Goal: Task Accomplishment & Management: Manage account settings

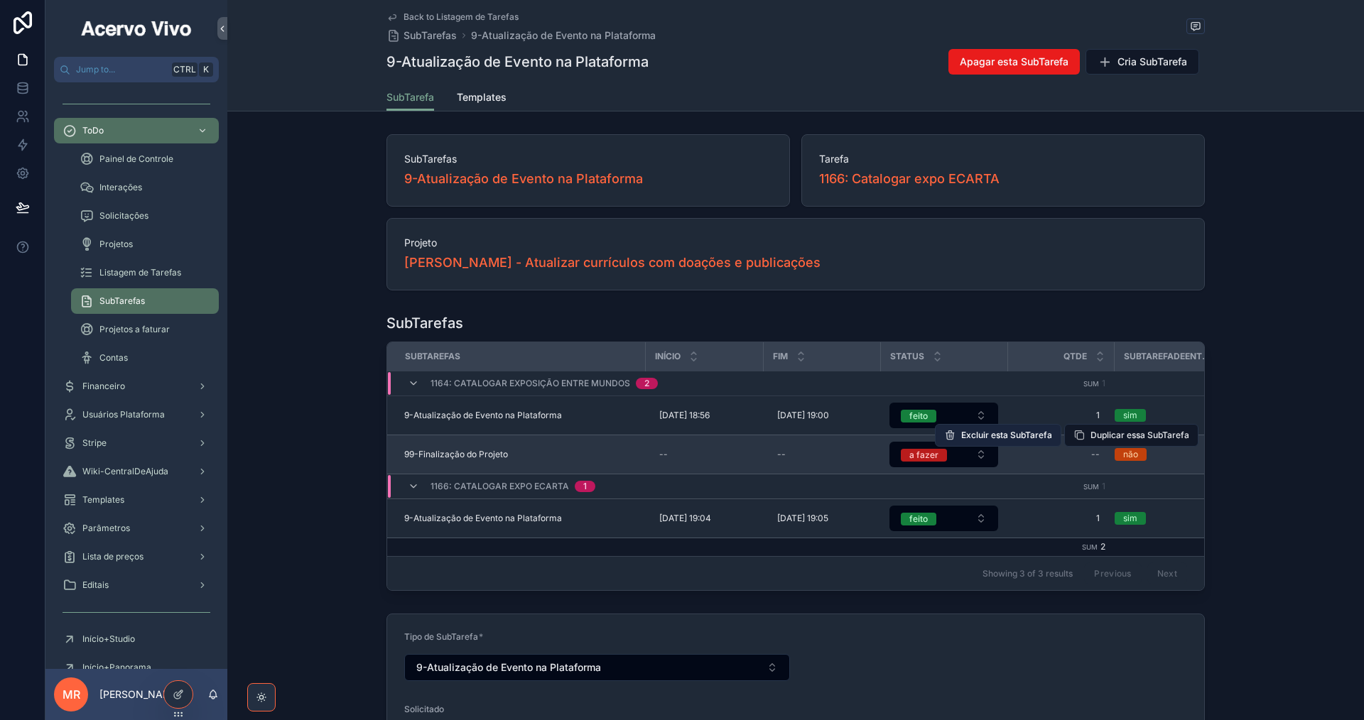
click at [1031, 440] on span "Excluir esta SubTarefa" at bounding box center [1006, 435] width 91 height 11
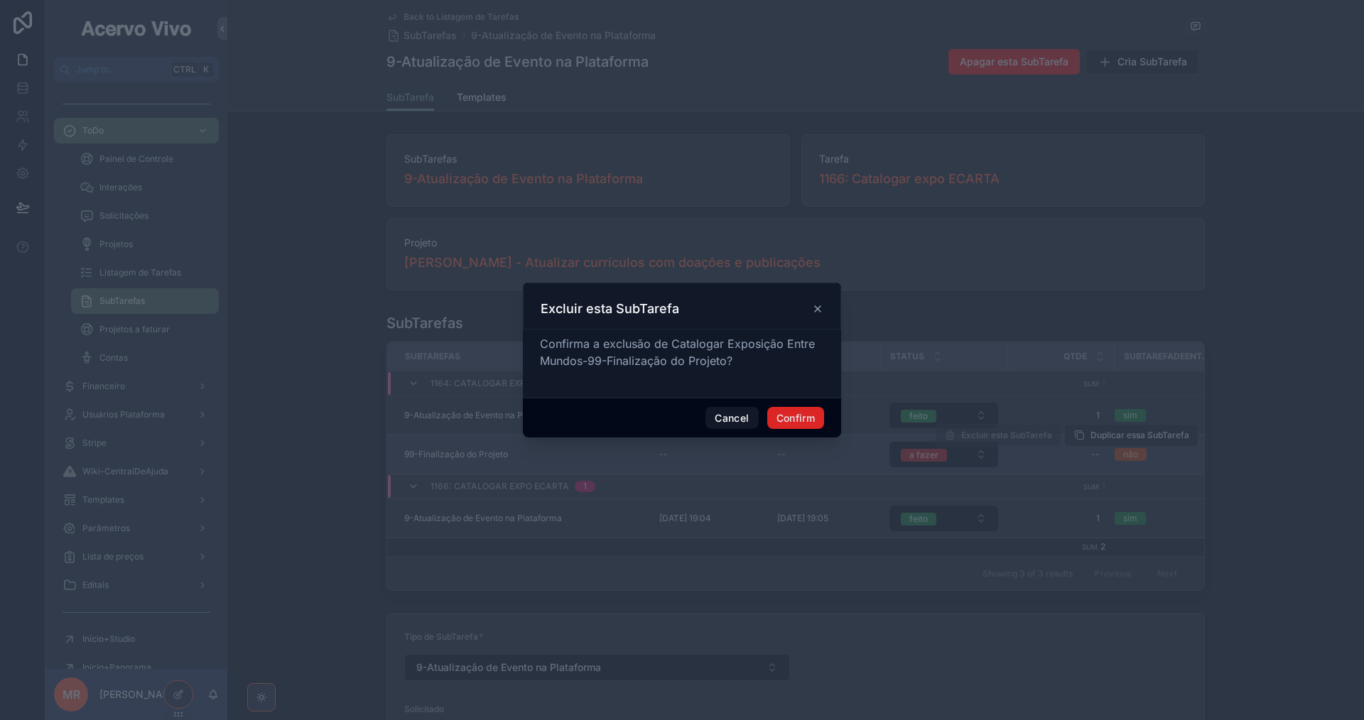
click at [798, 413] on button "Confirm" at bounding box center [795, 418] width 57 height 23
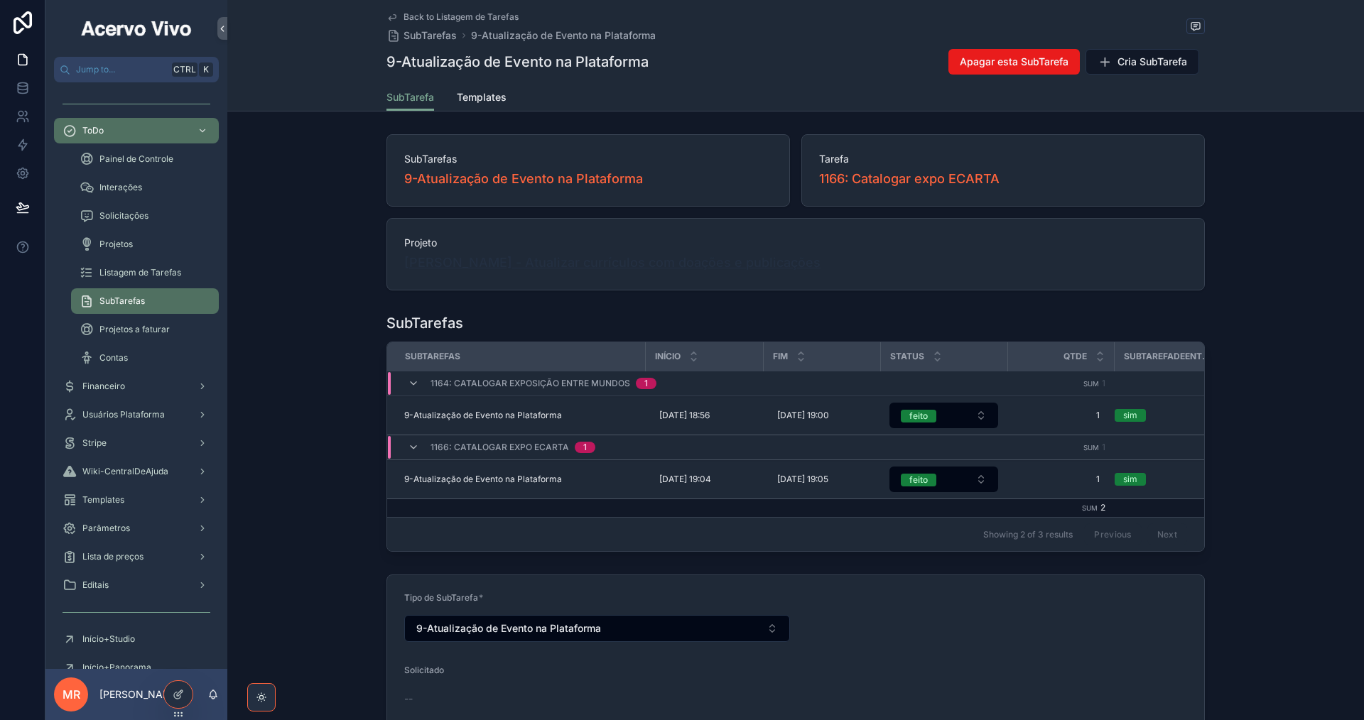
click at [774, 257] on span "[PERSON_NAME] - Atualizar currículos com doações e publicações" at bounding box center [612, 263] width 416 height 20
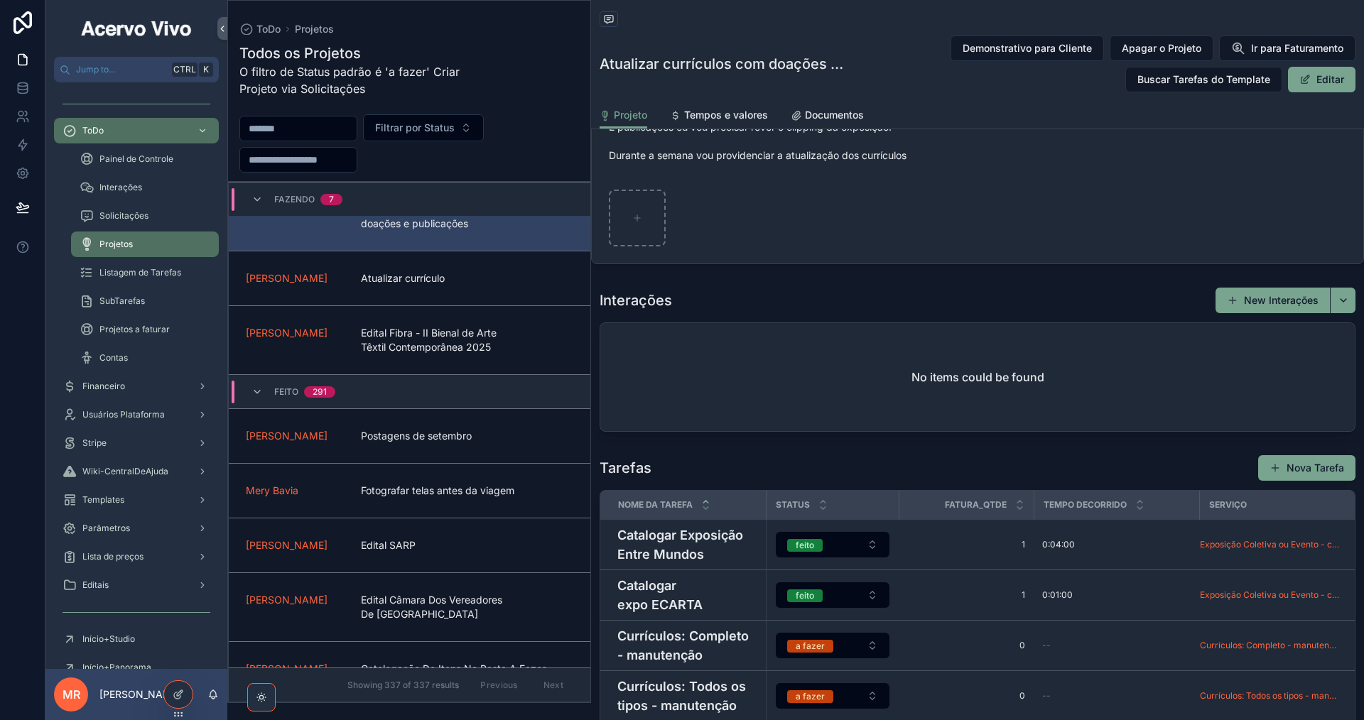
scroll to position [1066, 0]
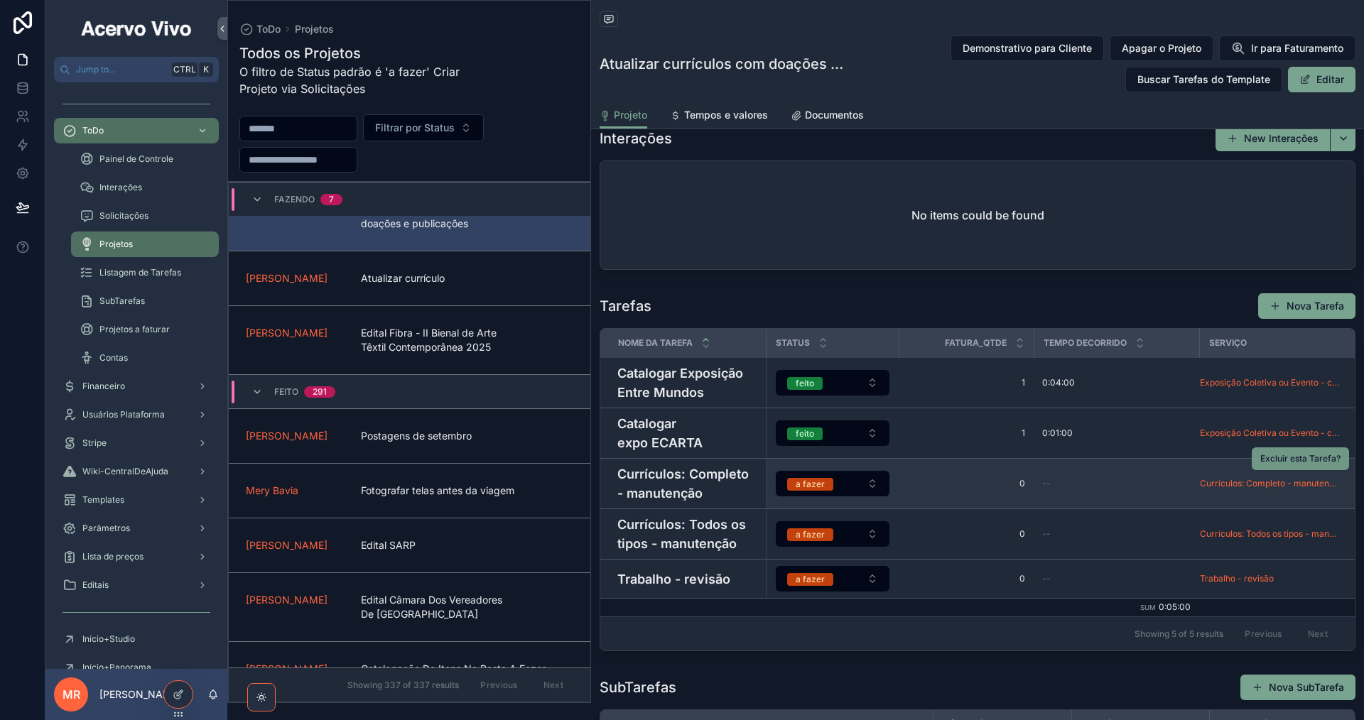
click at [1269, 465] on span "Excluir esta Tarefa?" at bounding box center [1300, 458] width 80 height 11
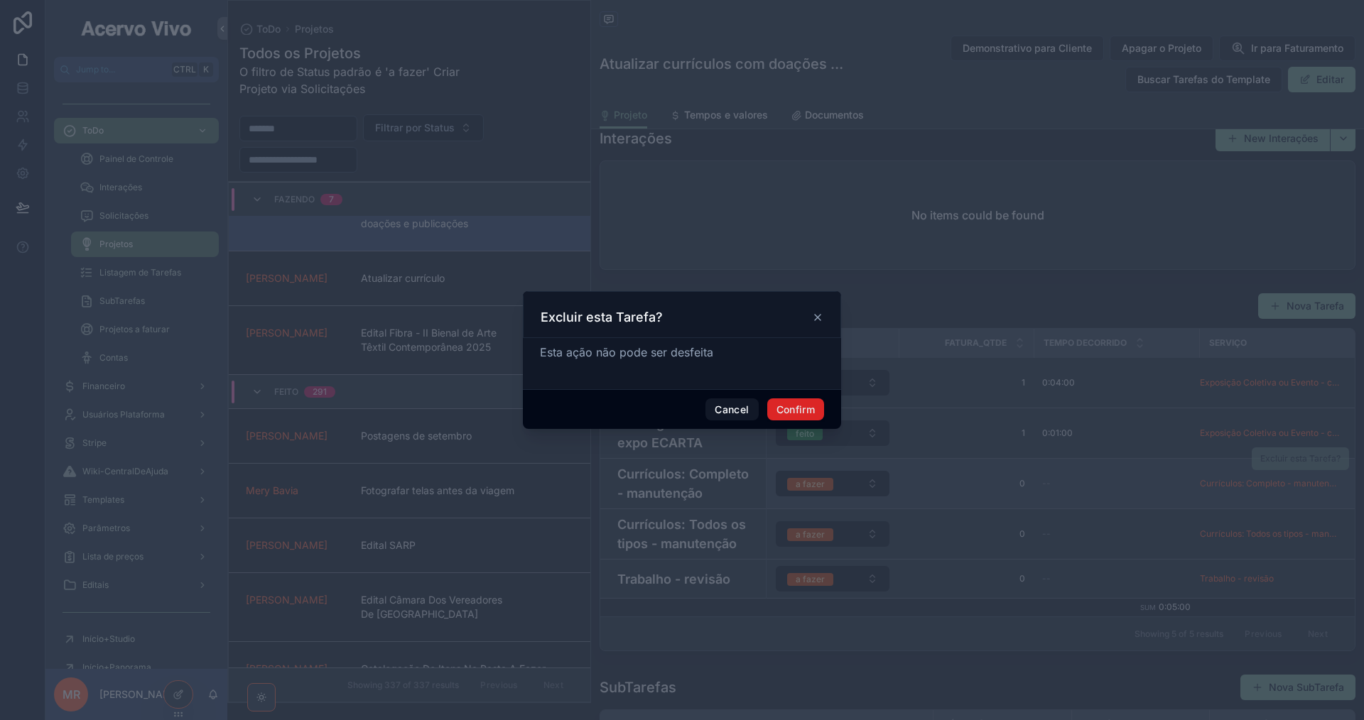
click at [799, 411] on button "Confirm" at bounding box center [795, 410] width 57 height 23
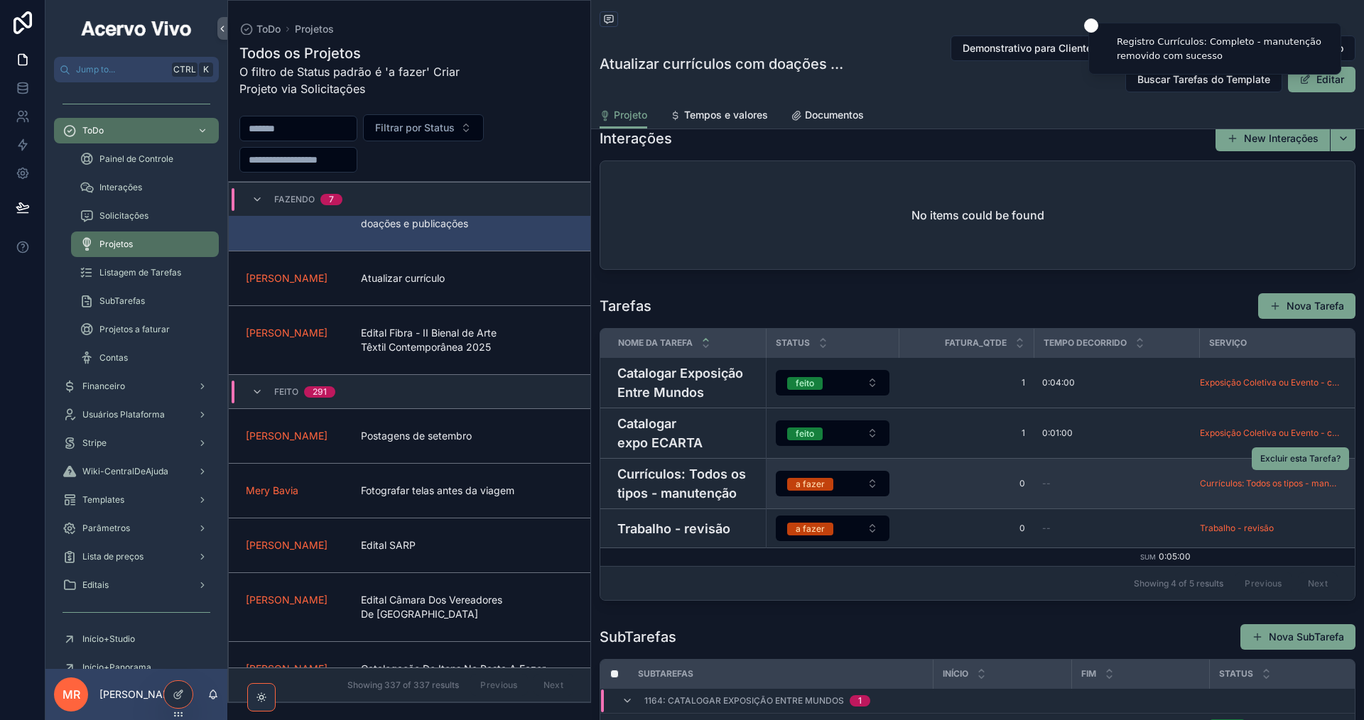
click at [702, 503] on h4 "Currículos: Todos os tipos - manutenção" at bounding box center [687, 484] width 140 height 38
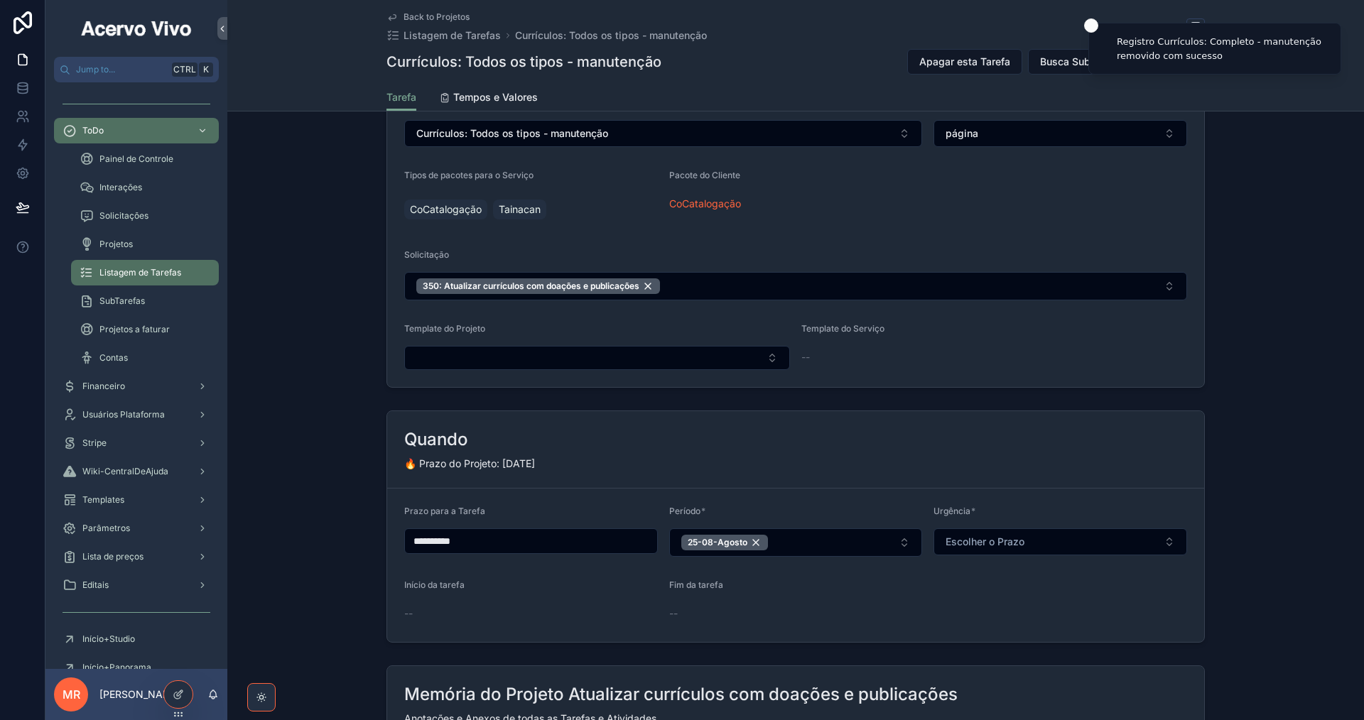
scroll to position [355, 0]
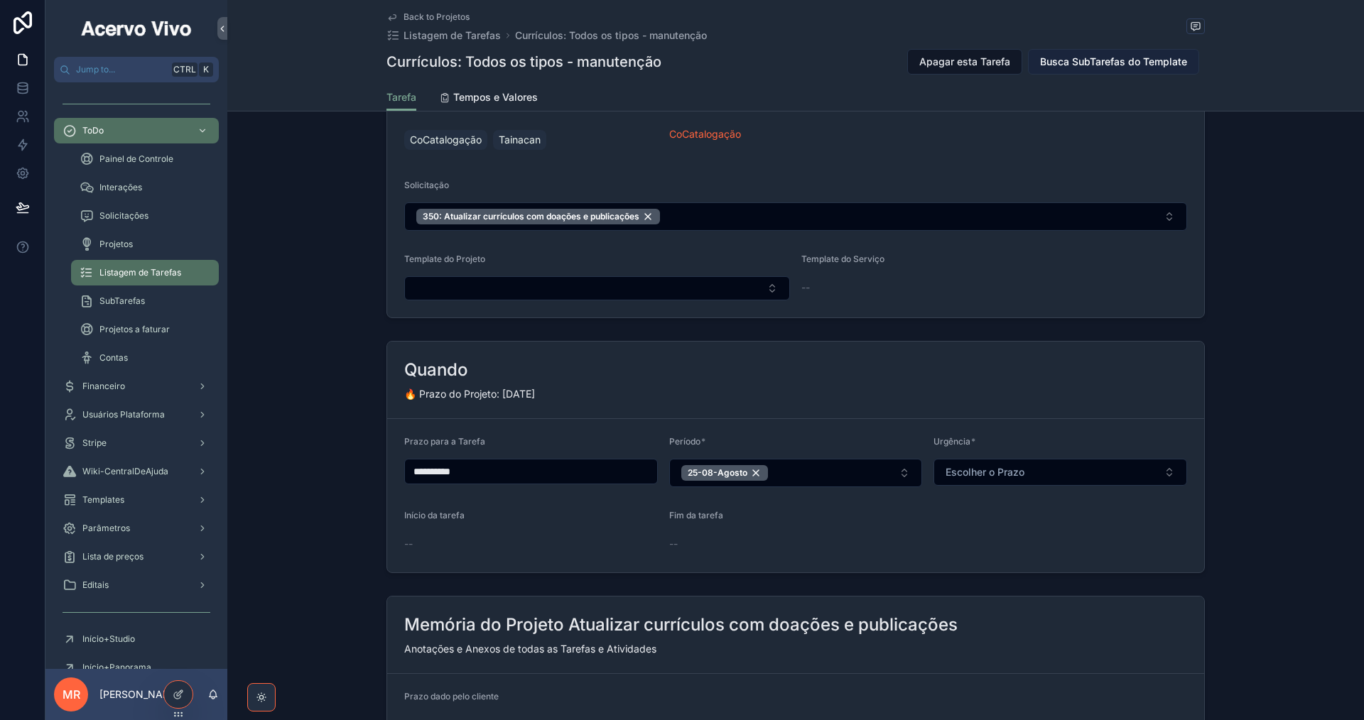
click at [1080, 65] on span "Busca SubTarefas do Template" at bounding box center [1113, 62] width 147 height 14
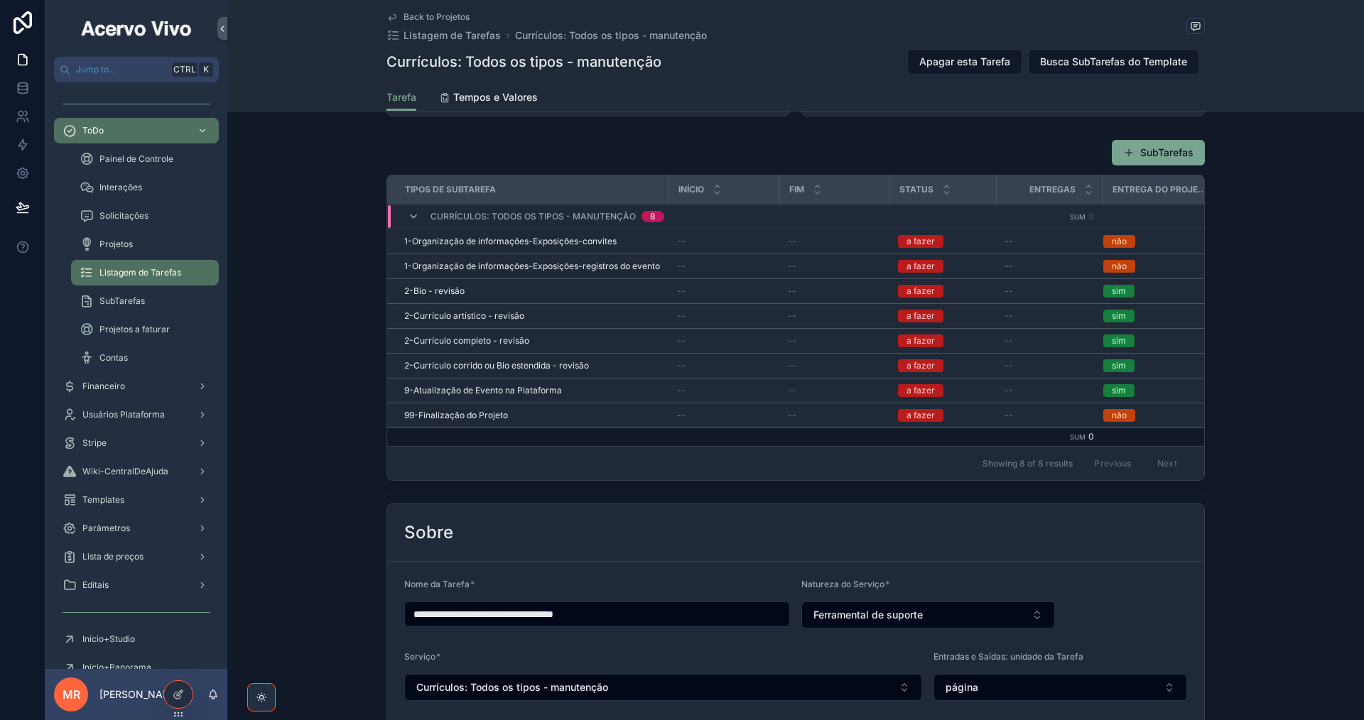
scroll to position [65, 0]
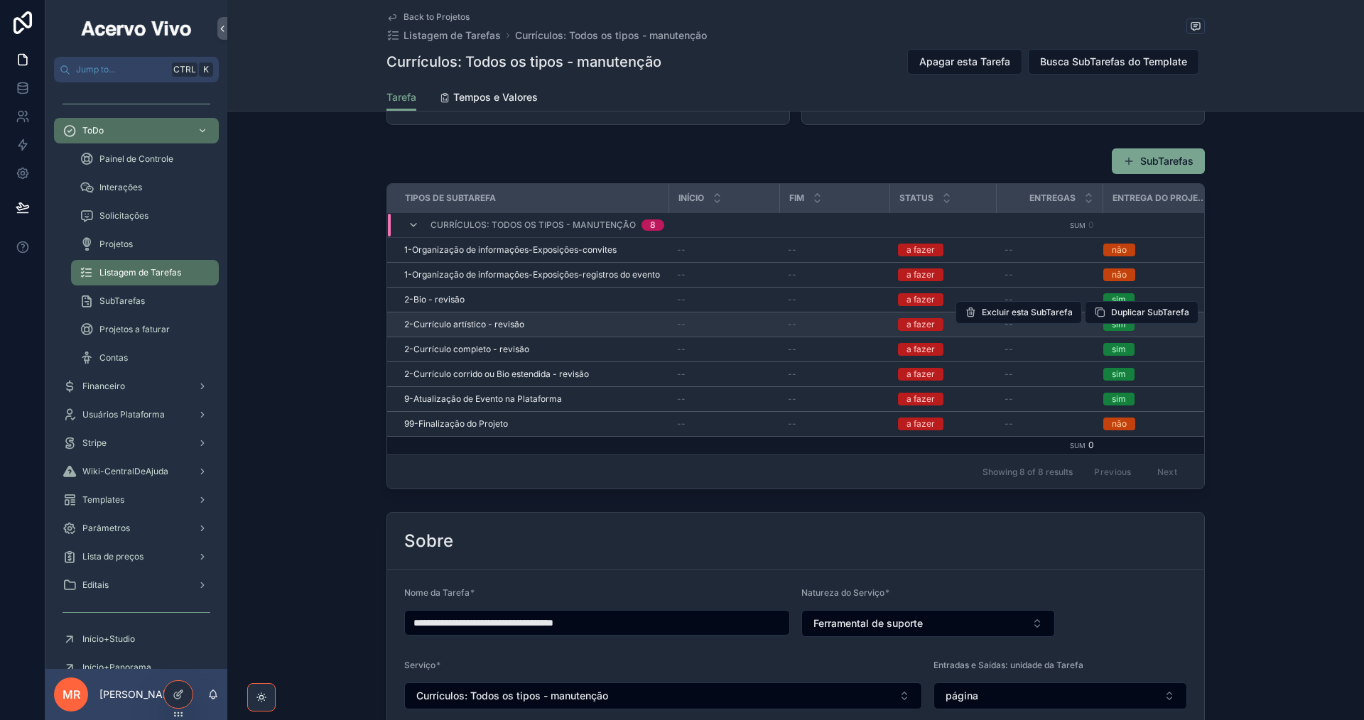
click at [621, 320] on div "2-Currículo artístico - revisão" at bounding box center [532, 324] width 256 height 11
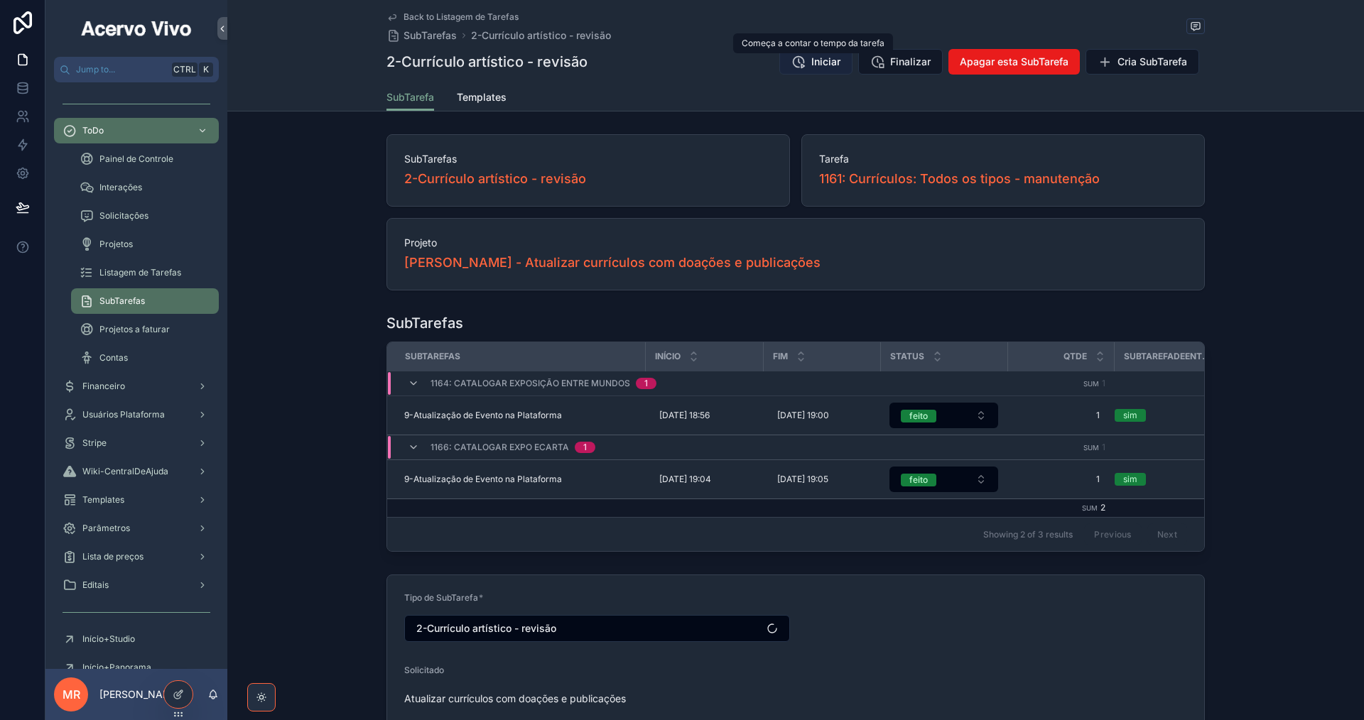
click at [813, 70] on button "Iniciar" at bounding box center [815, 62] width 73 height 26
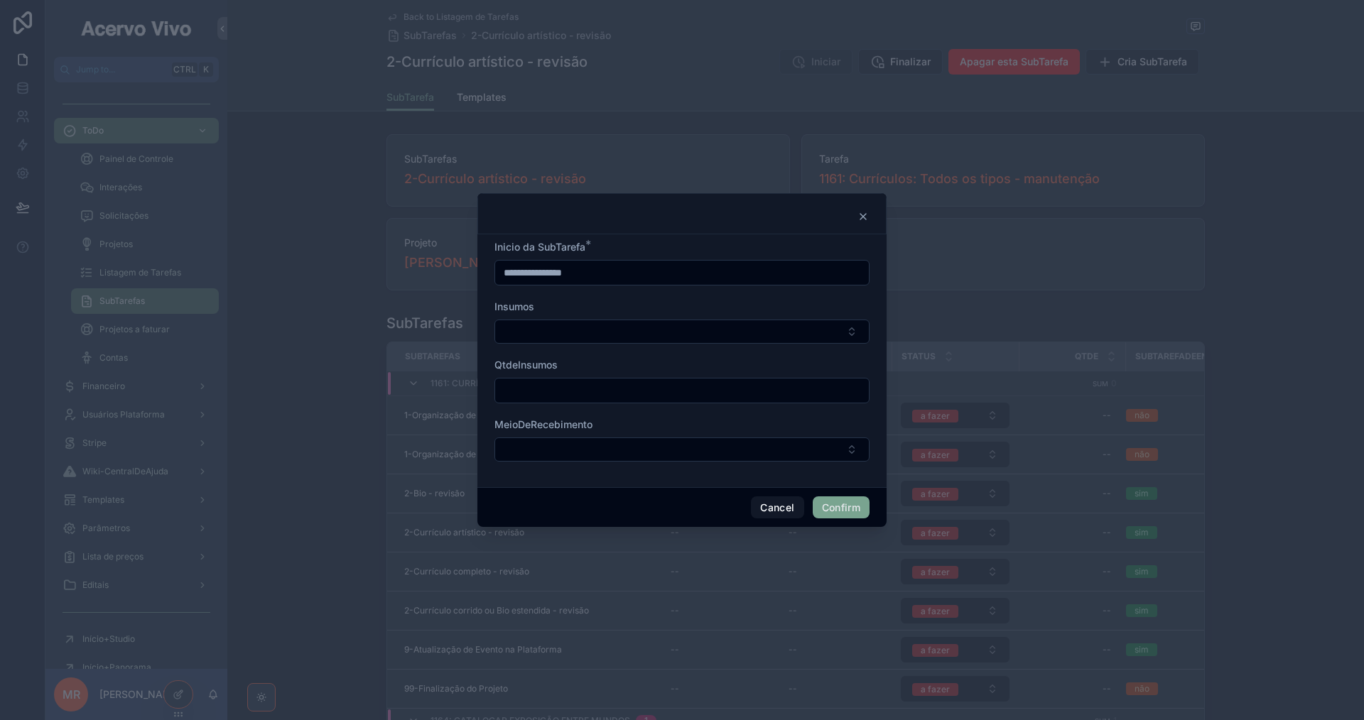
click at [615, 268] on input "**********" at bounding box center [682, 273] width 374 height 20
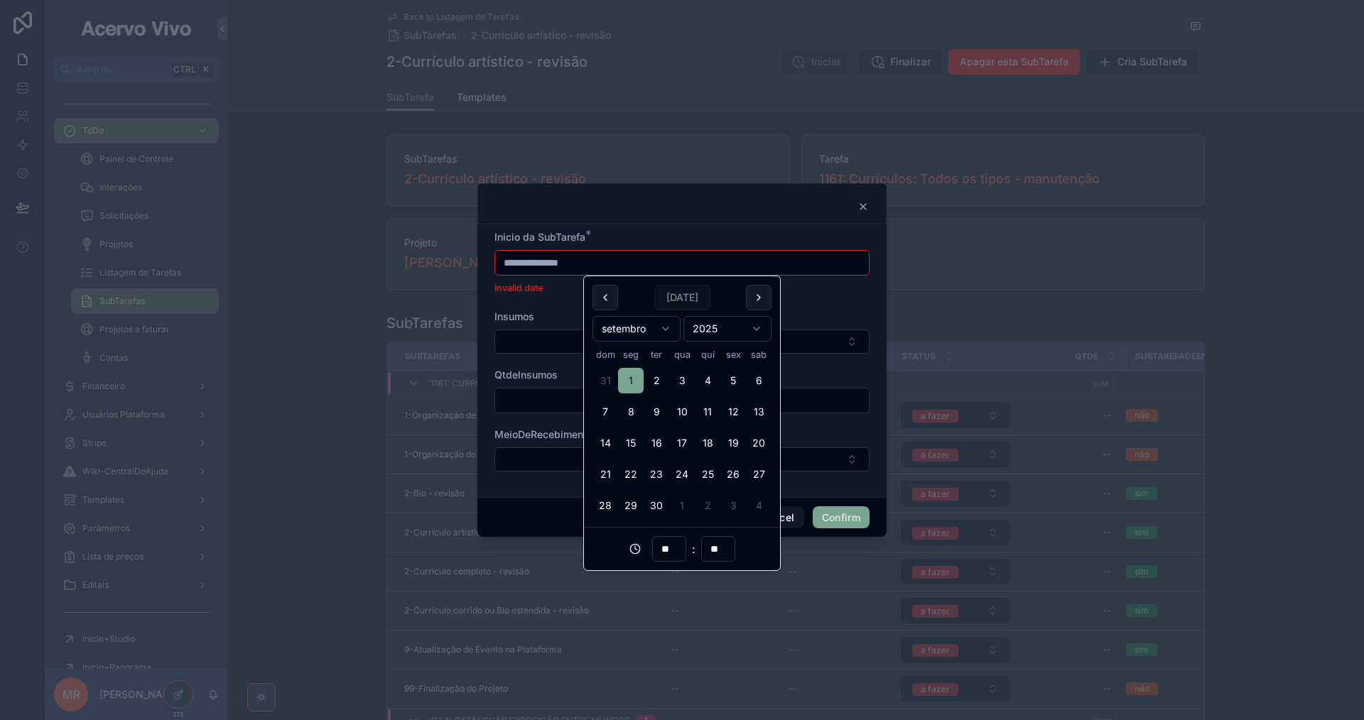
click at [631, 262] on input "**********" at bounding box center [682, 263] width 374 height 20
type input "**********"
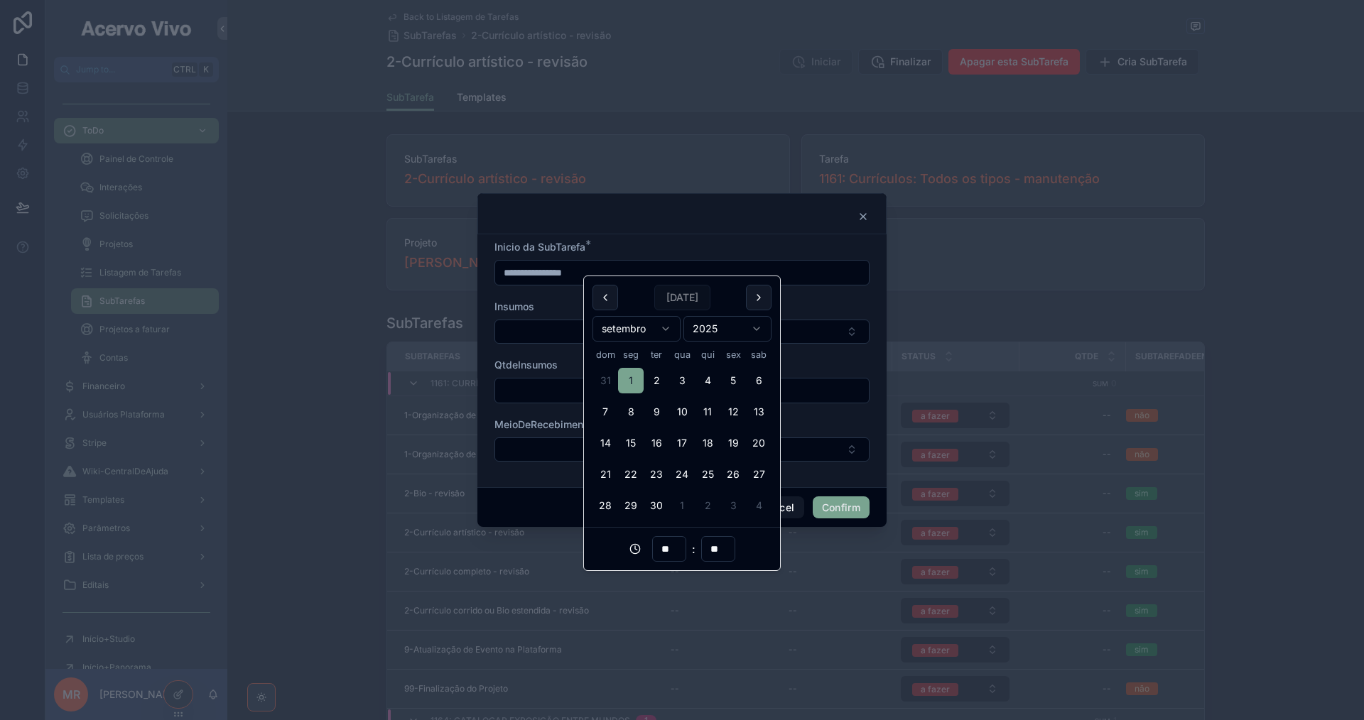
type input "**********"
type input "**"
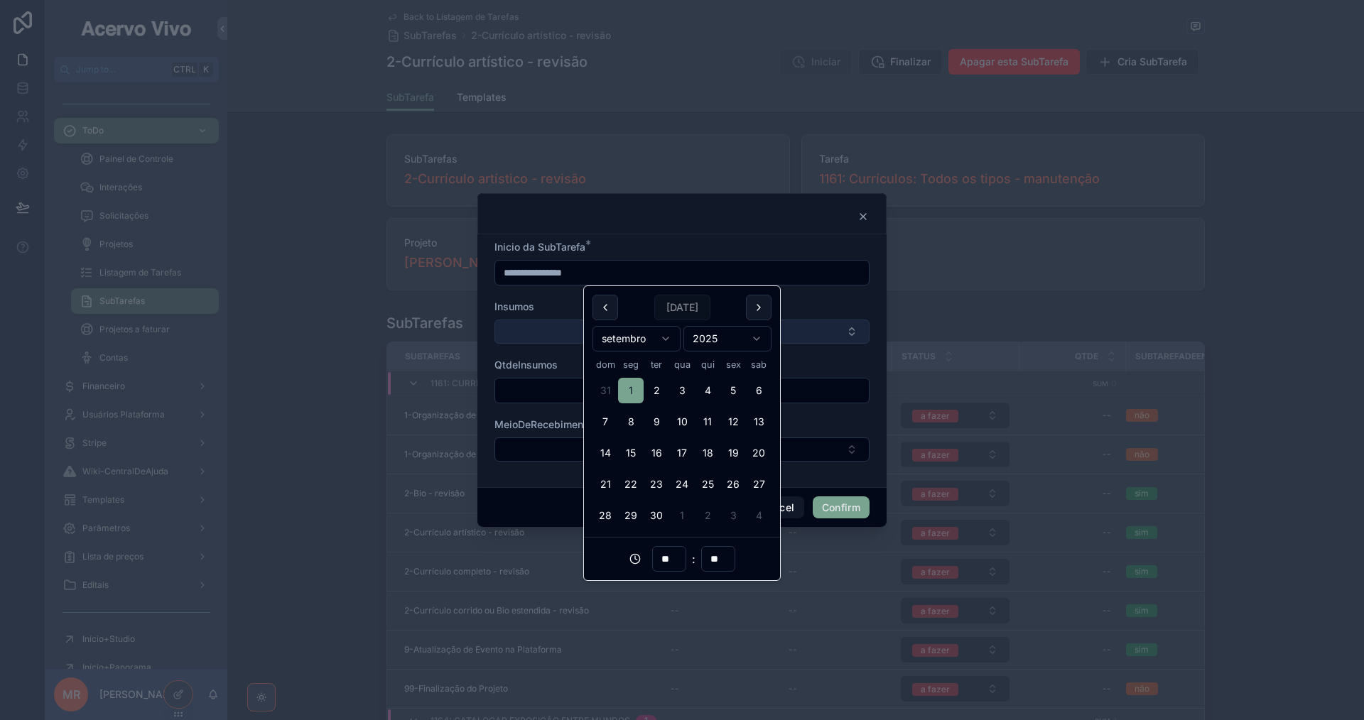
type input "**********"
click at [540, 334] on button "Select Button" at bounding box center [681, 332] width 375 height 24
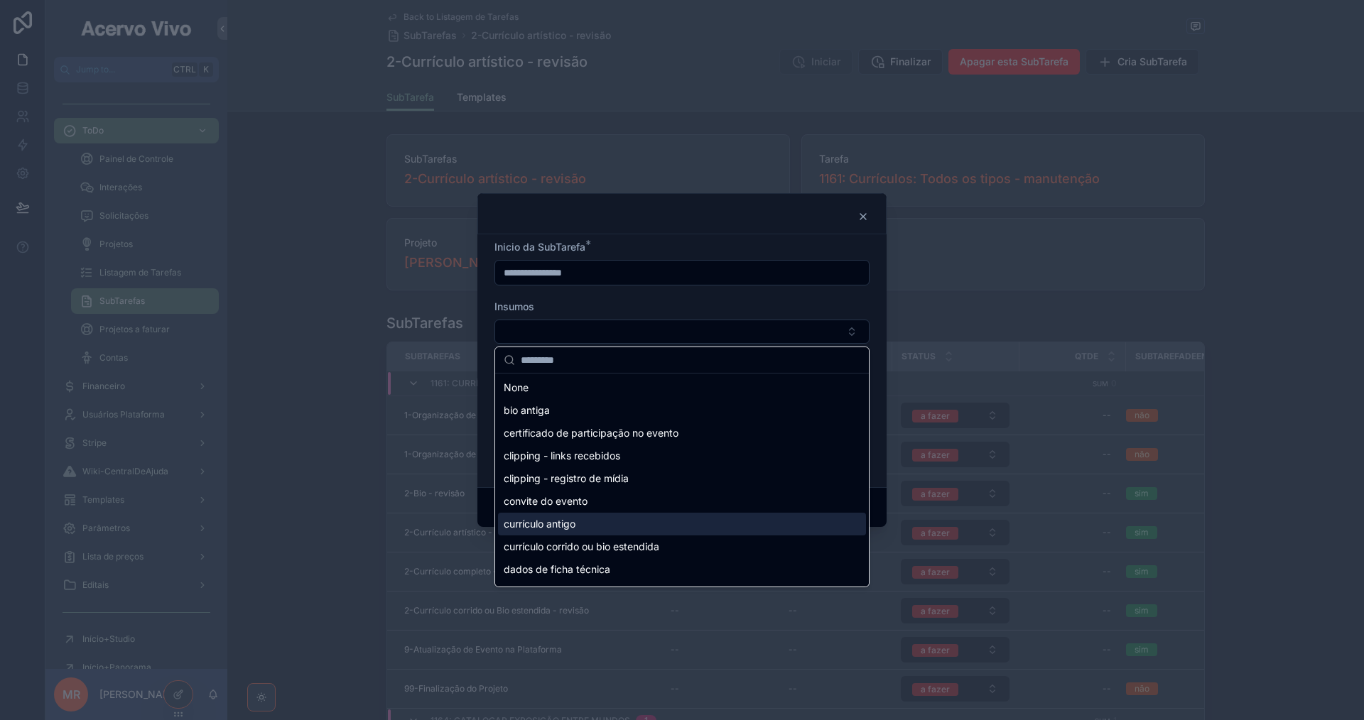
click at [624, 521] on div "currículo antigo" at bounding box center [682, 524] width 368 height 23
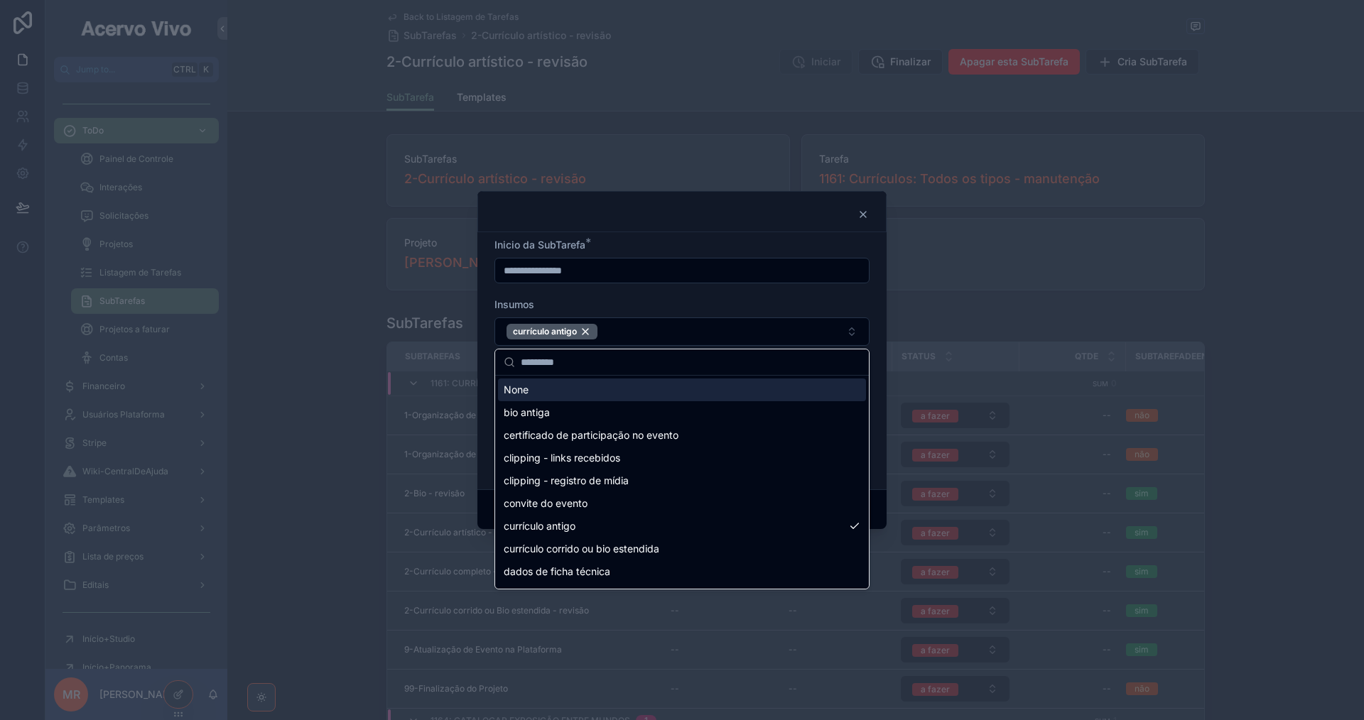
click at [669, 304] on div "Insumos" at bounding box center [681, 305] width 375 height 14
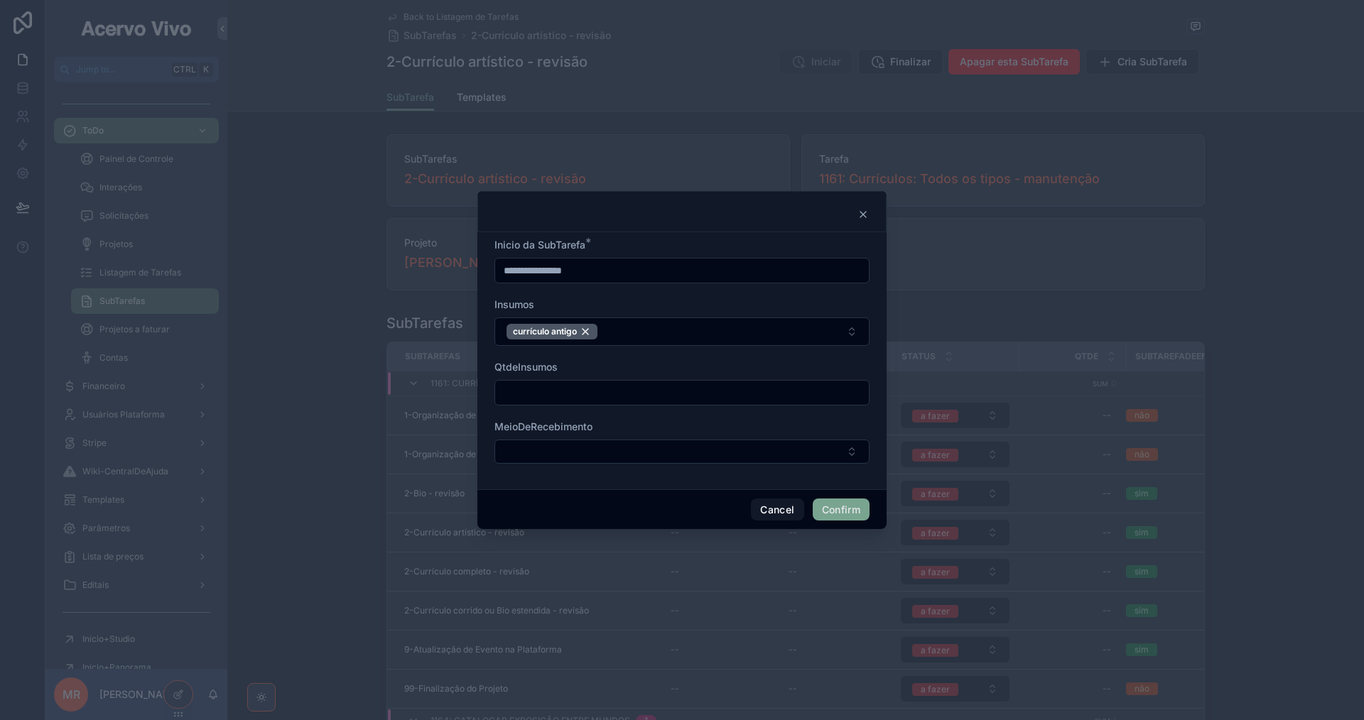
click at [607, 392] on input "text" at bounding box center [682, 393] width 374 height 20
type input "*"
click at [836, 512] on button "Confirm" at bounding box center [841, 510] width 57 height 23
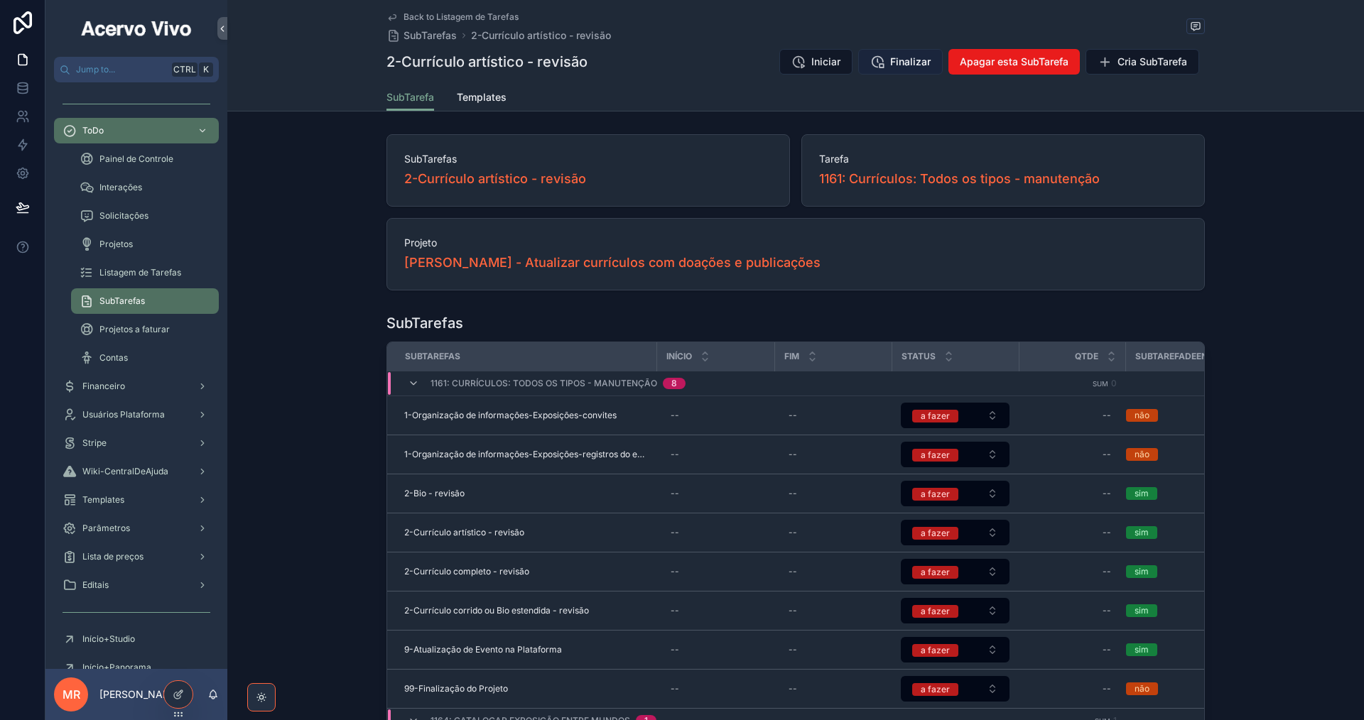
click at [899, 61] on span "Finalizar" at bounding box center [910, 62] width 40 height 14
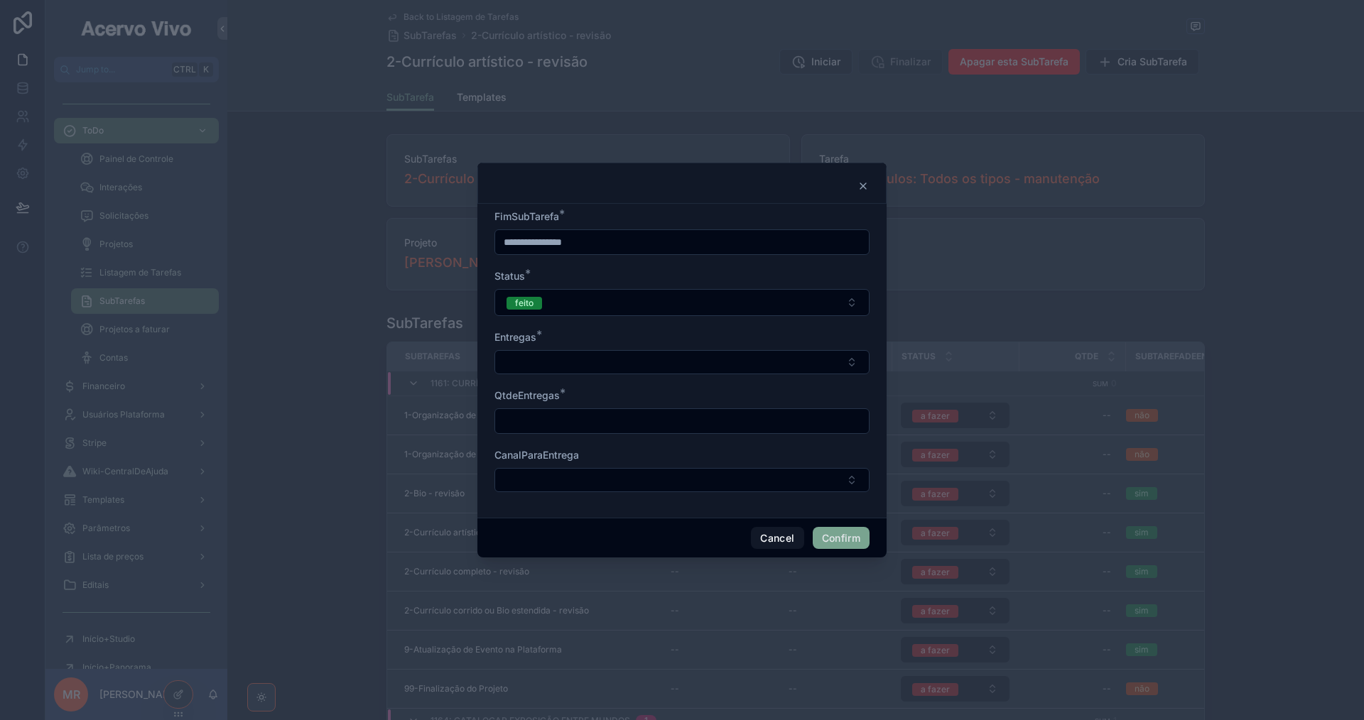
click at [704, 348] on div "Entregas *" at bounding box center [681, 352] width 375 height 44
click at [702, 365] on button "Select Button" at bounding box center [681, 362] width 375 height 24
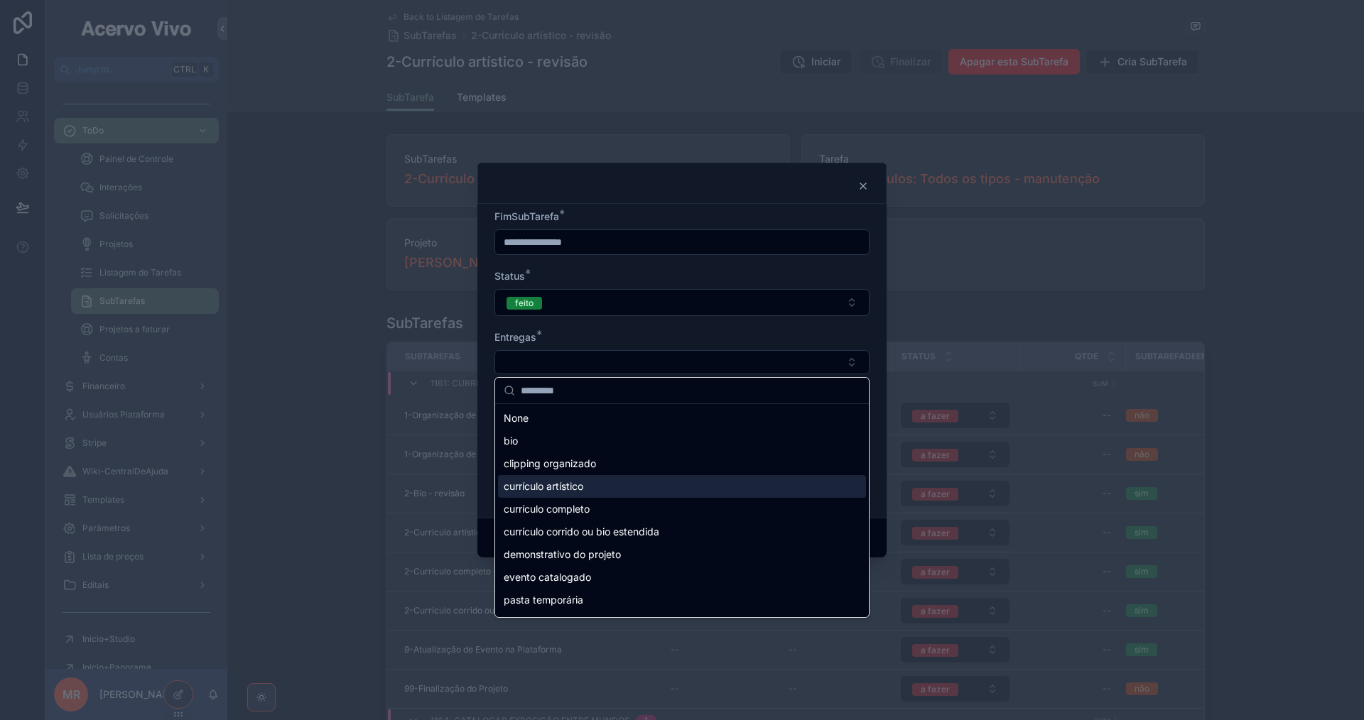
click at [678, 491] on div "currículo artístico" at bounding box center [682, 486] width 368 height 23
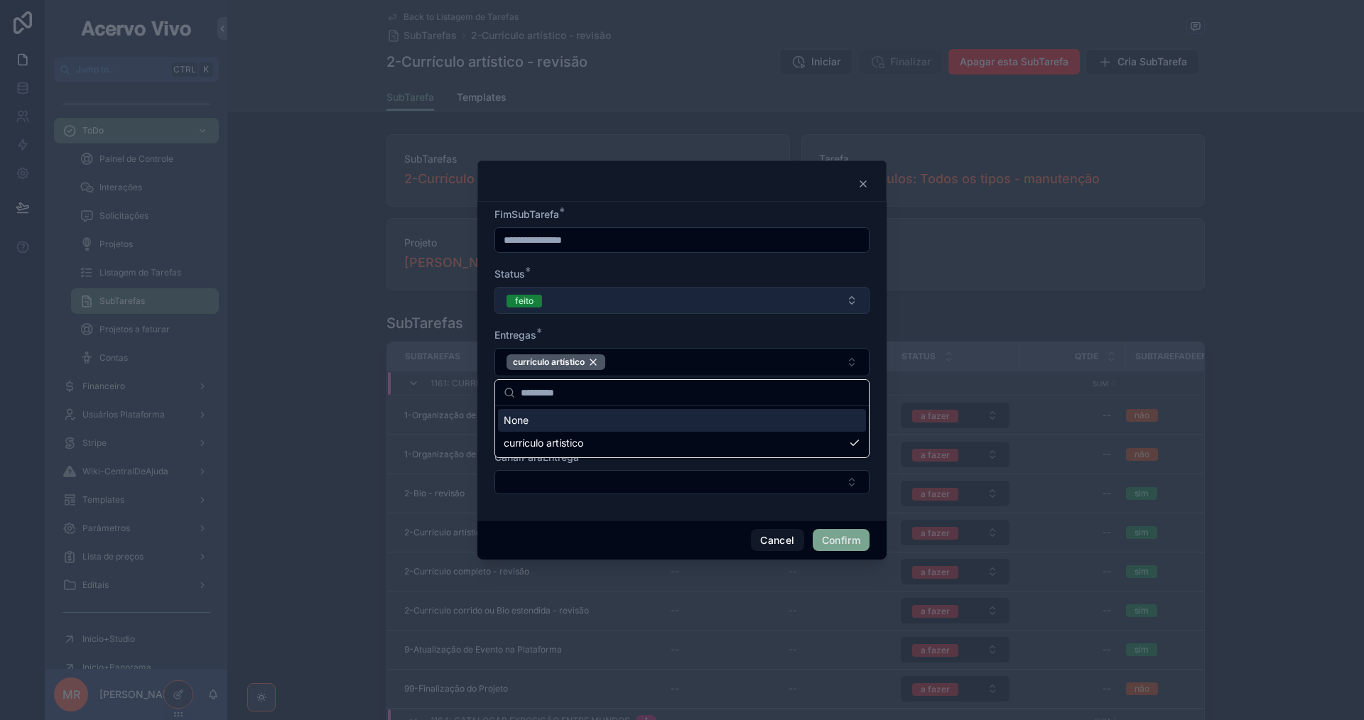
click at [731, 313] on button "feito" at bounding box center [681, 300] width 375 height 27
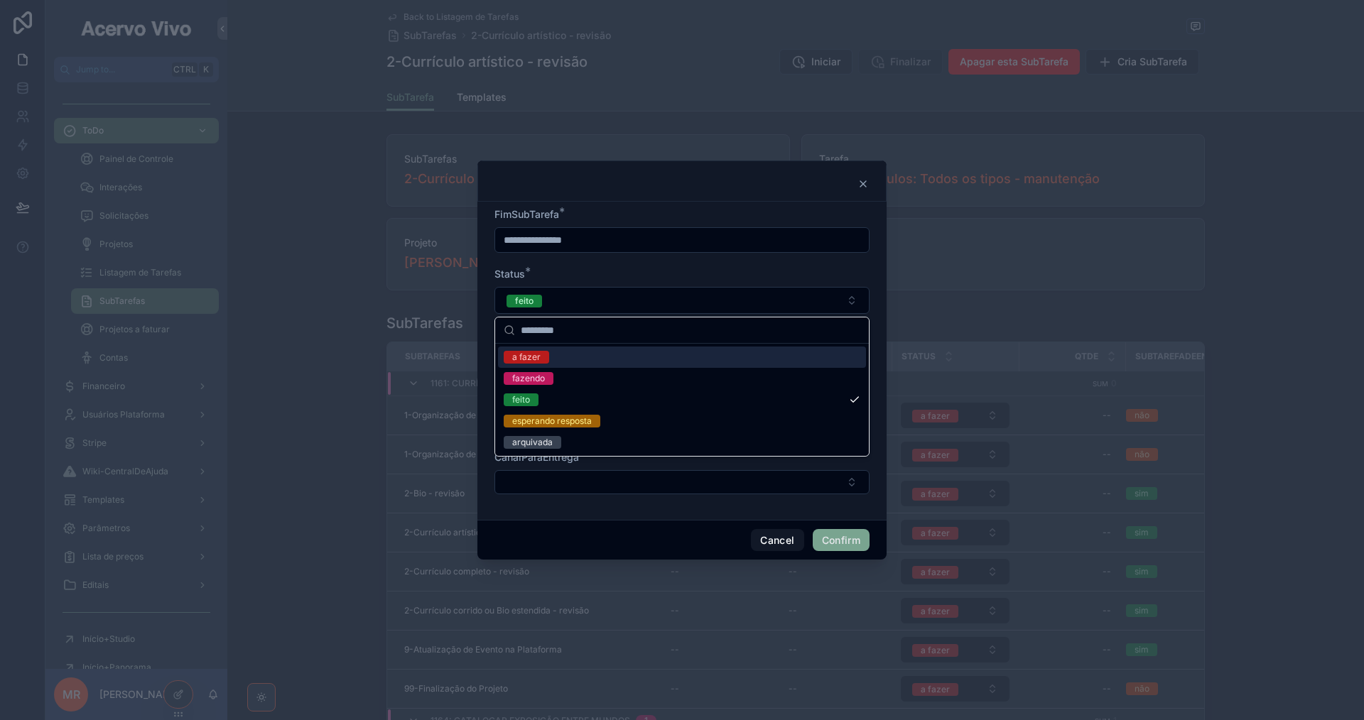
click at [768, 263] on form "**********" at bounding box center [681, 357] width 375 height 301
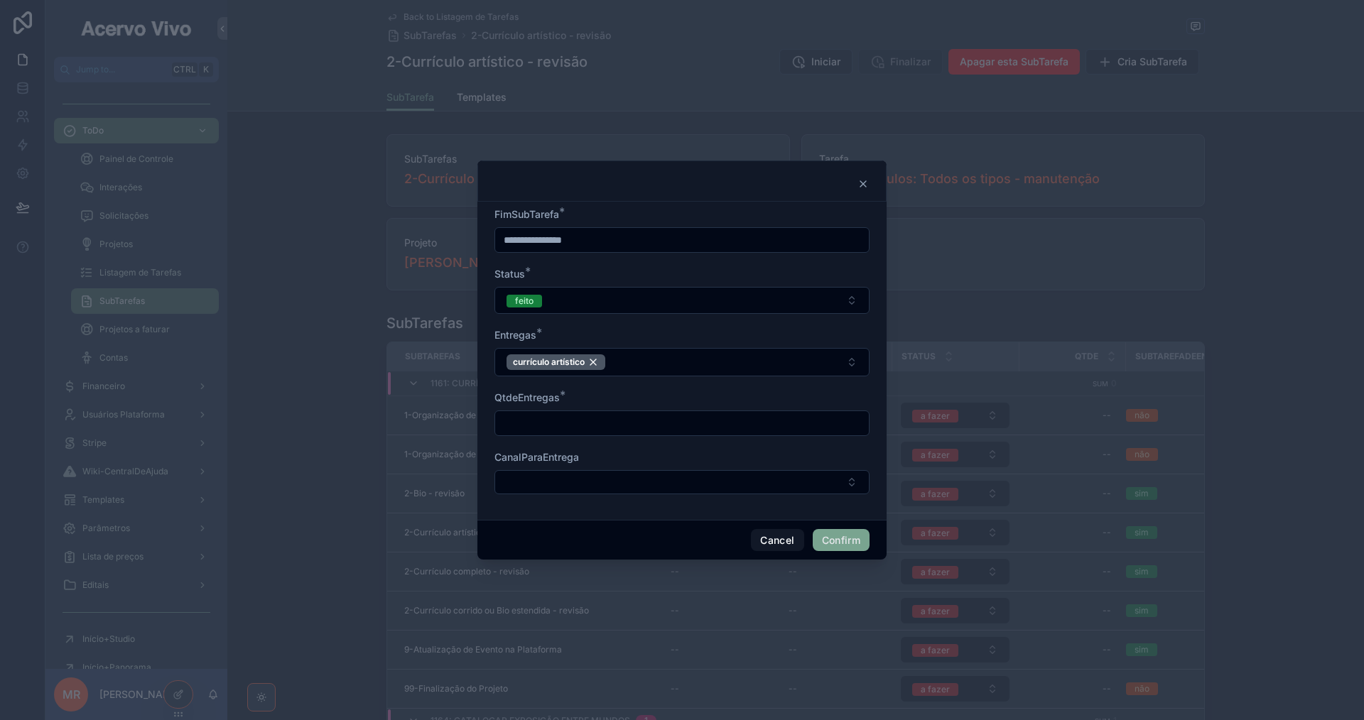
click at [676, 433] on input "text" at bounding box center [682, 423] width 374 height 20
type input "**********"
type input "*"
click at [845, 551] on button "Confirm" at bounding box center [841, 540] width 57 height 23
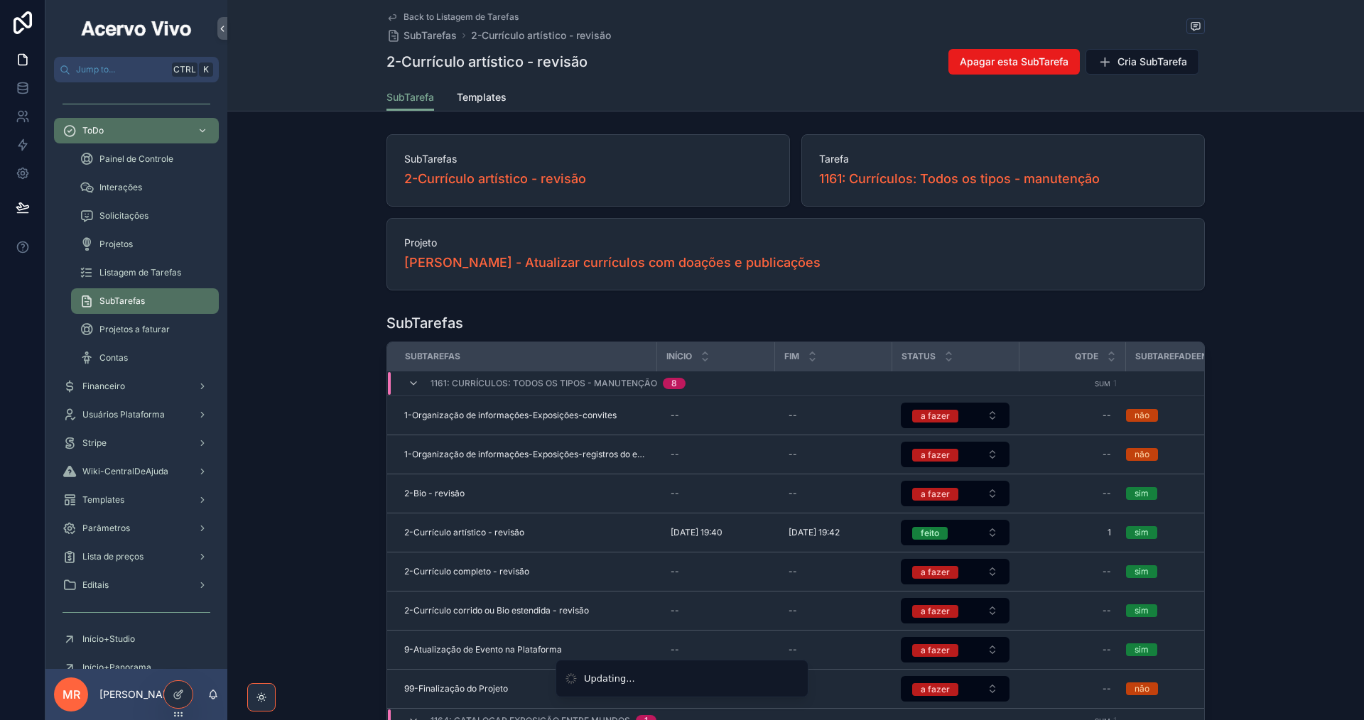
type input "**********"
click at [530, 574] on div "2-Currículo completo - revisão" at bounding box center [526, 571] width 244 height 11
click at [819, 61] on span "Iniciar" at bounding box center [825, 62] width 29 height 14
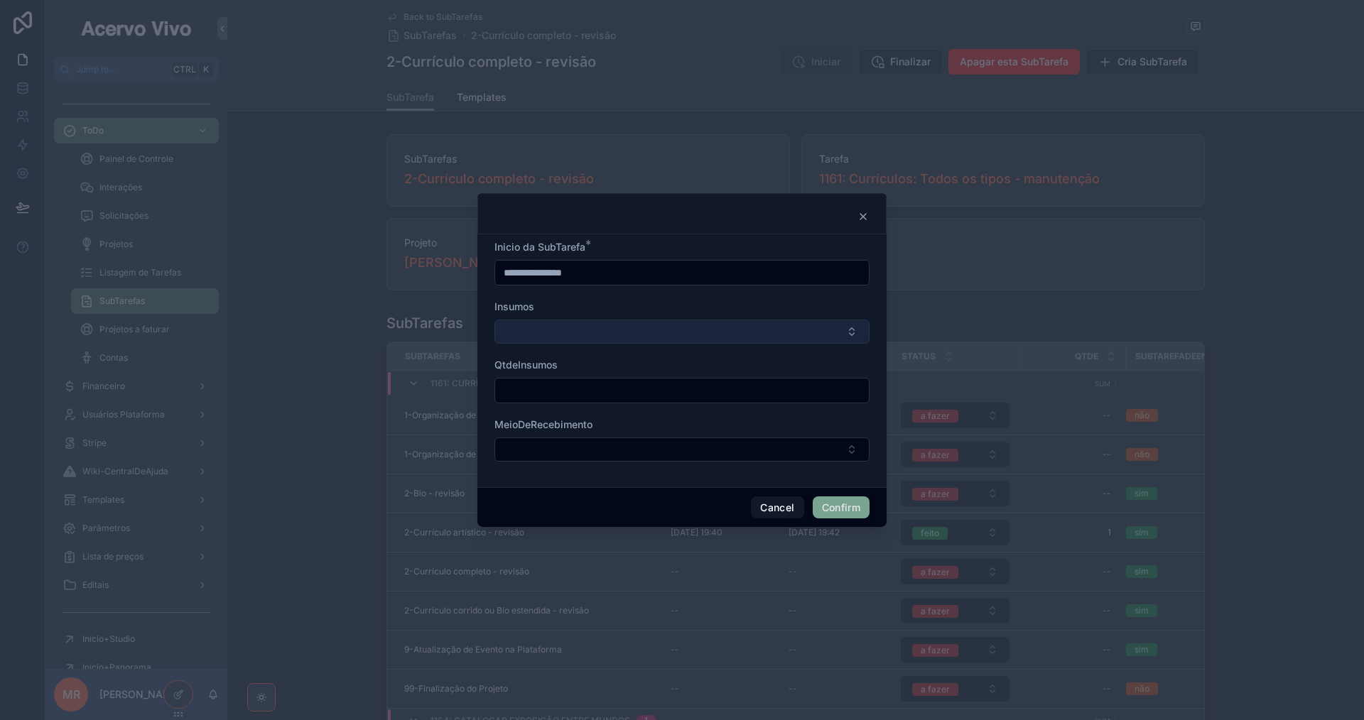
click at [737, 329] on button "Select Button" at bounding box center [681, 332] width 375 height 24
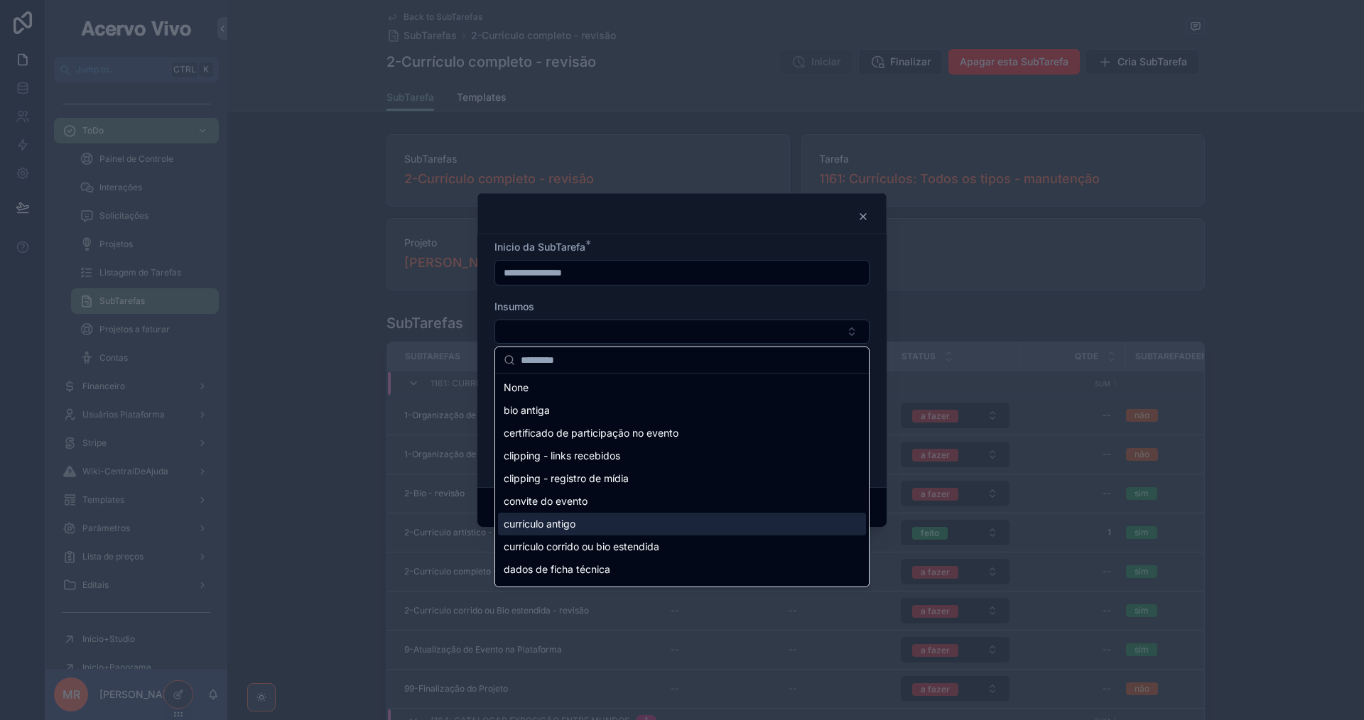
click at [720, 519] on div "currículo antigo" at bounding box center [682, 524] width 368 height 23
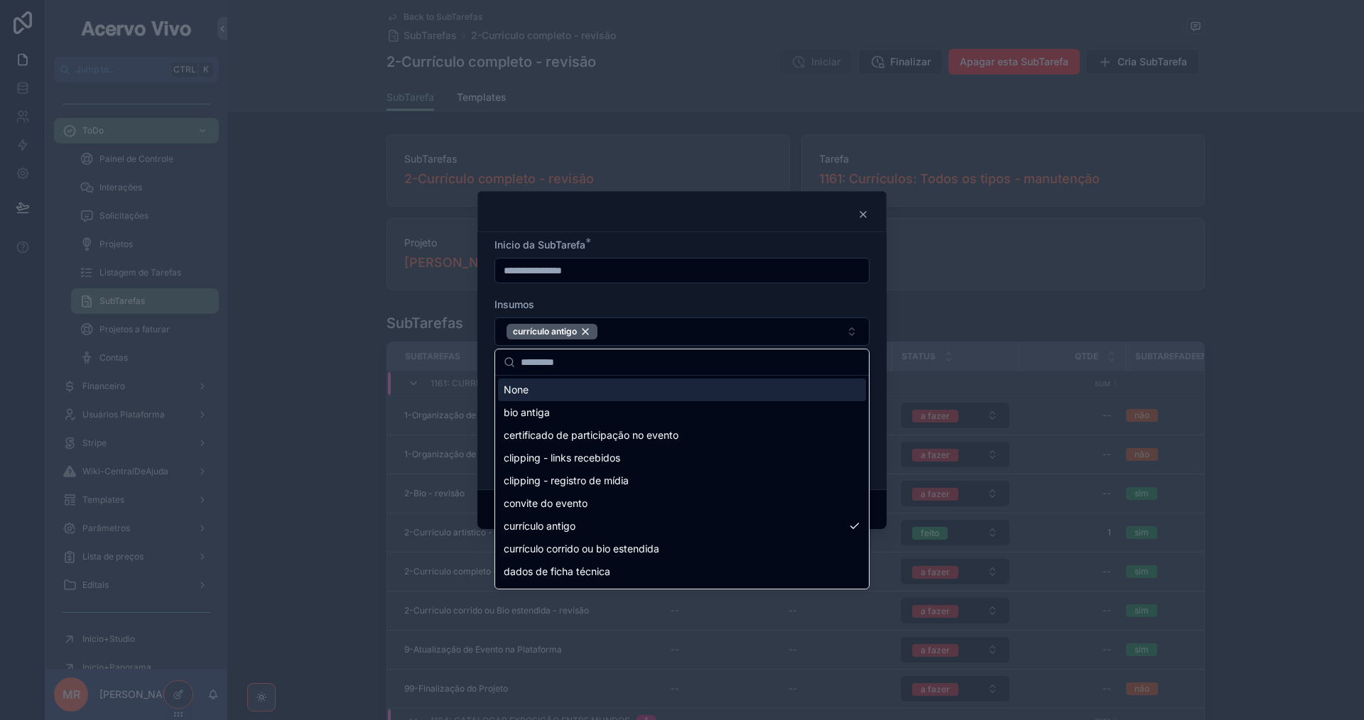
click at [747, 293] on form "**********" at bounding box center [681, 358] width 375 height 240
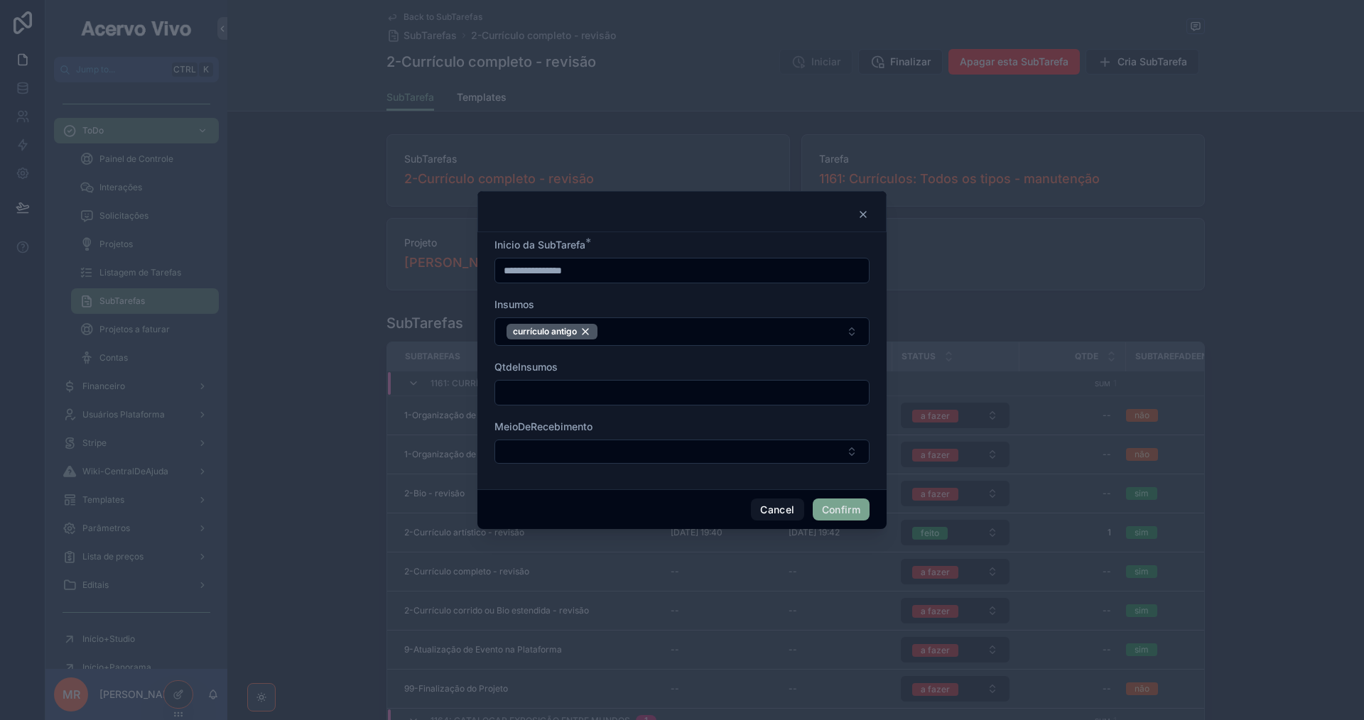
click at [714, 394] on input "text" at bounding box center [682, 393] width 374 height 20
type input "*"
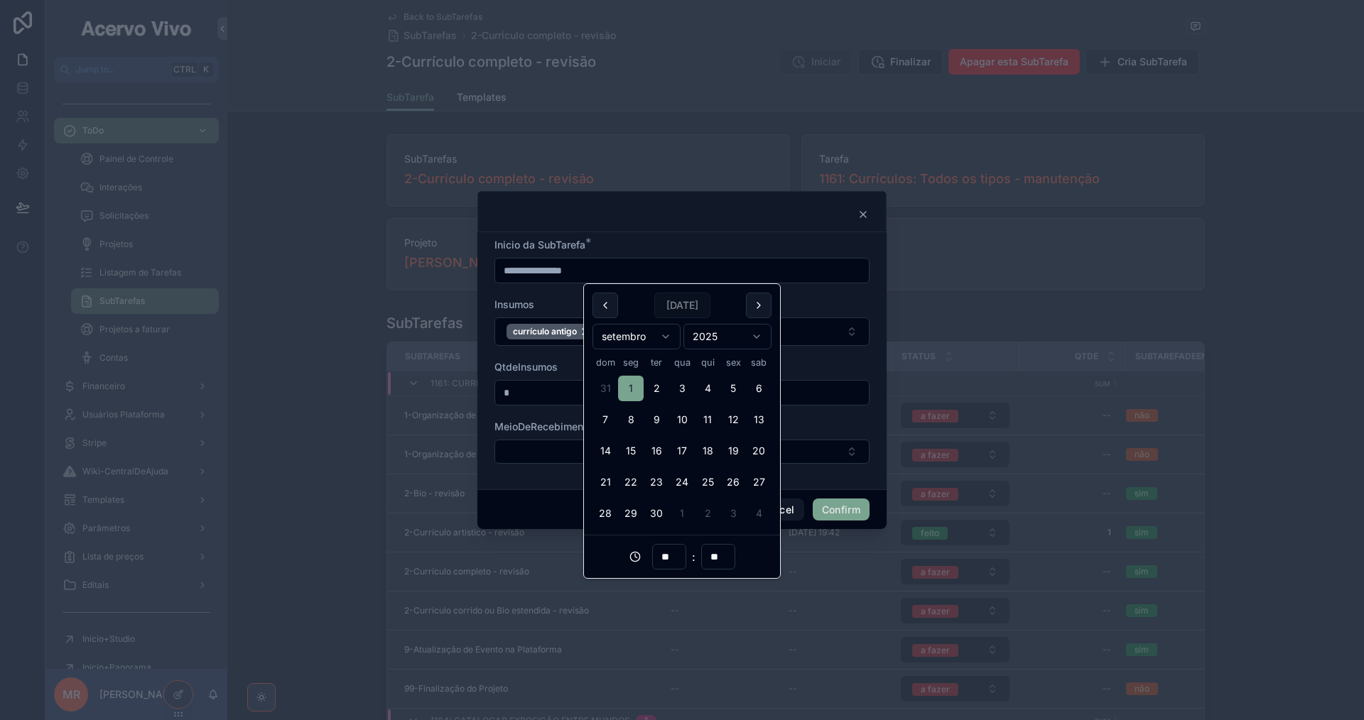
click at [644, 266] on input "**********" at bounding box center [682, 271] width 374 height 20
type input "**********"
type input "**"
type input "**********"
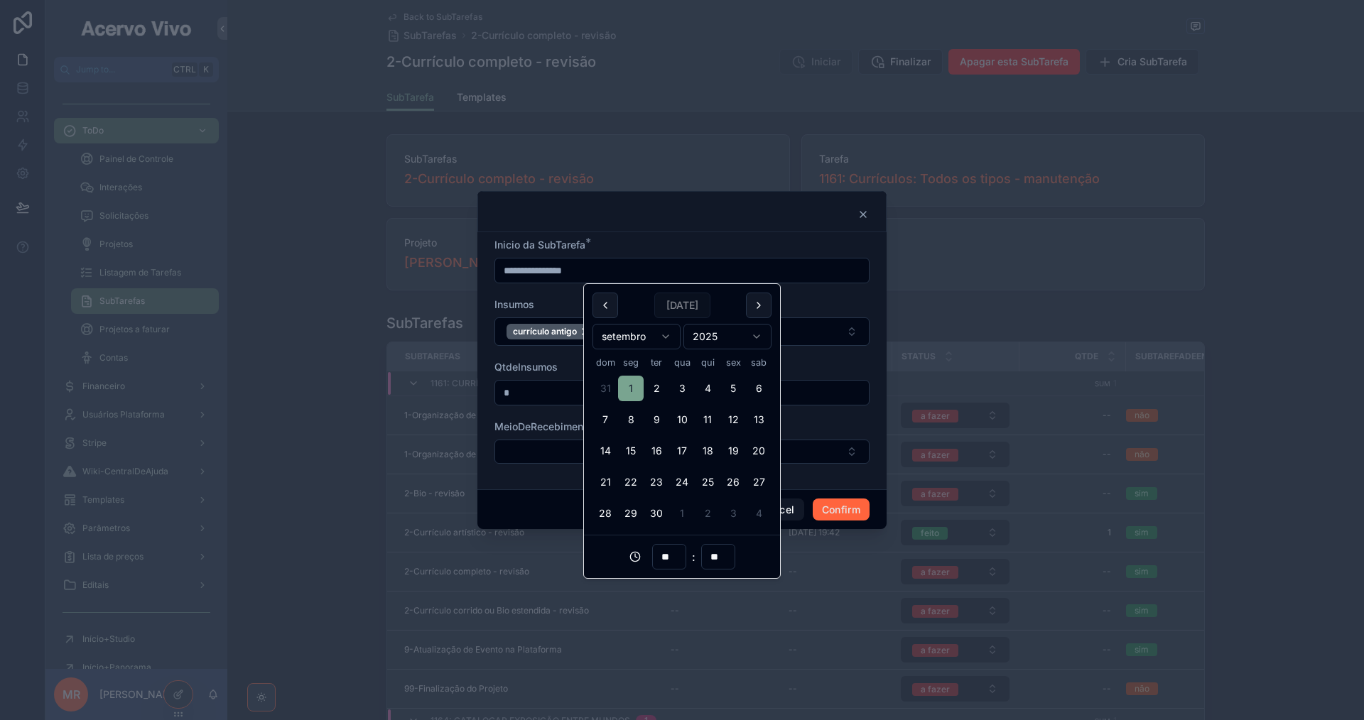
click at [843, 517] on button "Confirm" at bounding box center [841, 510] width 57 height 23
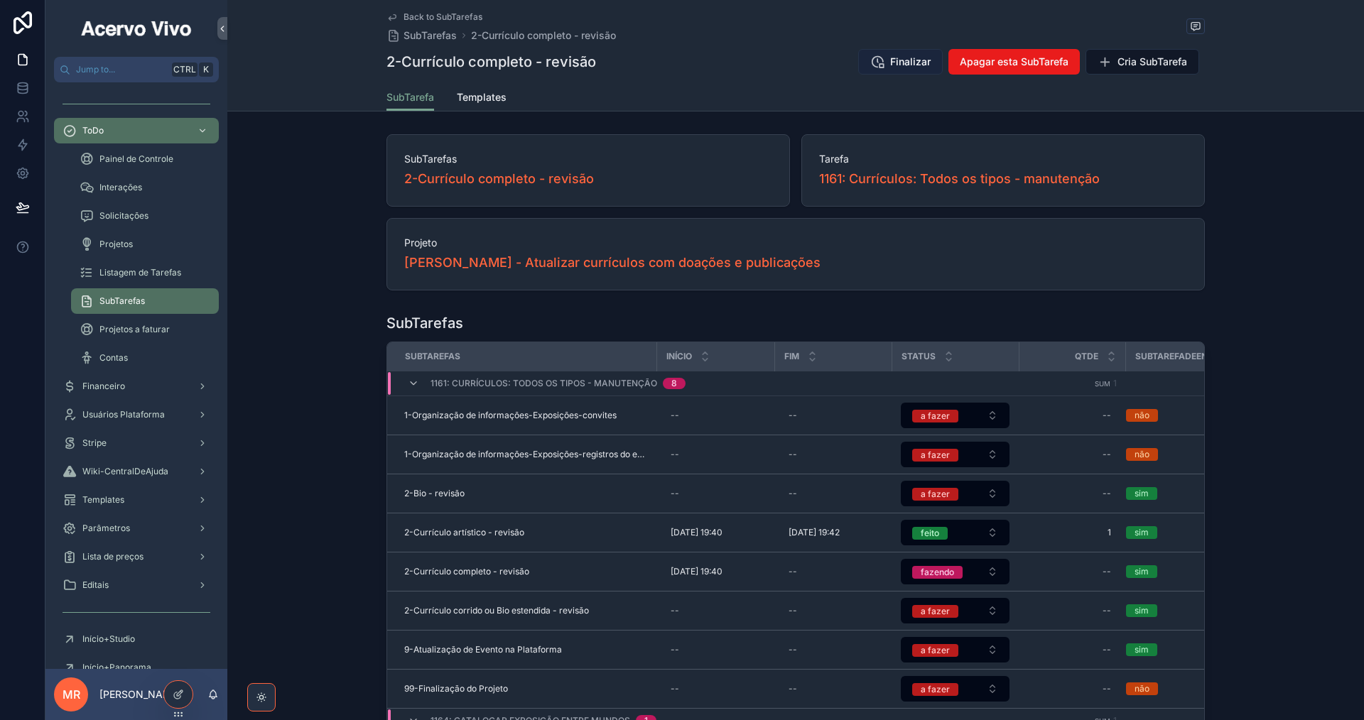
click at [907, 67] on span "Finalizar" at bounding box center [910, 62] width 40 height 14
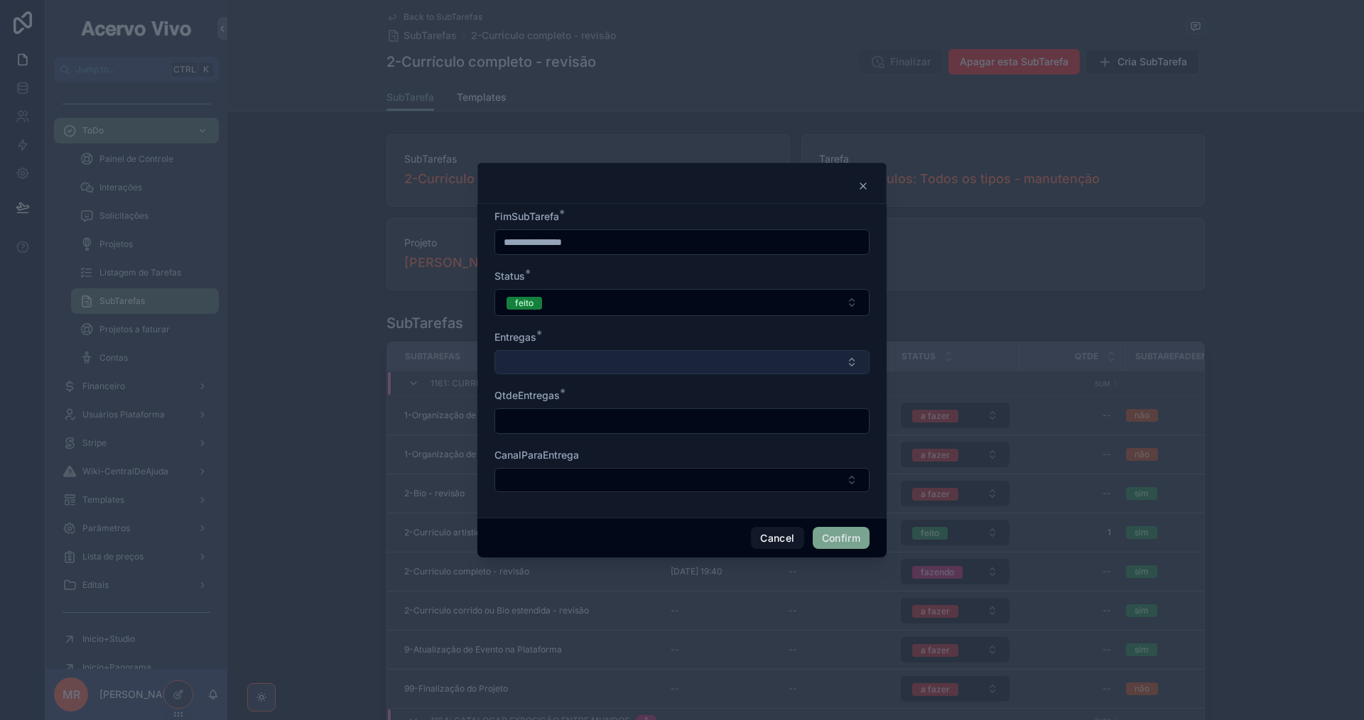
click at [622, 362] on button "Select Button" at bounding box center [681, 362] width 375 height 24
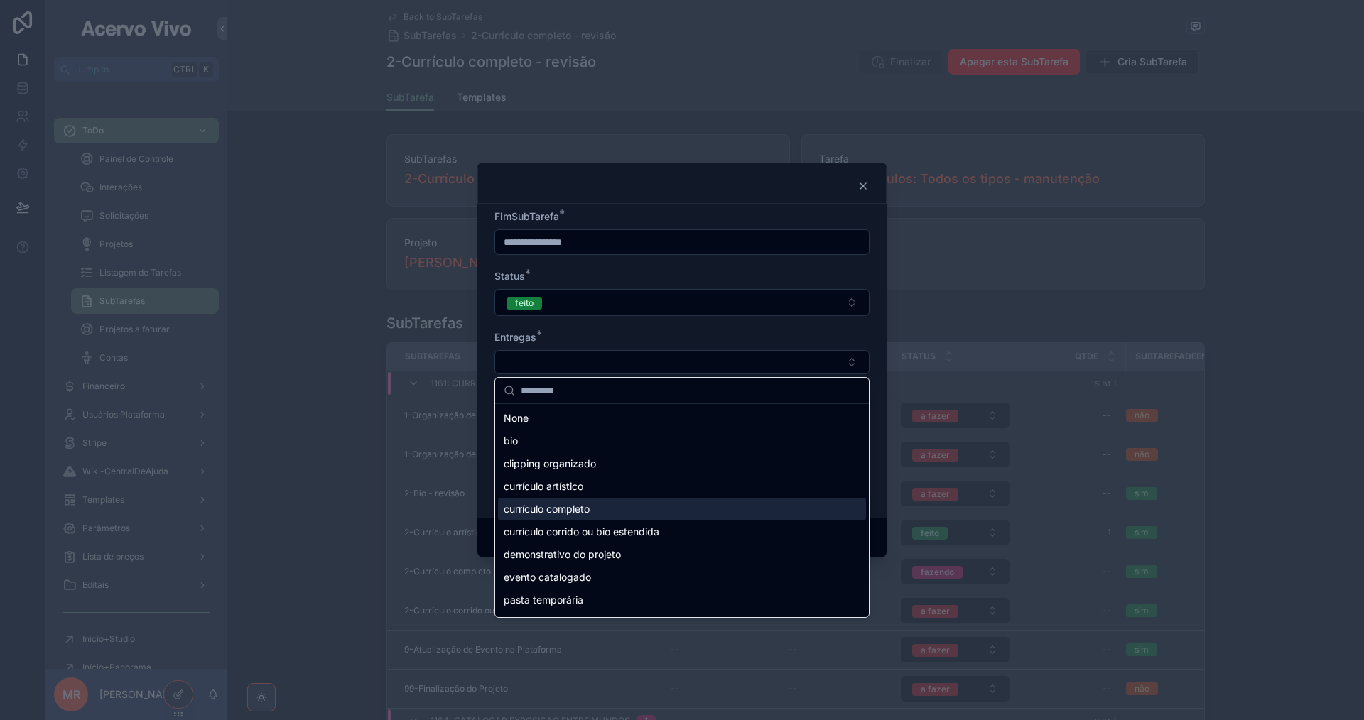
click at [638, 516] on div "currículo completo" at bounding box center [682, 509] width 368 height 23
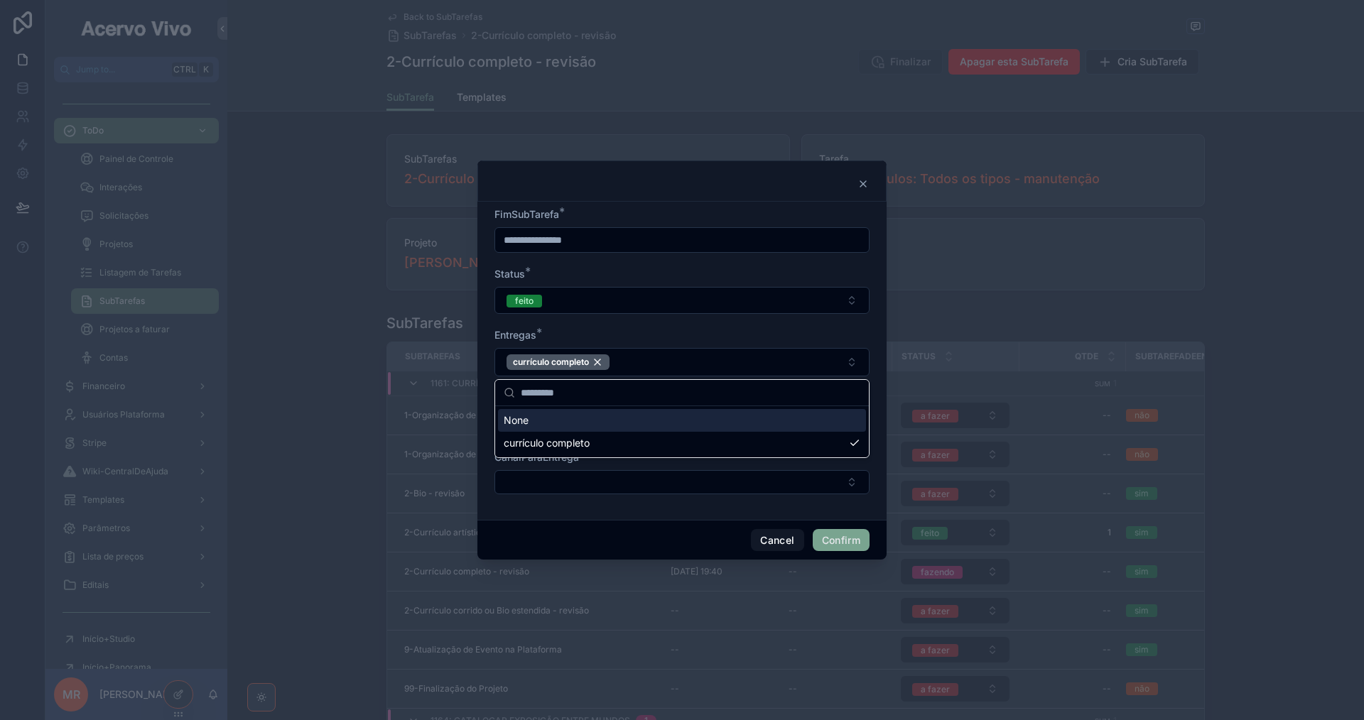
drag, startPoint x: 698, startPoint y: 337, endPoint x: 657, endPoint y: 401, distance: 76.1
click at [696, 341] on div "Entregas *" at bounding box center [681, 335] width 375 height 14
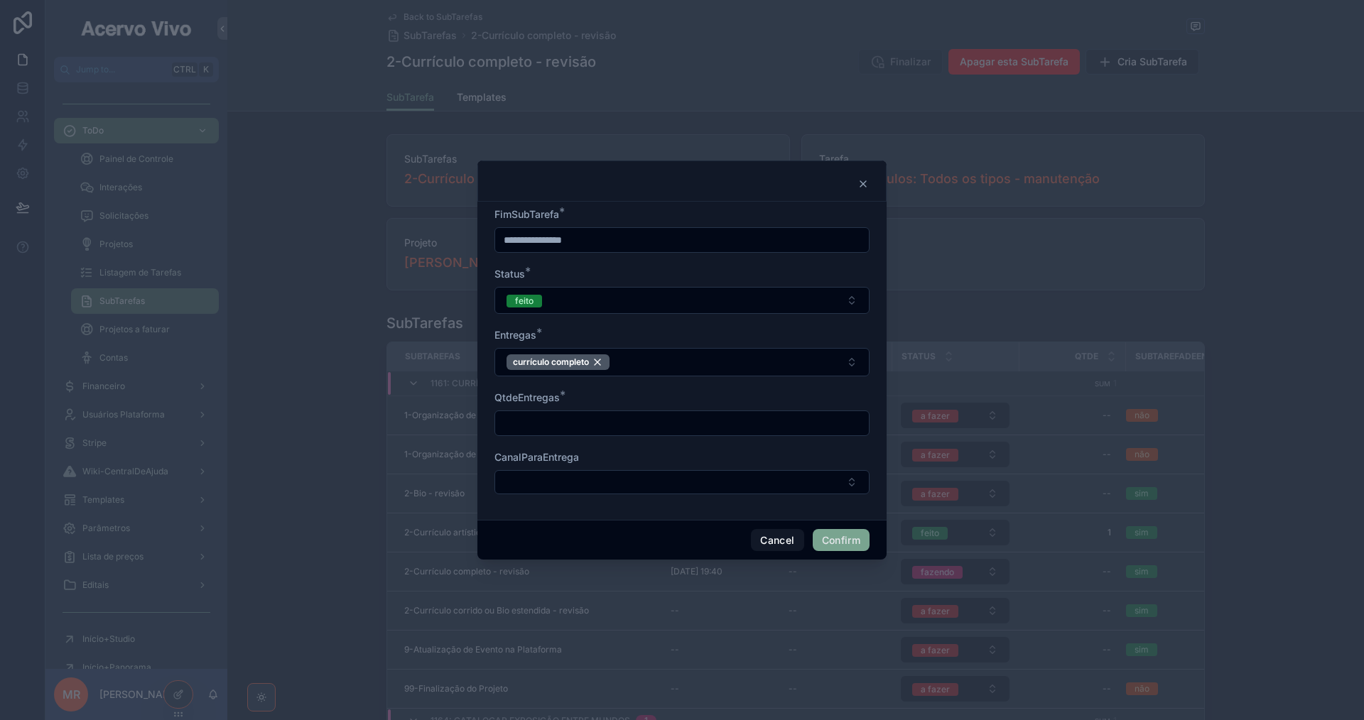
click at [646, 424] on input "text" at bounding box center [682, 423] width 374 height 20
type input "*"
click at [841, 545] on button "Confirm" at bounding box center [841, 540] width 57 height 23
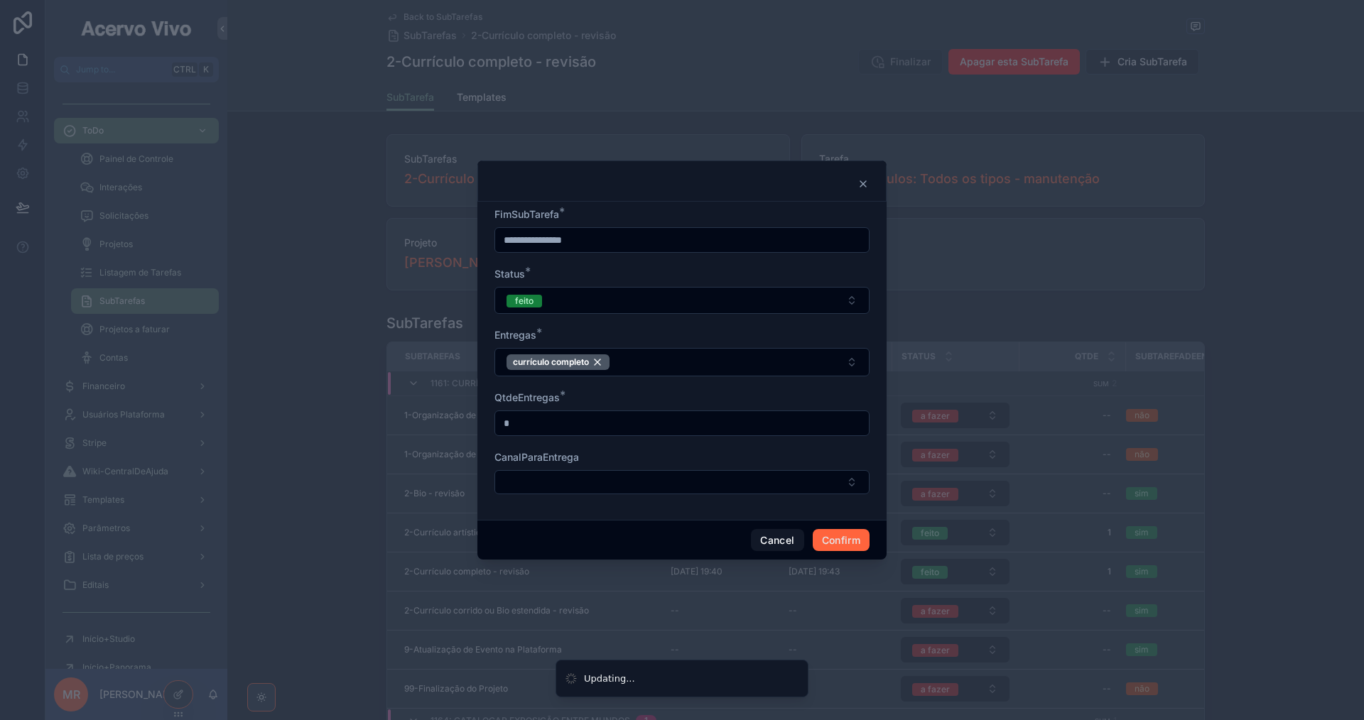
type input "**********"
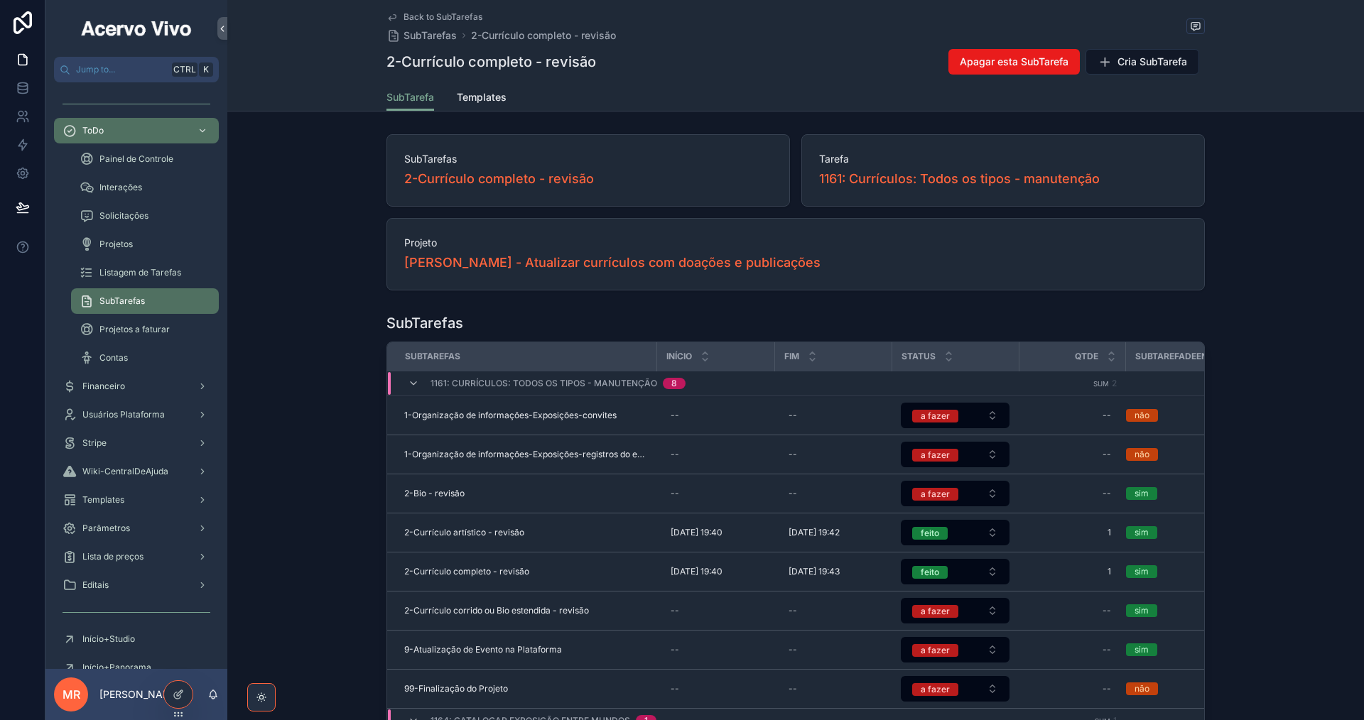
click at [0, 0] on span "Excluir esta SubTarefa" at bounding box center [0, 0] width 0 height 0
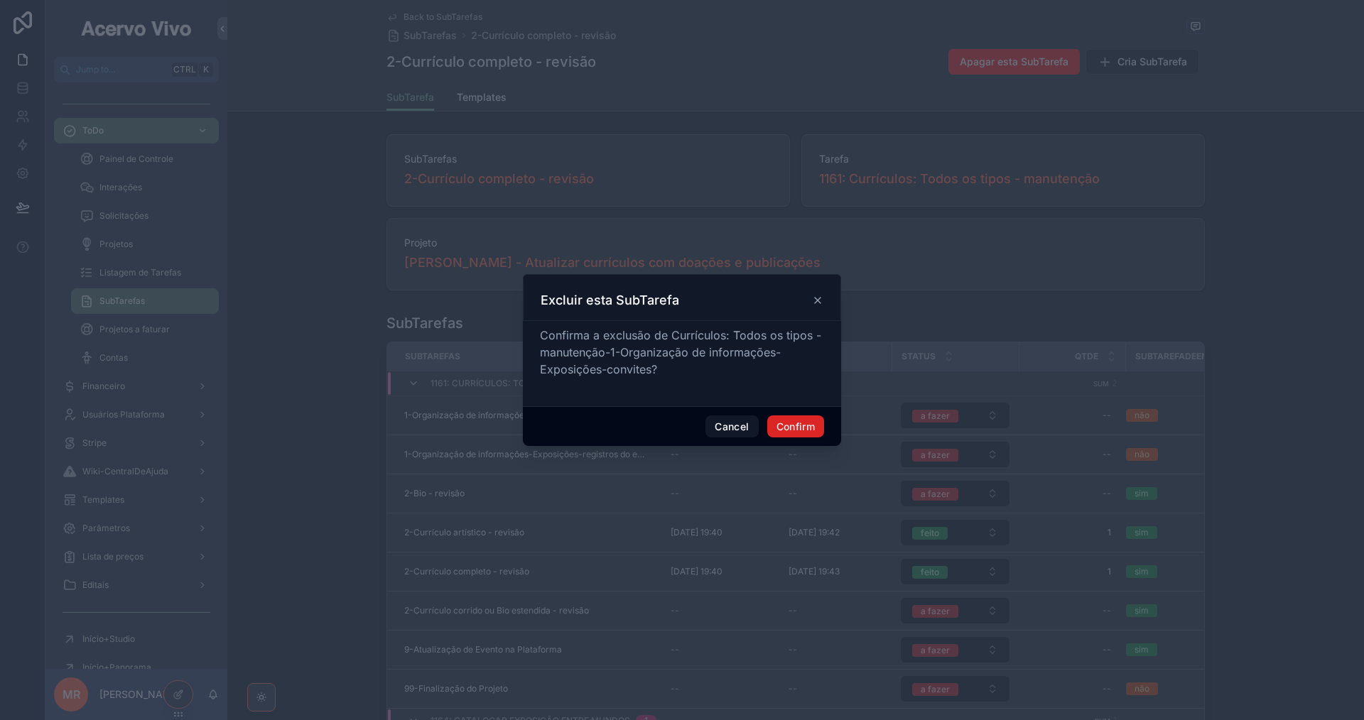
drag, startPoint x: 803, startPoint y: 427, endPoint x: 872, endPoint y: 427, distance: 68.2
click at [802, 427] on button "Confirm" at bounding box center [795, 427] width 57 height 23
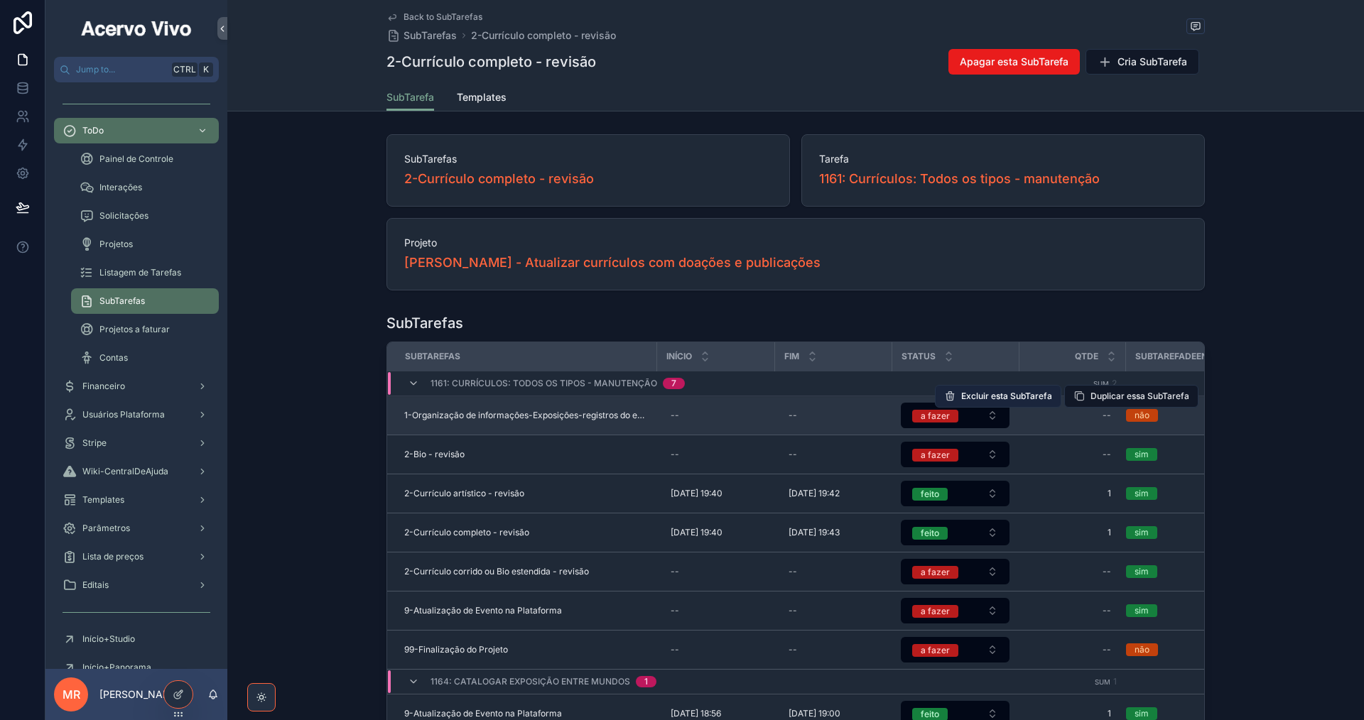
click at [989, 398] on span "Excluir esta SubTarefa" at bounding box center [1006, 396] width 91 height 11
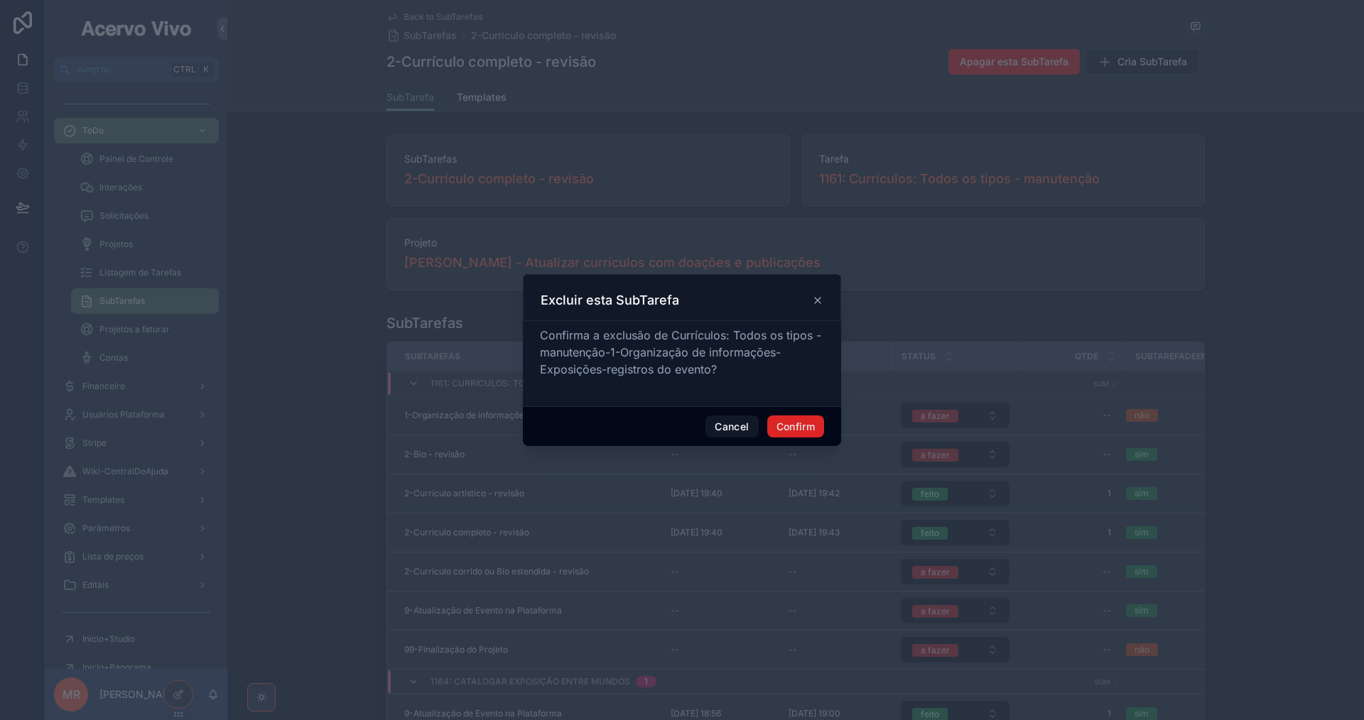
click at [788, 427] on button "Confirm" at bounding box center [795, 427] width 57 height 23
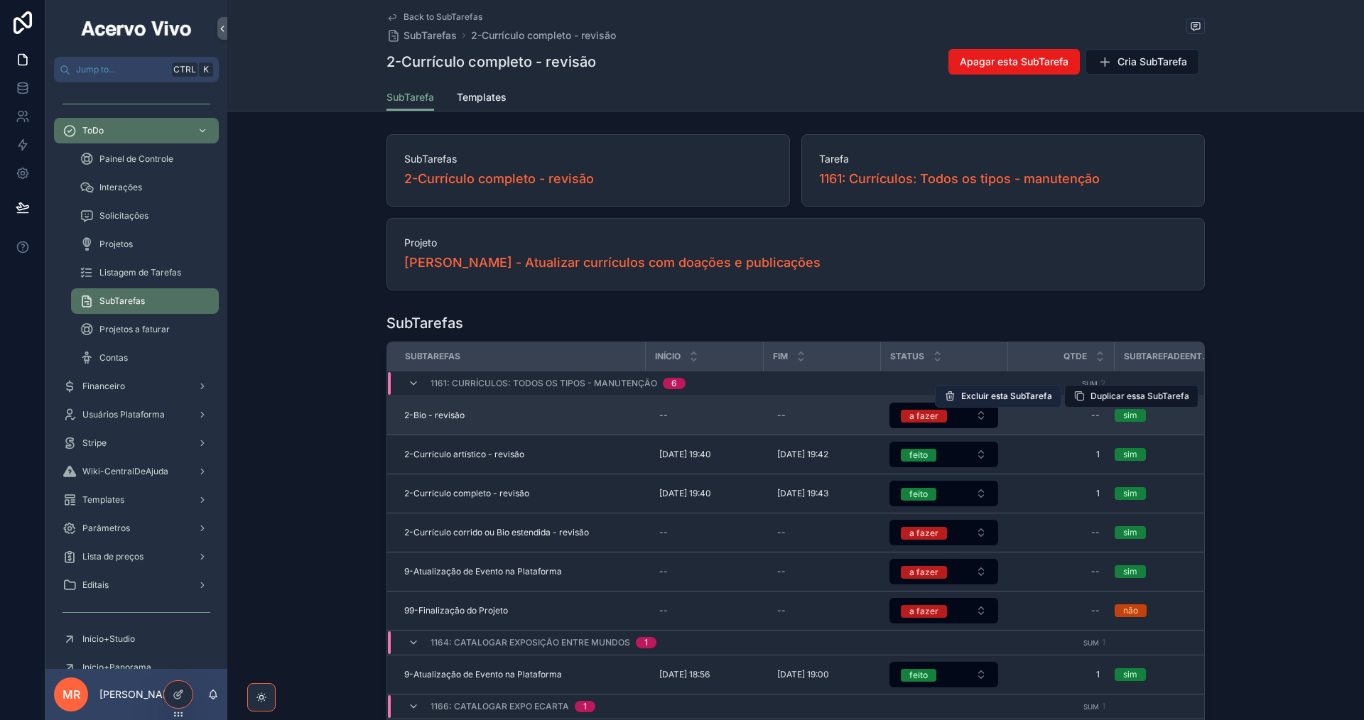
click at [986, 396] on span "Excluir esta SubTarefa" at bounding box center [1006, 396] width 91 height 11
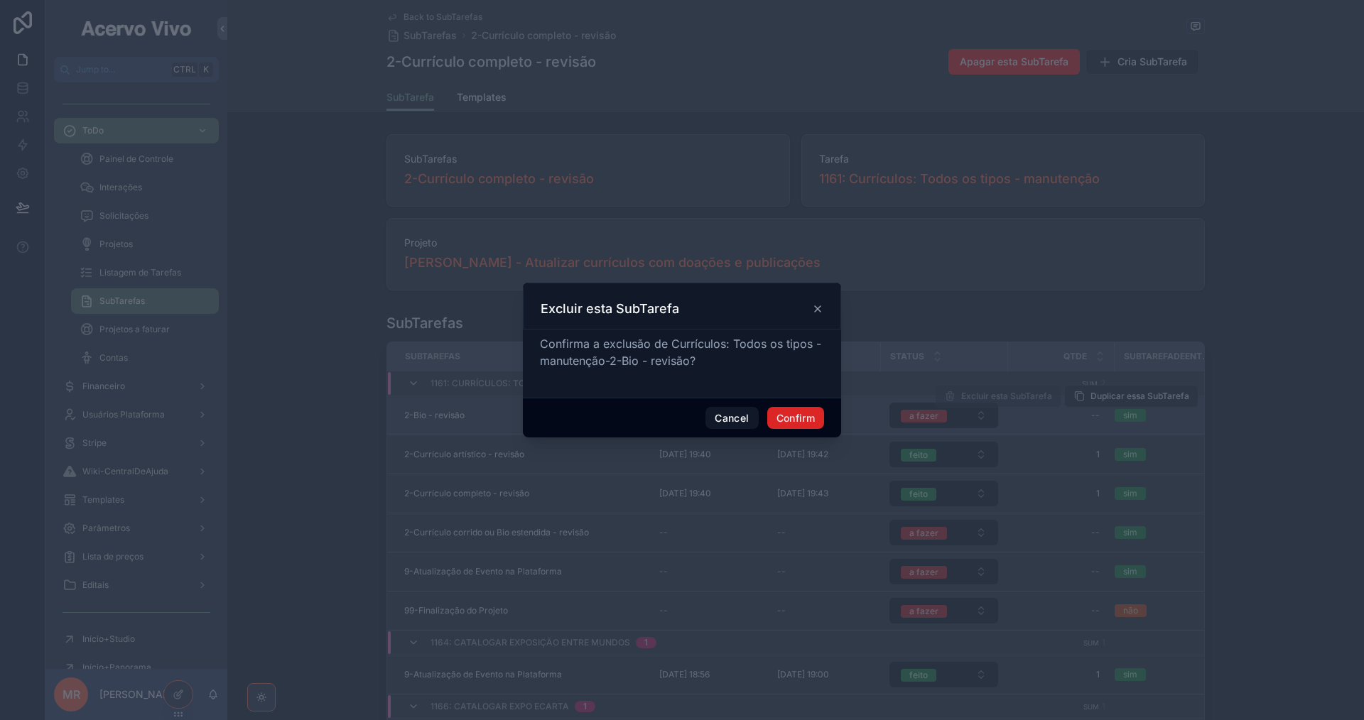
click at [806, 416] on button "Confirm" at bounding box center [795, 418] width 57 height 23
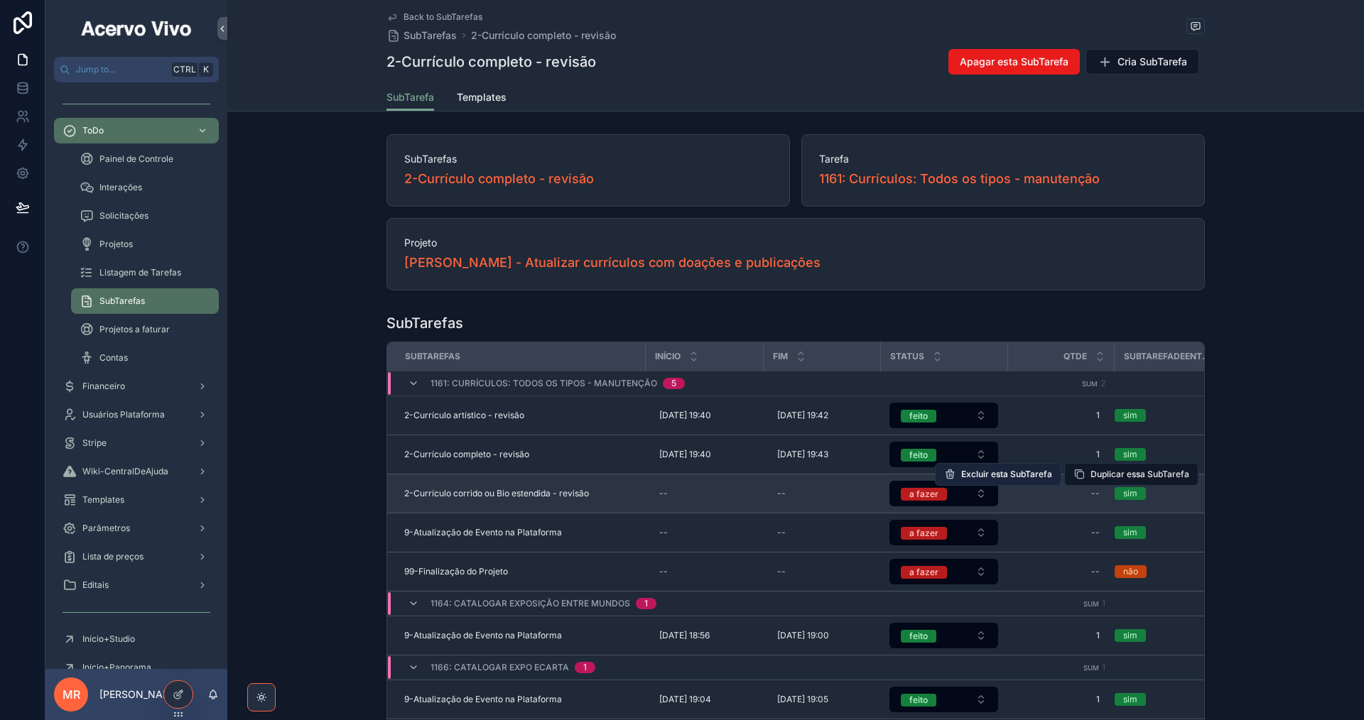
click at [1022, 482] on button "Excluir esta SubTarefa" at bounding box center [998, 474] width 126 height 23
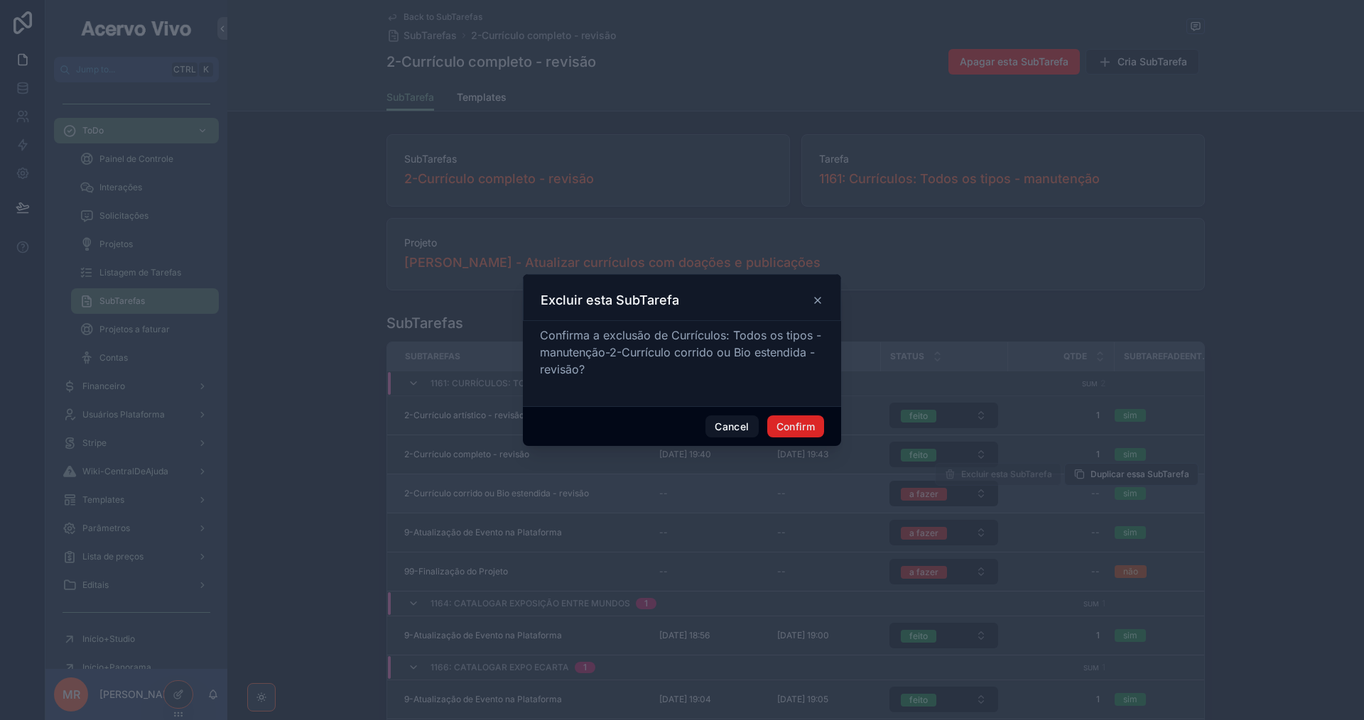
click at [808, 426] on button "Confirm" at bounding box center [795, 427] width 57 height 23
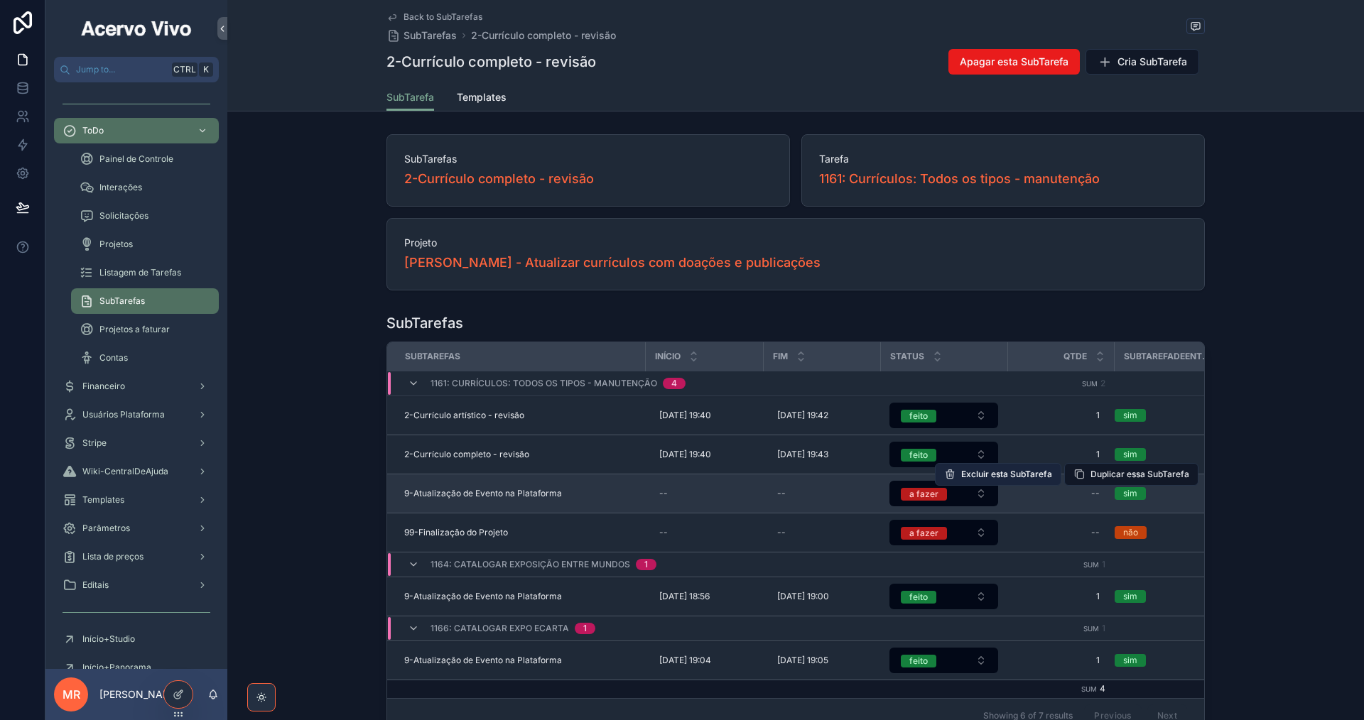
click at [1009, 479] on span "Excluir esta SubTarefa" at bounding box center [1006, 474] width 91 height 11
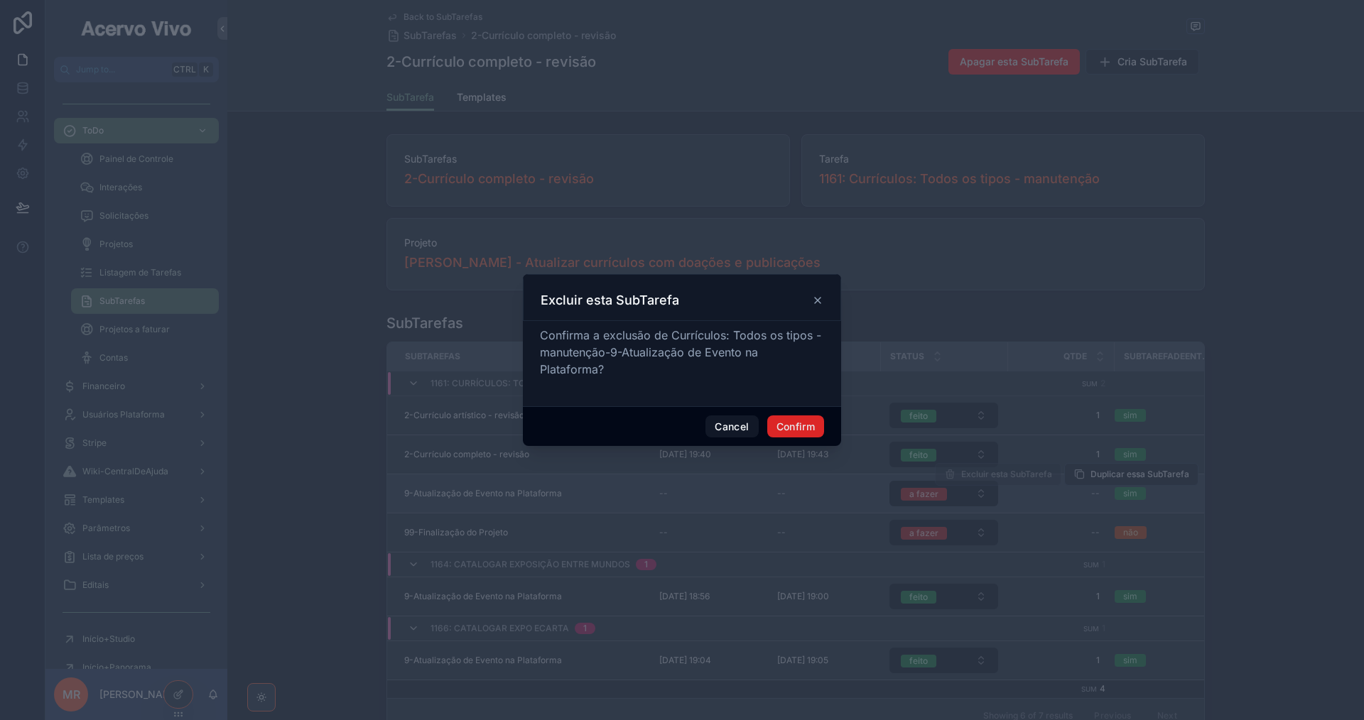
click at [800, 427] on button "Confirm" at bounding box center [795, 427] width 57 height 23
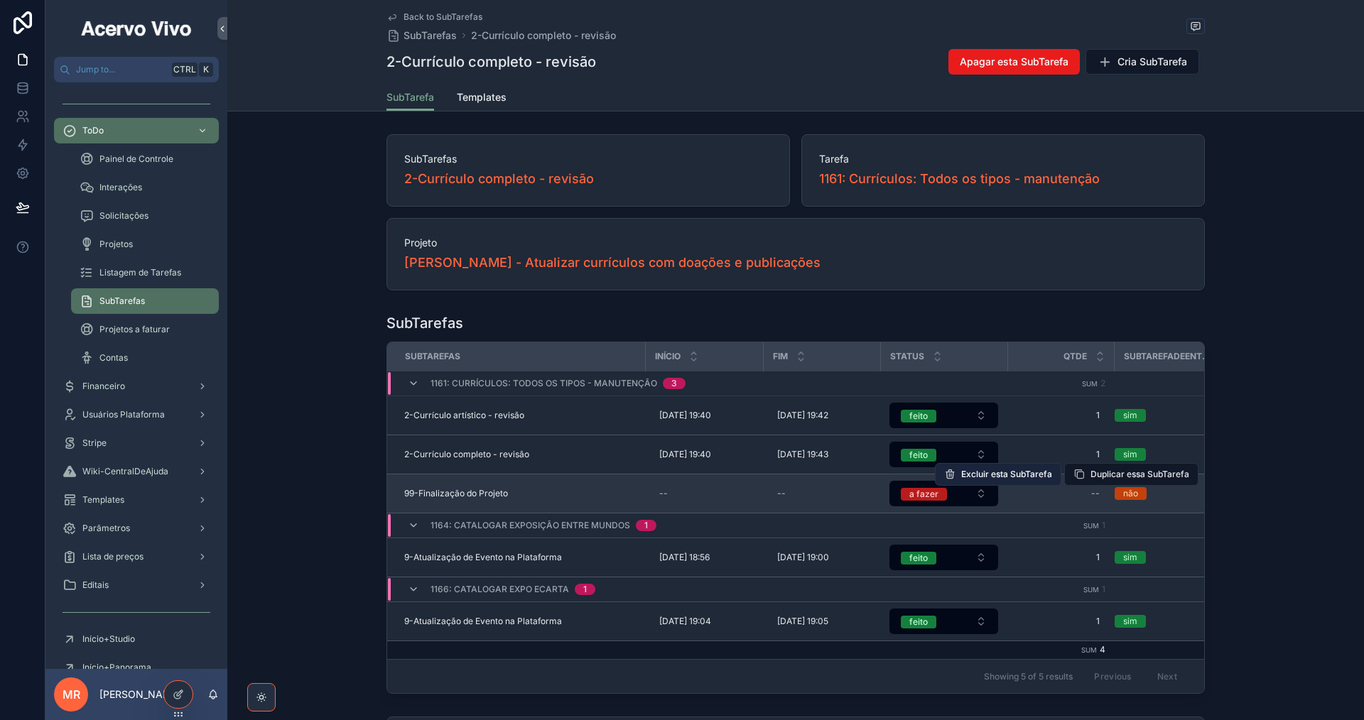
click at [1024, 477] on span "Excluir esta SubTarefa" at bounding box center [1006, 474] width 91 height 11
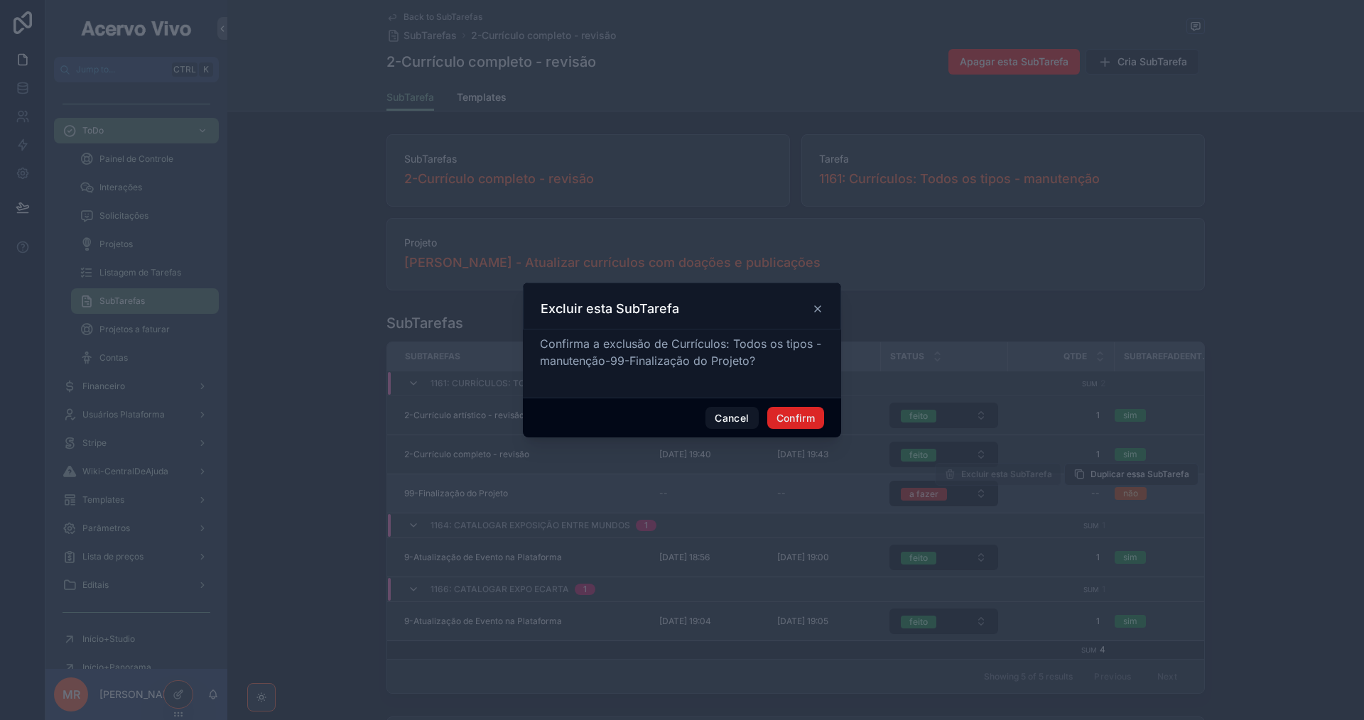
click at [808, 422] on button "Confirm" at bounding box center [795, 418] width 57 height 23
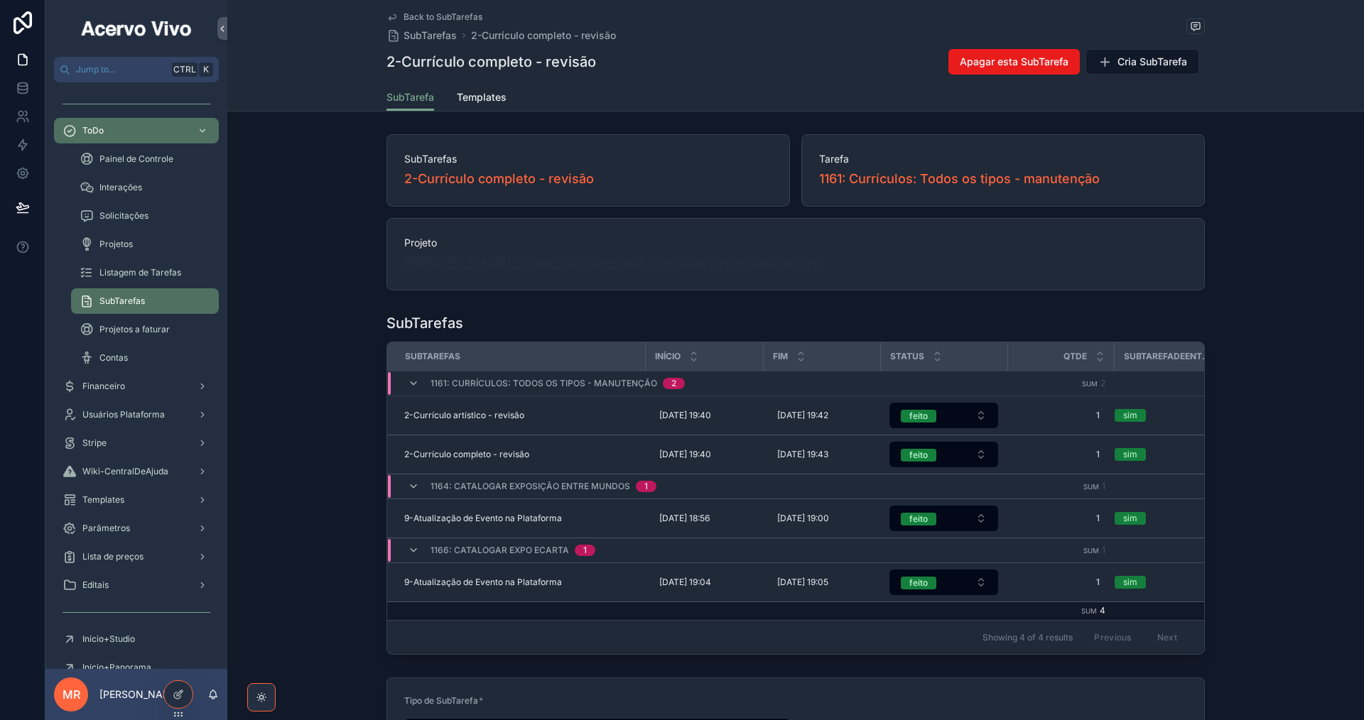
click at [688, 269] on span "[PERSON_NAME] - Atualizar currículos com doações e publicações" at bounding box center [612, 263] width 416 height 20
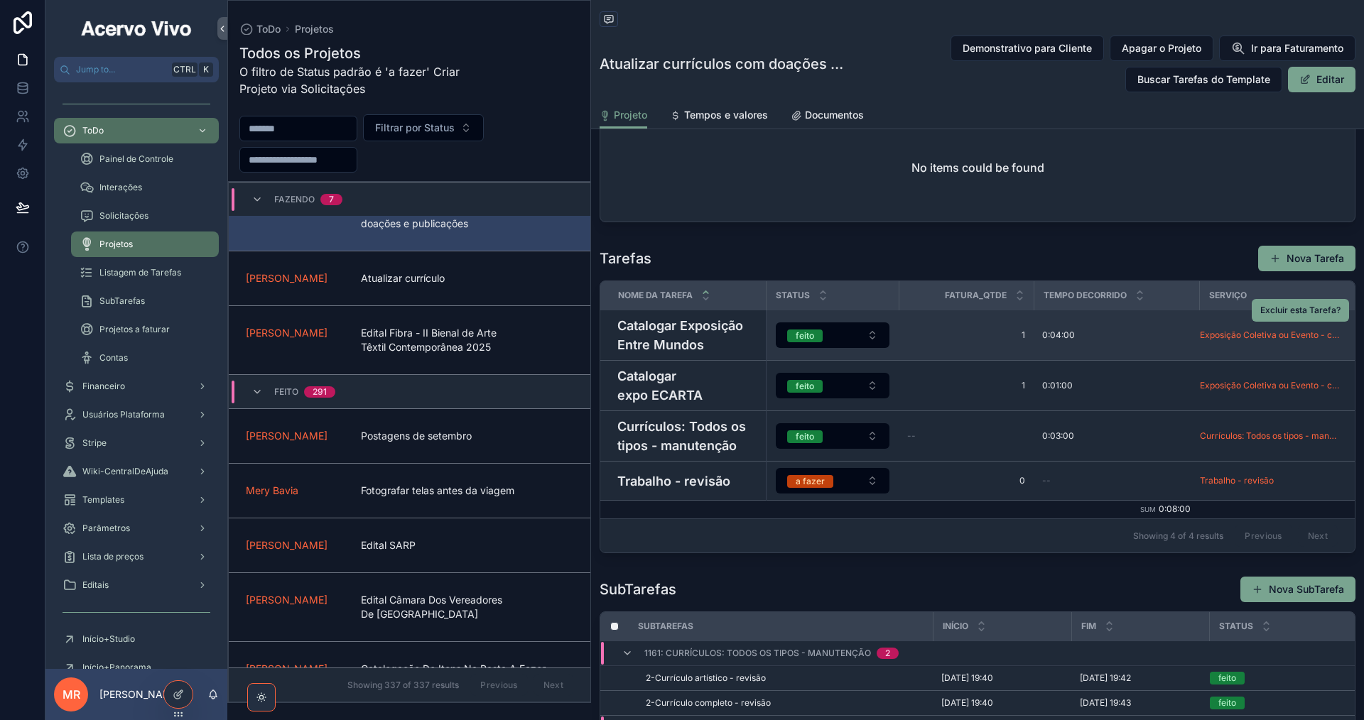
scroll to position [1137, 0]
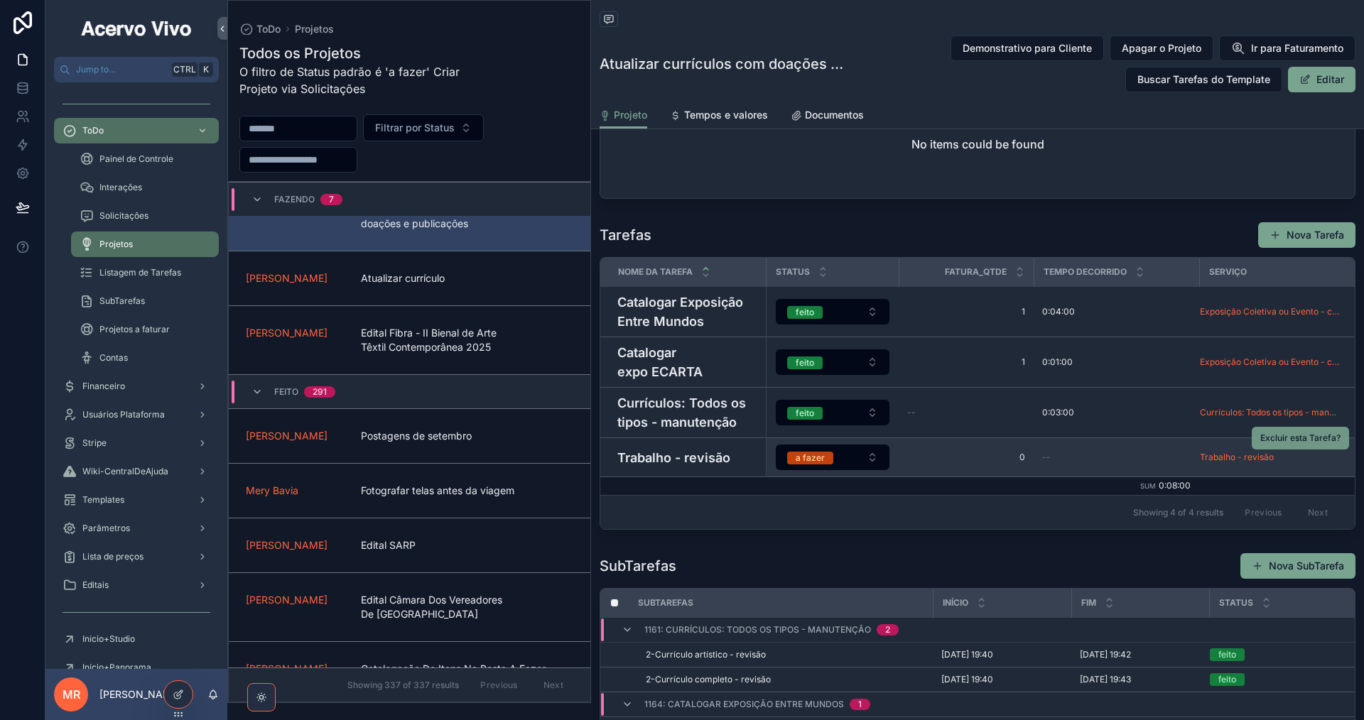
click at [1290, 444] on span "Excluir esta Tarefa?" at bounding box center [1300, 438] width 80 height 11
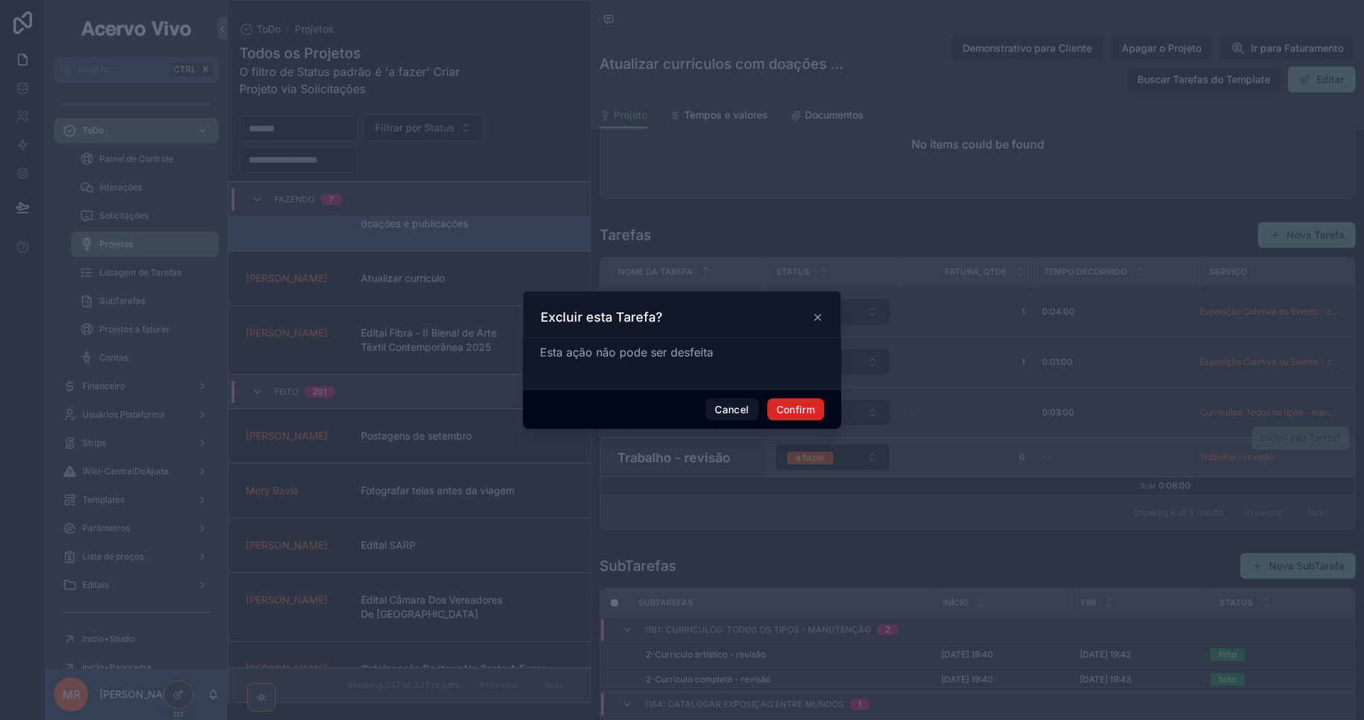
click at [796, 405] on button "Confirm" at bounding box center [795, 410] width 57 height 23
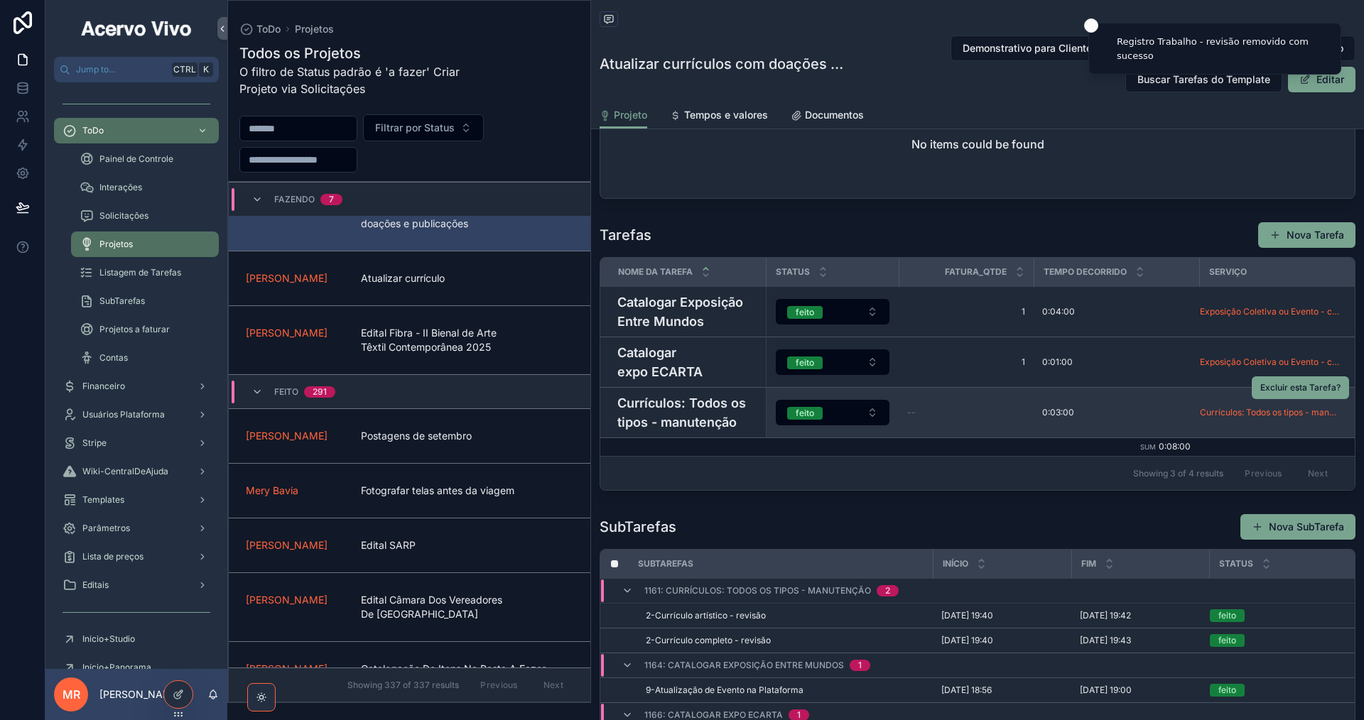
click at [719, 432] on h4 "Currículos: Todos os tipos - manutenção" at bounding box center [687, 413] width 140 height 38
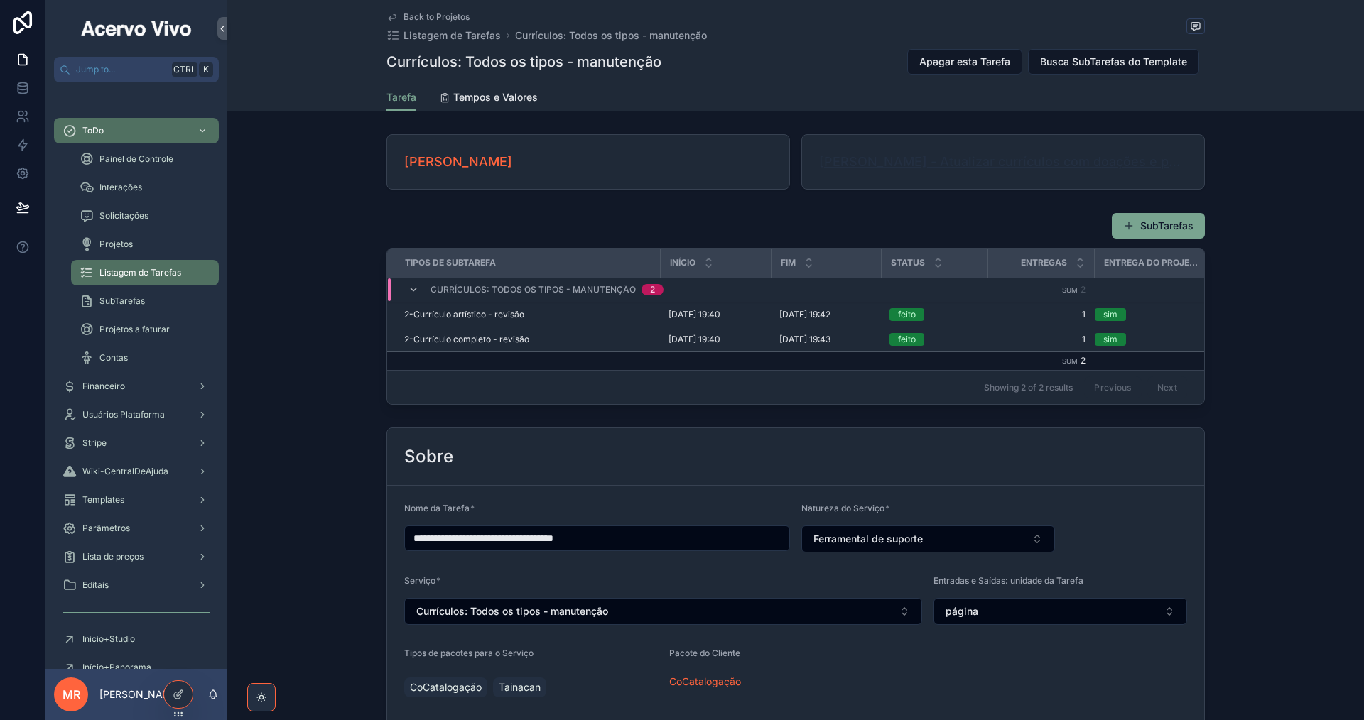
click at [920, 160] on span "[PERSON_NAME] - Atualizar currículos com doações e publicações" at bounding box center [1003, 162] width 368 height 20
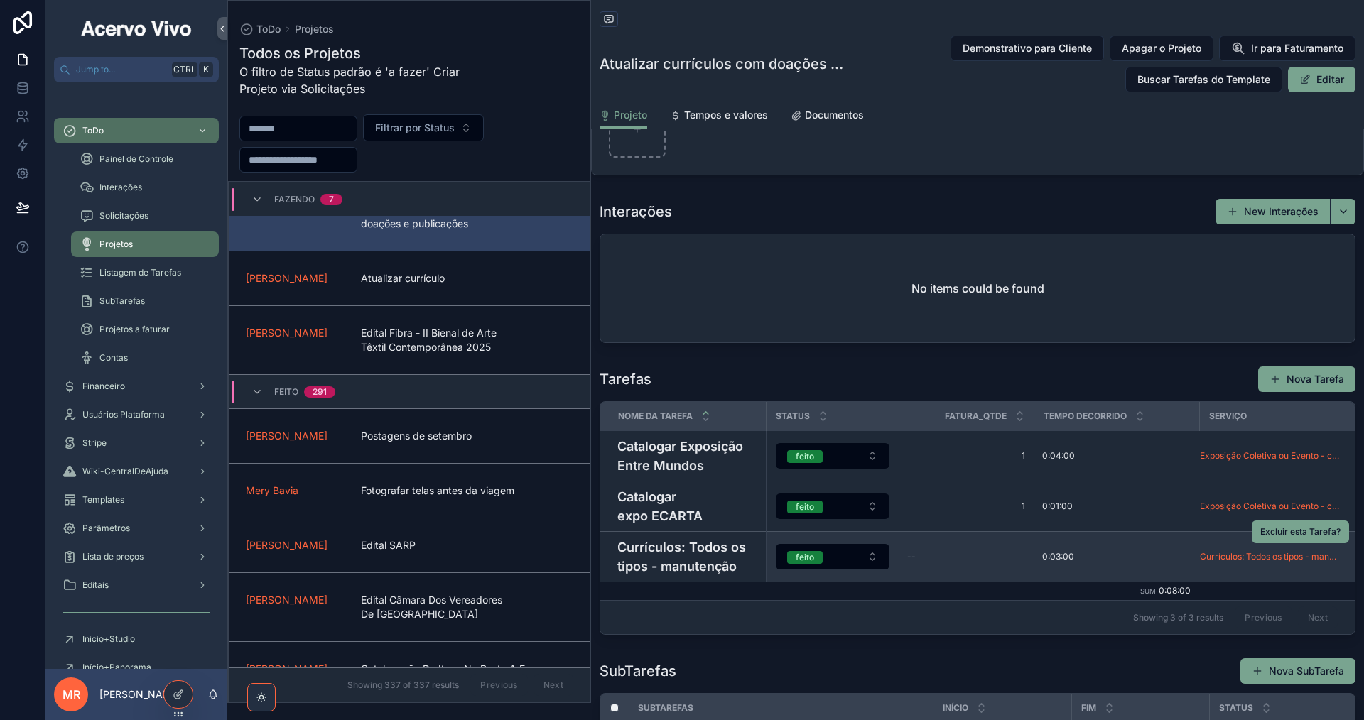
scroll to position [1137, 0]
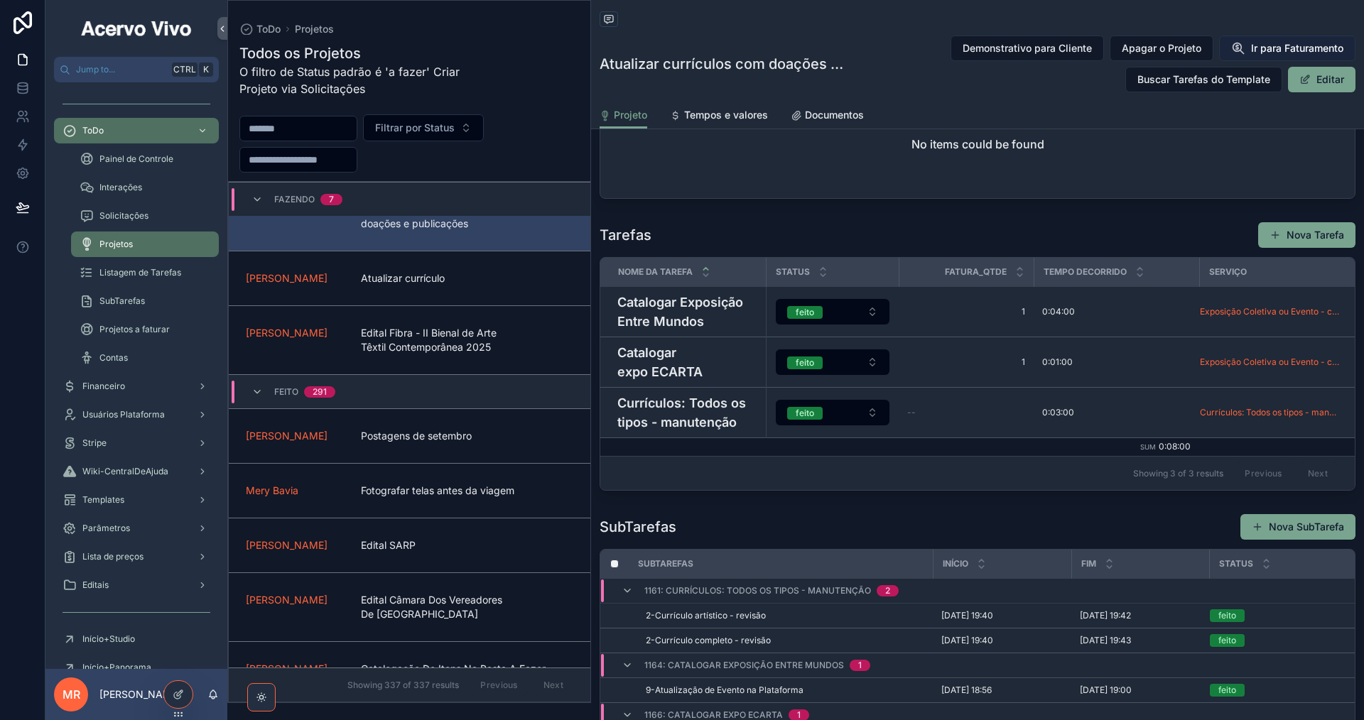
click at [1272, 45] on span "Ir para Faturamento" at bounding box center [1297, 48] width 92 height 14
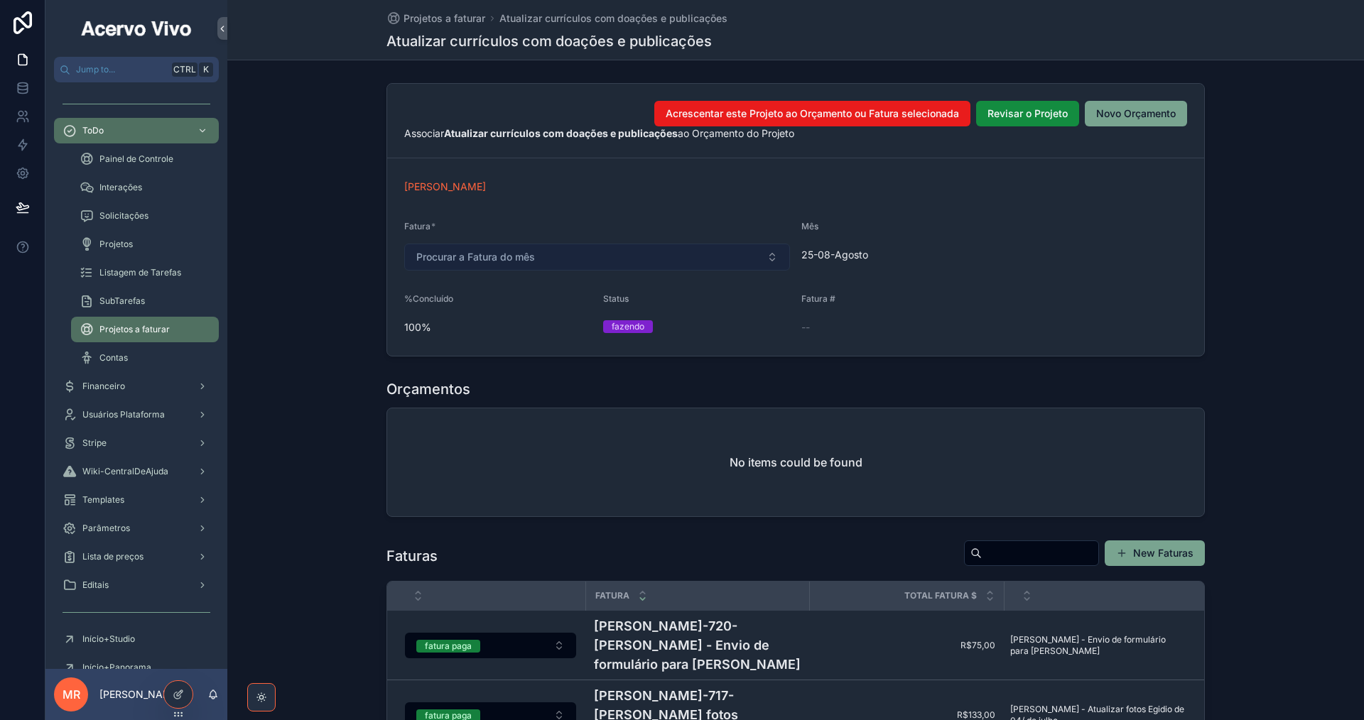
click at [637, 251] on button "Procurar a Fatura do mês" at bounding box center [597, 257] width 386 height 27
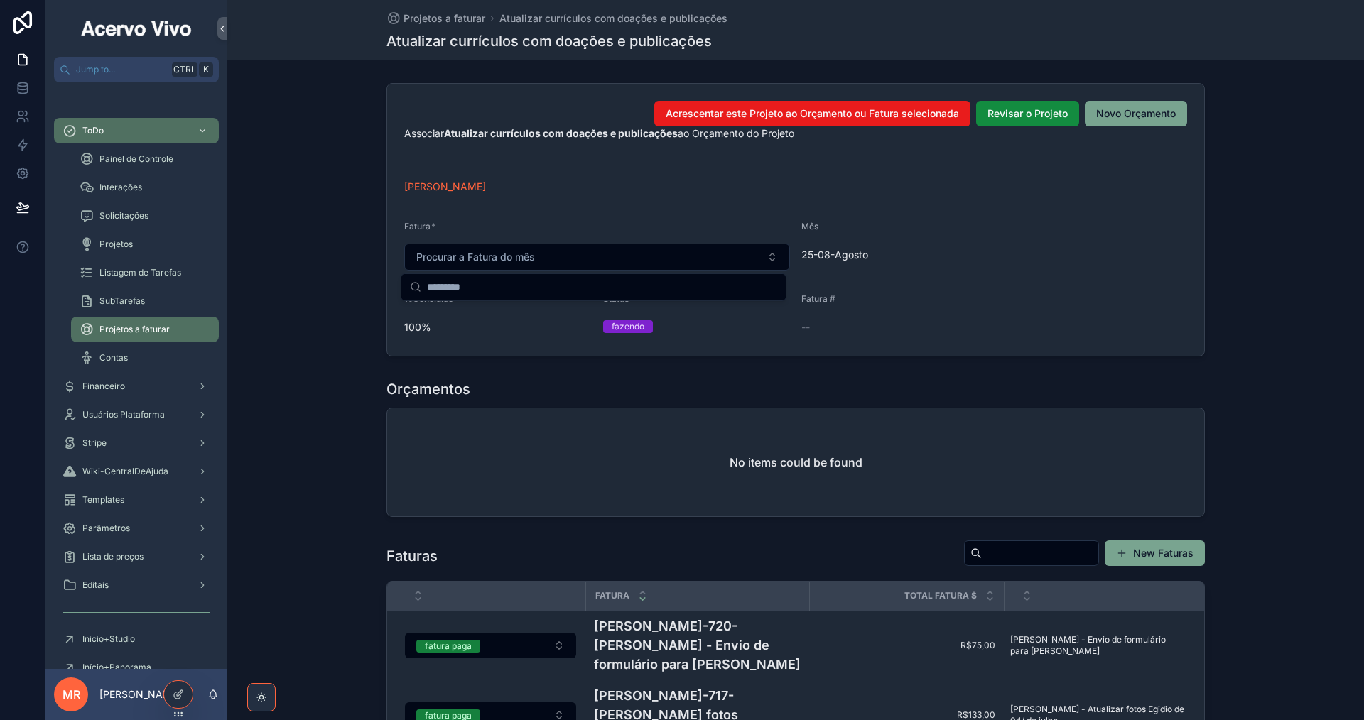
click at [674, 207] on form "[PERSON_NAME] * Procurar a Fatura do mês Mês 25-08-Agosto %Concluído 100% Statu…" at bounding box center [795, 256] width 817 height 197
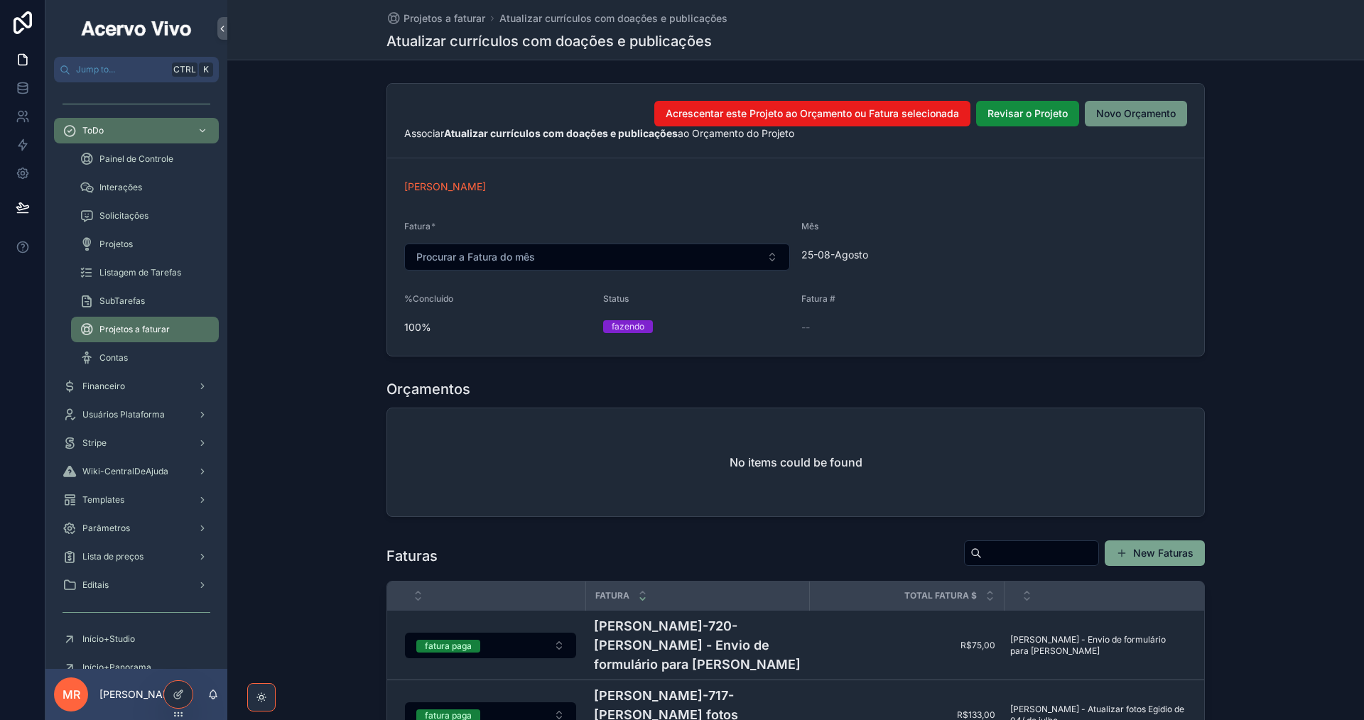
click at [1144, 113] on span "Novo Orçamento" at bounding box center [1136, 114] width 80 height 14
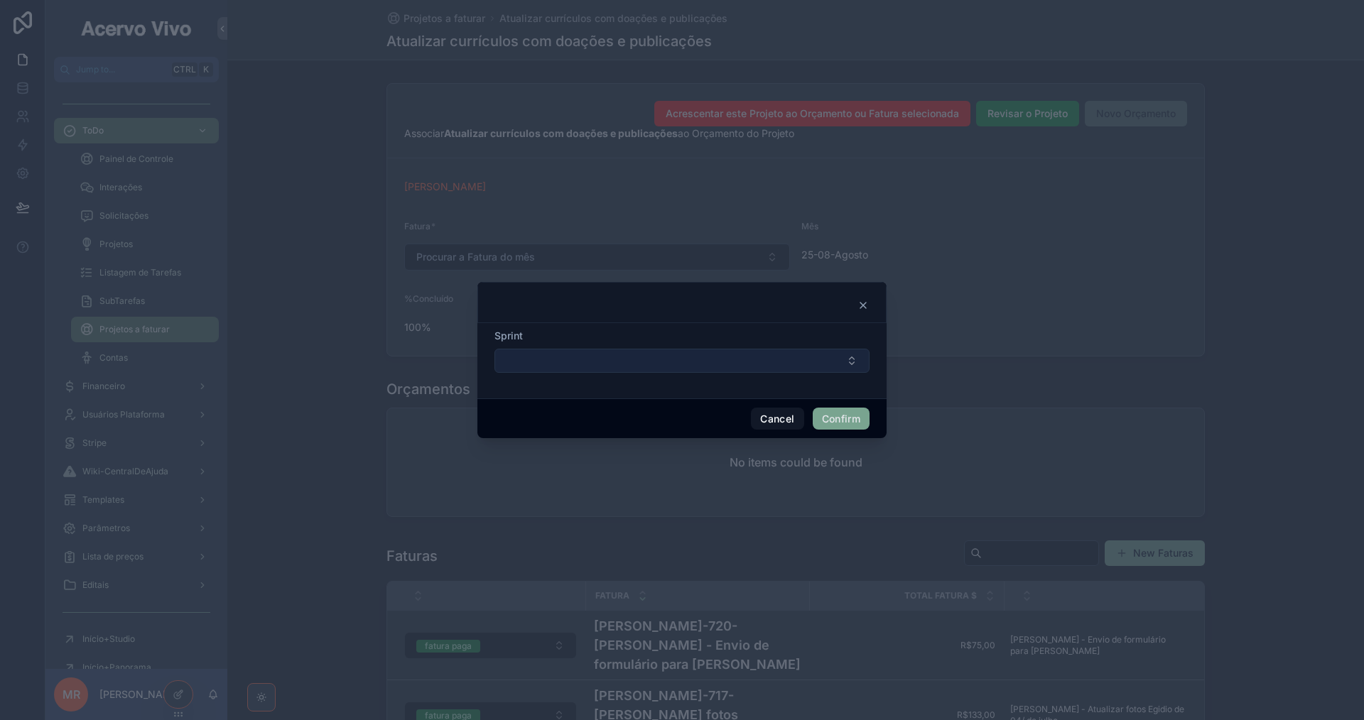
click at [769, 366] on button "Select Button" at bounding box center [681, 361] width 375 height 24
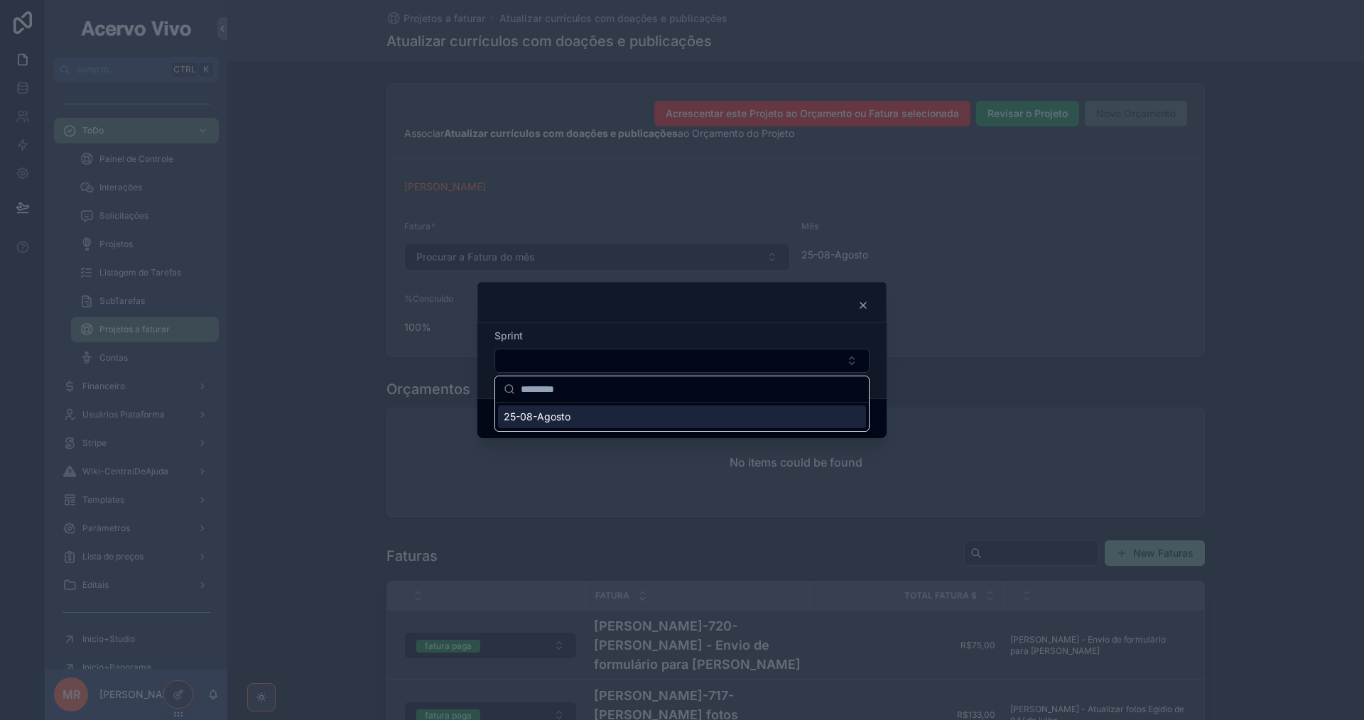
click at [644, 414] on div "25-08-Agosto" at bounding box center [682, 417] width 368 height 23
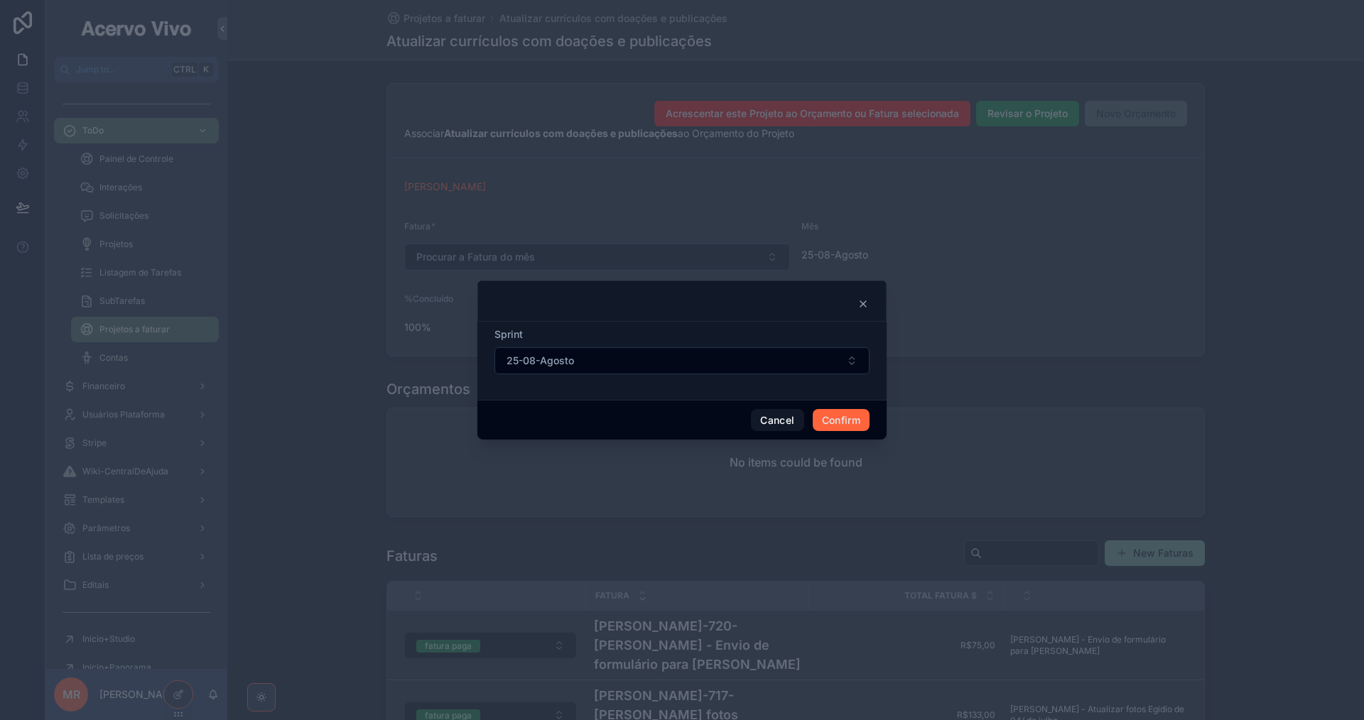
click at [843, 420] on button "Confirm" at bounding box center [841, 420] width 57 height 23
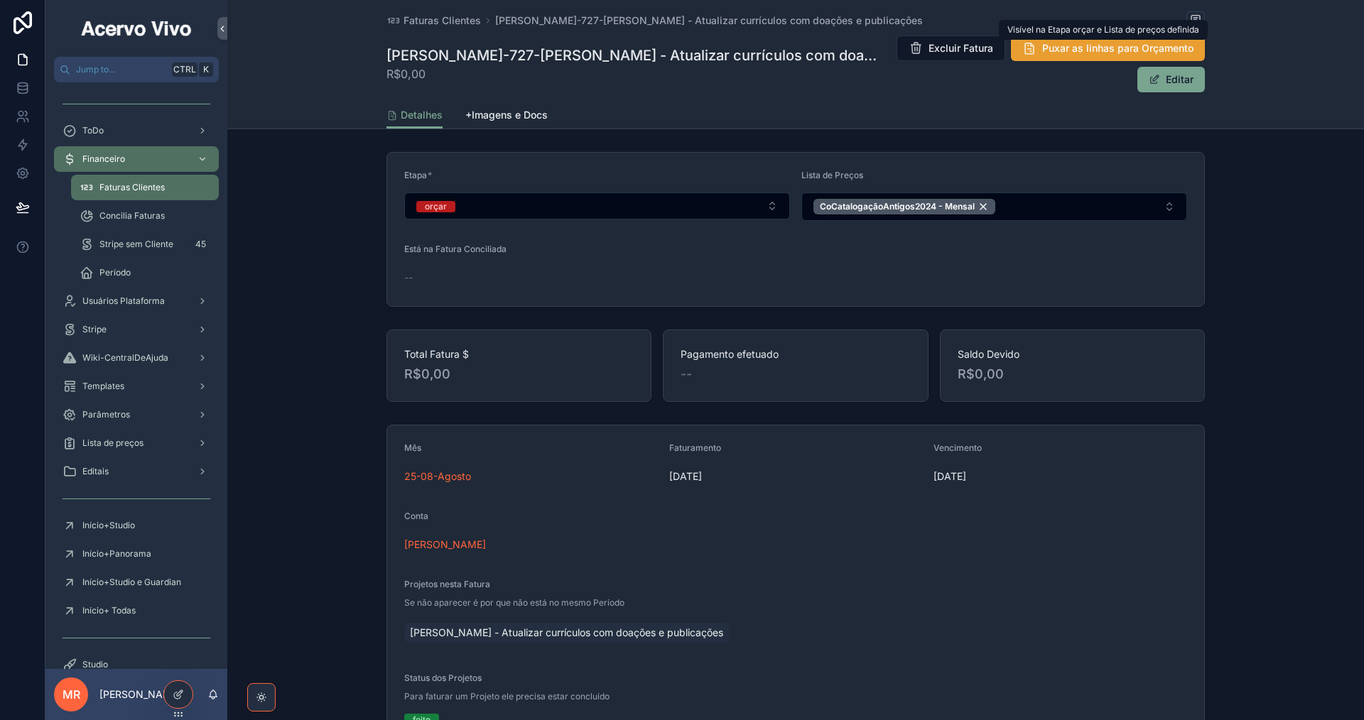
click at [1095, 48] on span "Puxar as linhas para Orçamento" at bounding box center [1117, 48] width 151 height 14
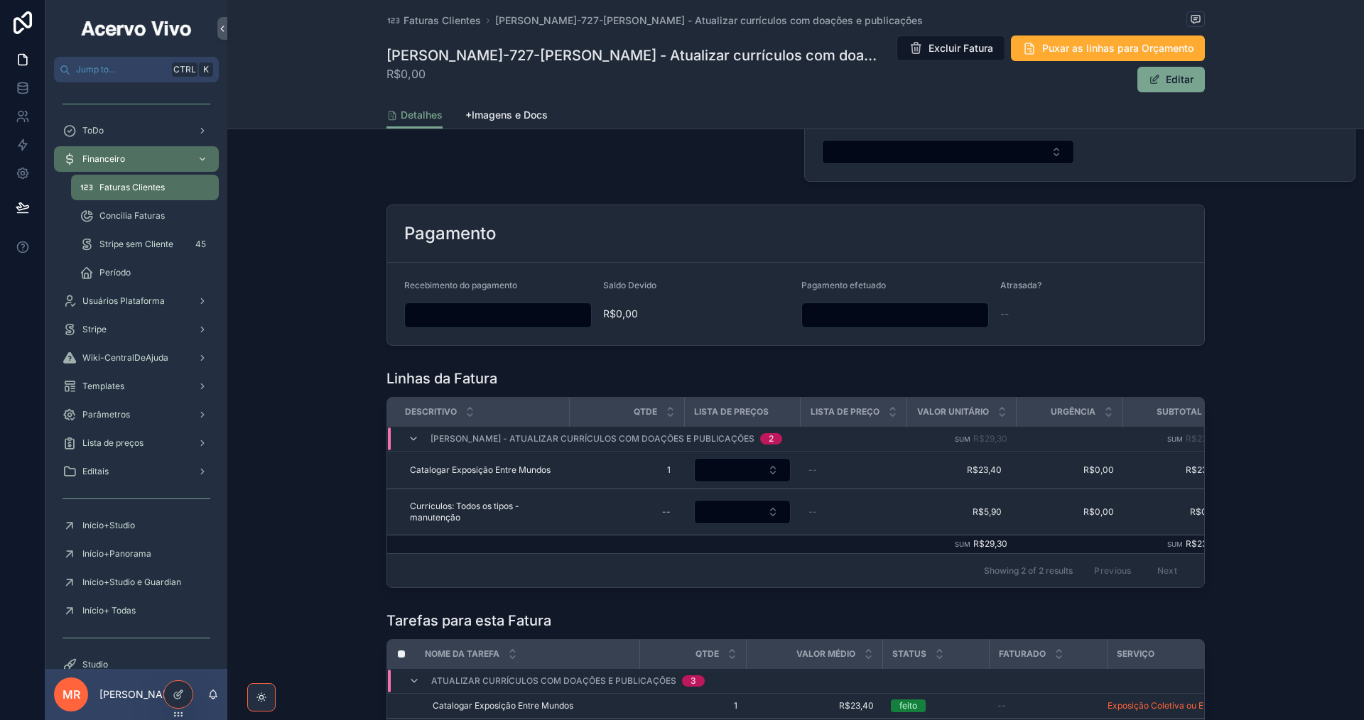
scroll to position [1130, 0]
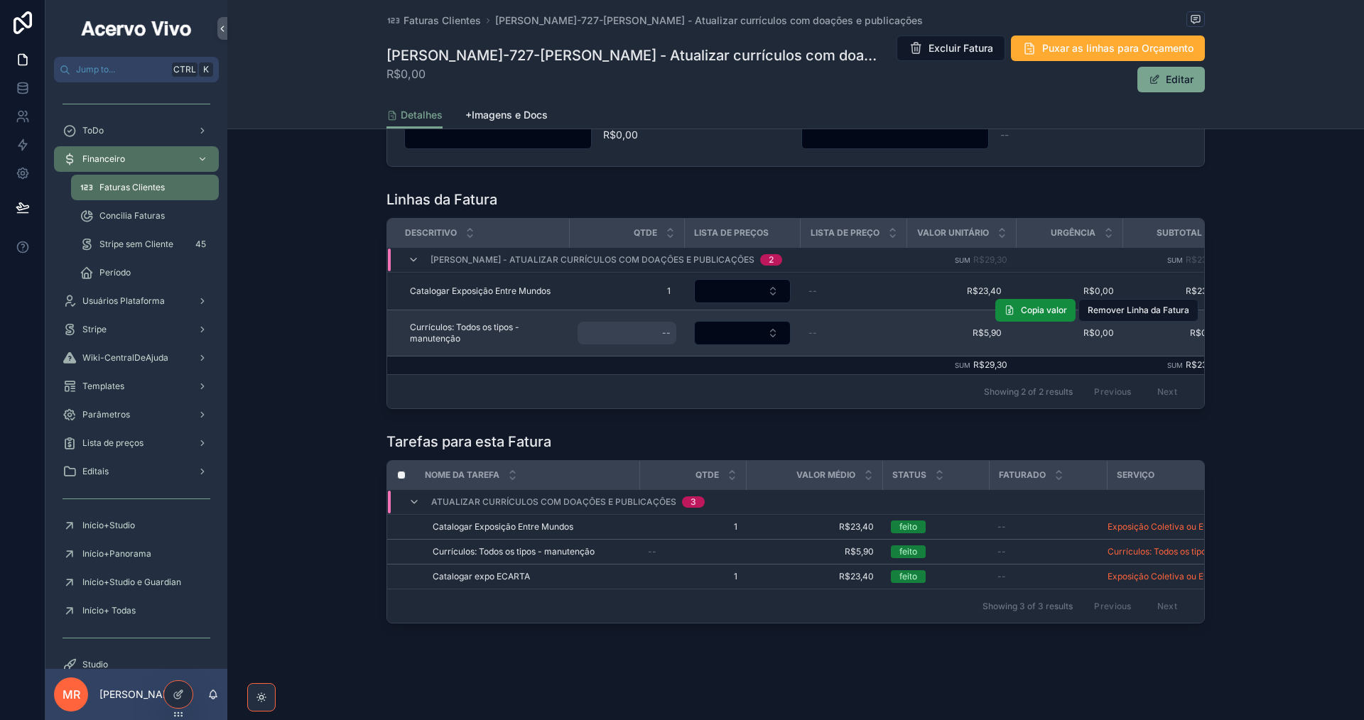
click at [662, 328] on div "--" at bounding box center [666, 333] width 9 height 11
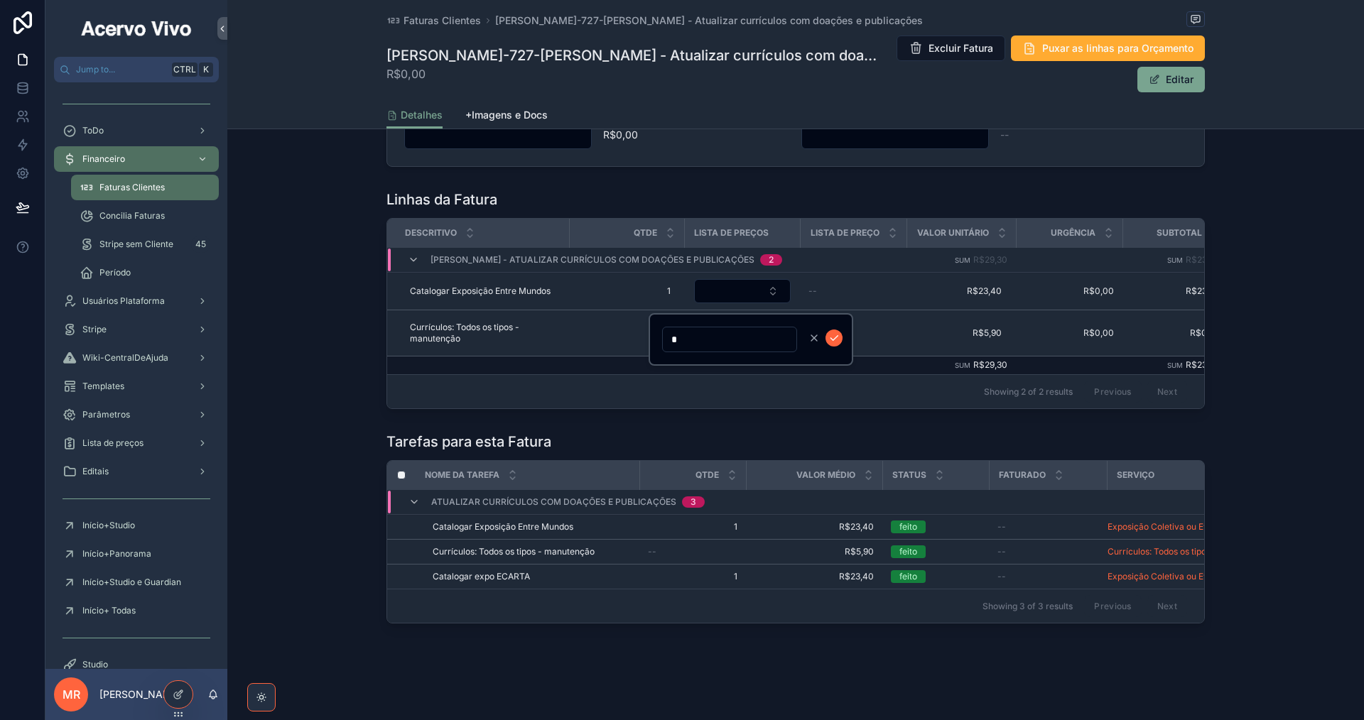
type input "*"
click at [835, 338] on icon "scrollable content" at bounding box center [833, 337] width 11 height 11
click at [1306, 96] on div "Faturas Clientes [PERSON_NAME]-727-[PERSON_NAME] - Atualizar currículos com doa…" at bounding box center [795, 64] width 1137 height 129
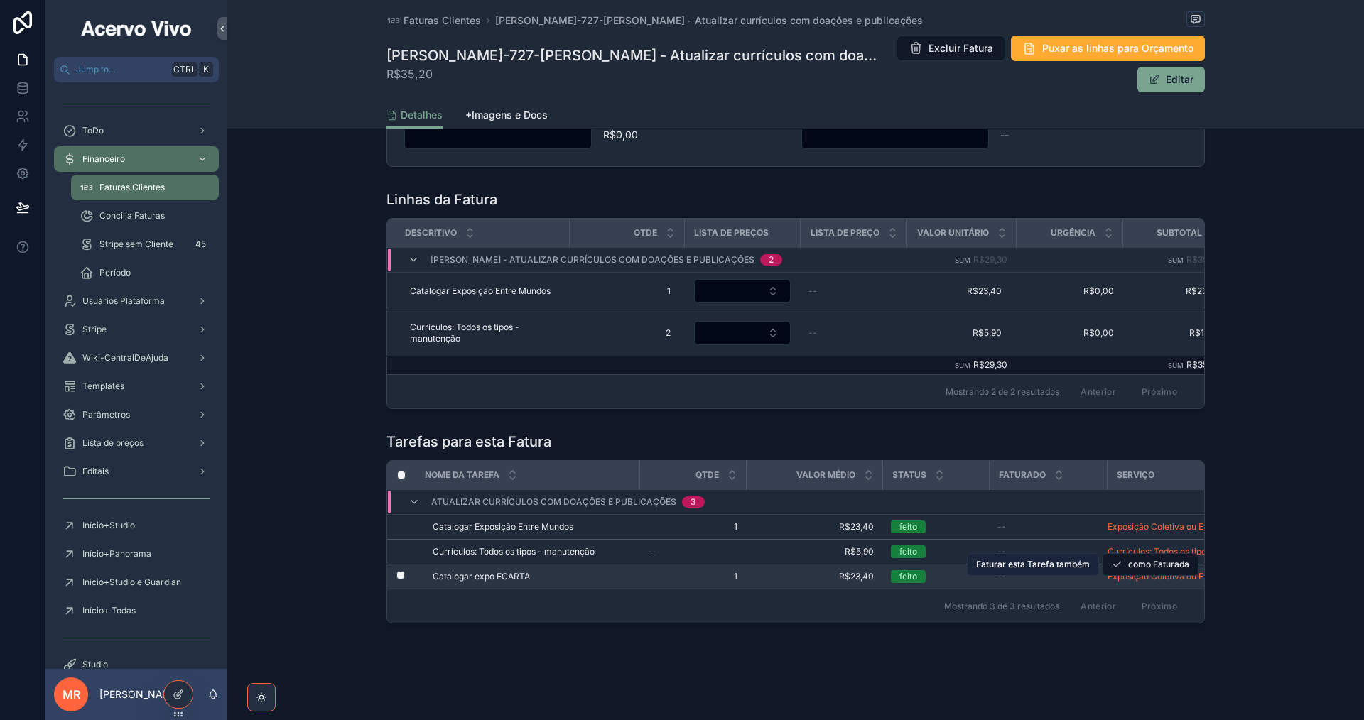
click at [1027, 559] on span "Faturar esta Tarefa também" at bounding box center [1033, 564] width 114 height 11
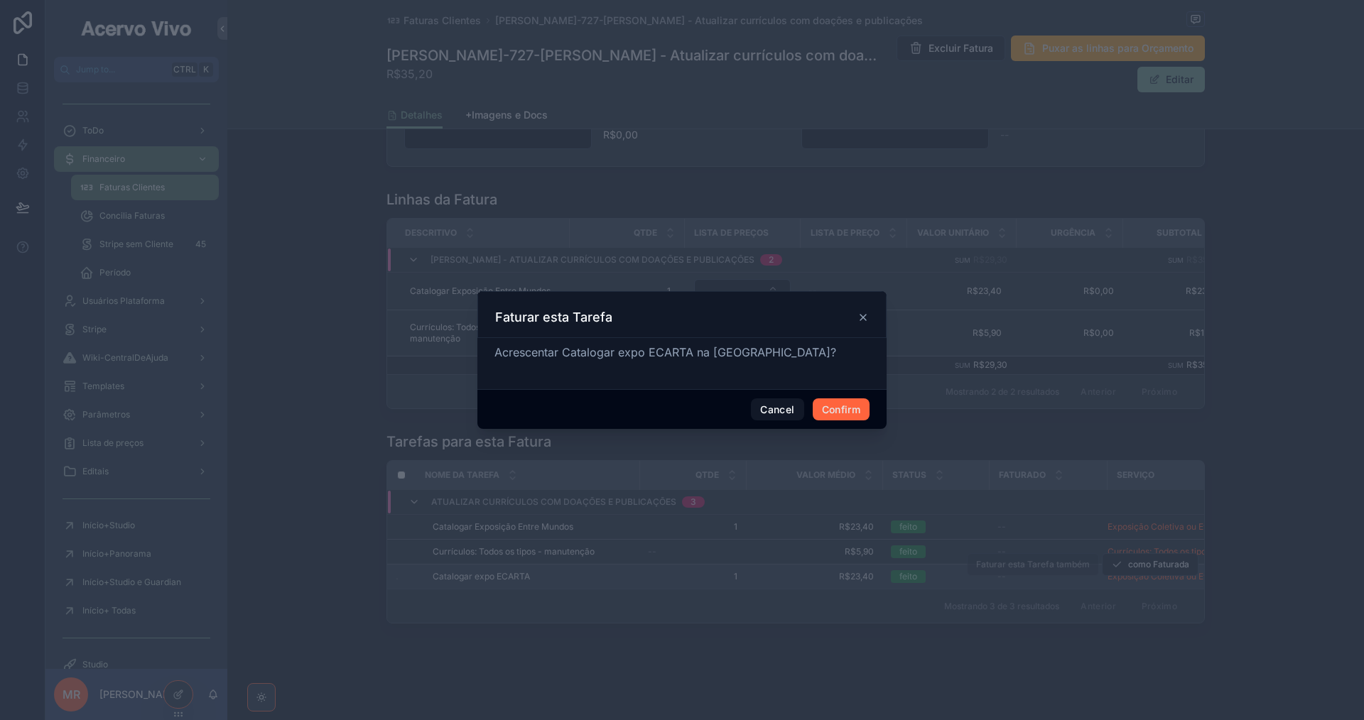
click at [844, 411] on button "Confirm" at bounding box center [841, 410] width 57 height 23
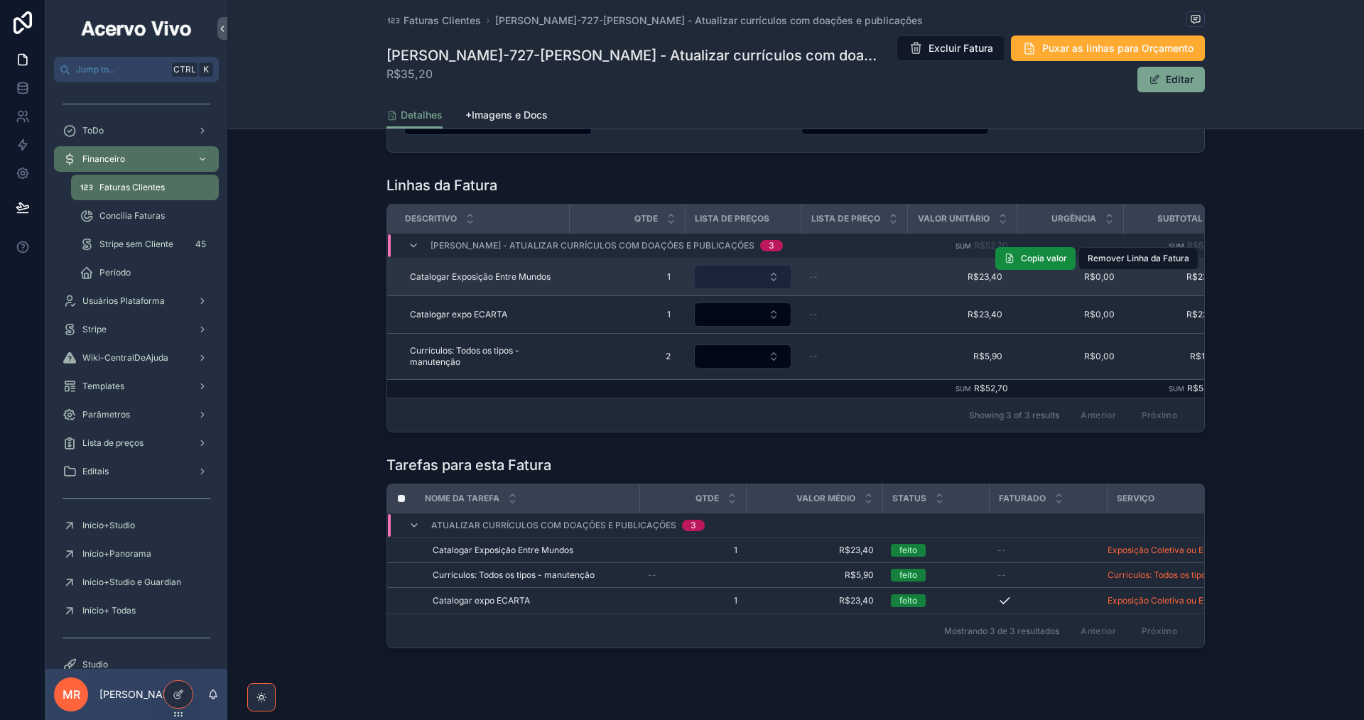
click at [730, 279] on button "Select Button" at bounding box center [742, 277] width 97 height 24
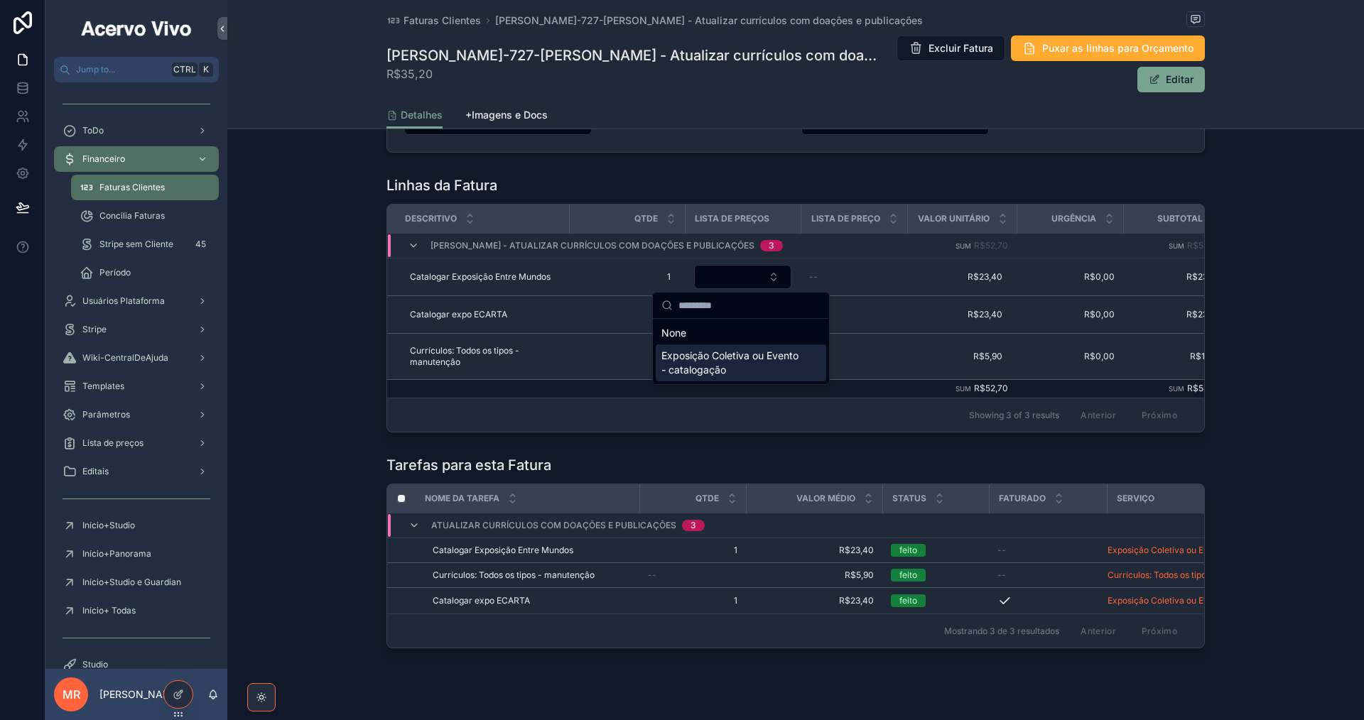
click at [751, 363] on span "Exposição Coletiva ou Evento - catalogação" at bounding box center [732, 363] width 142 height 28
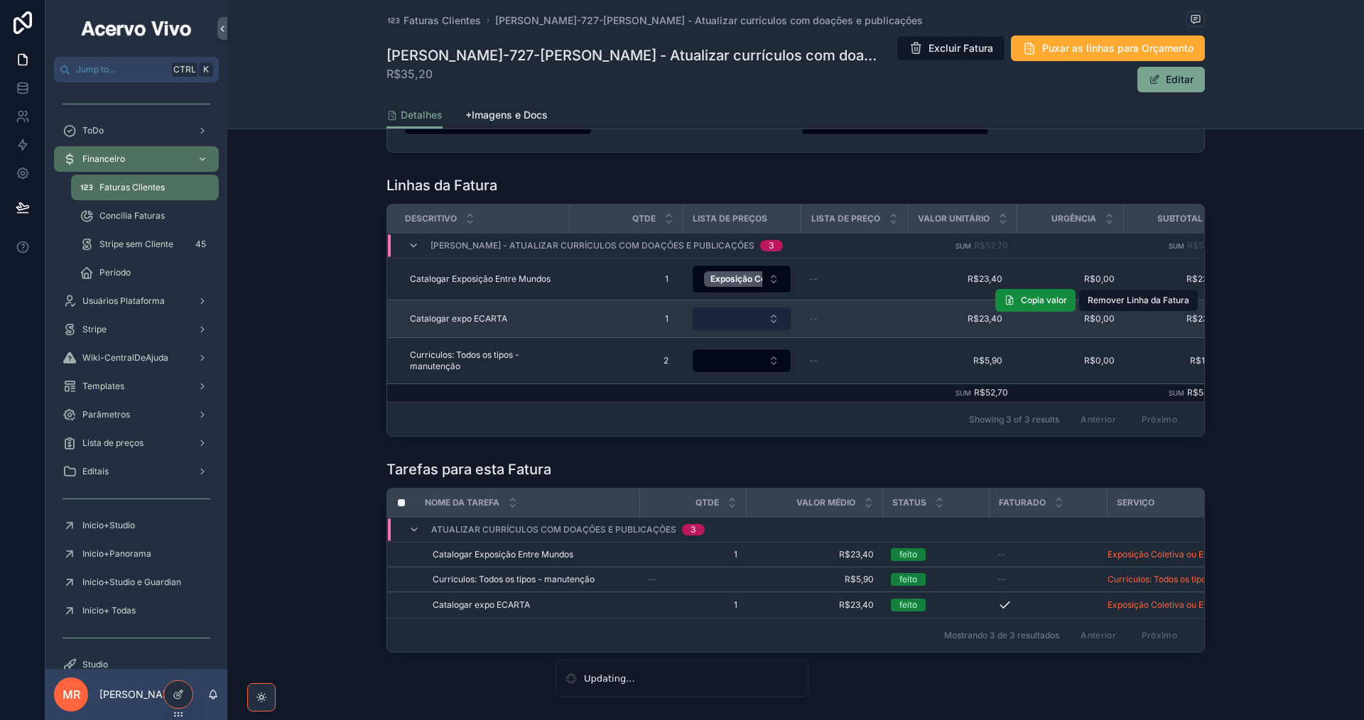
click at [742, 324] on button "Select Button" at bounding box center [741, 319] width 99 height 24
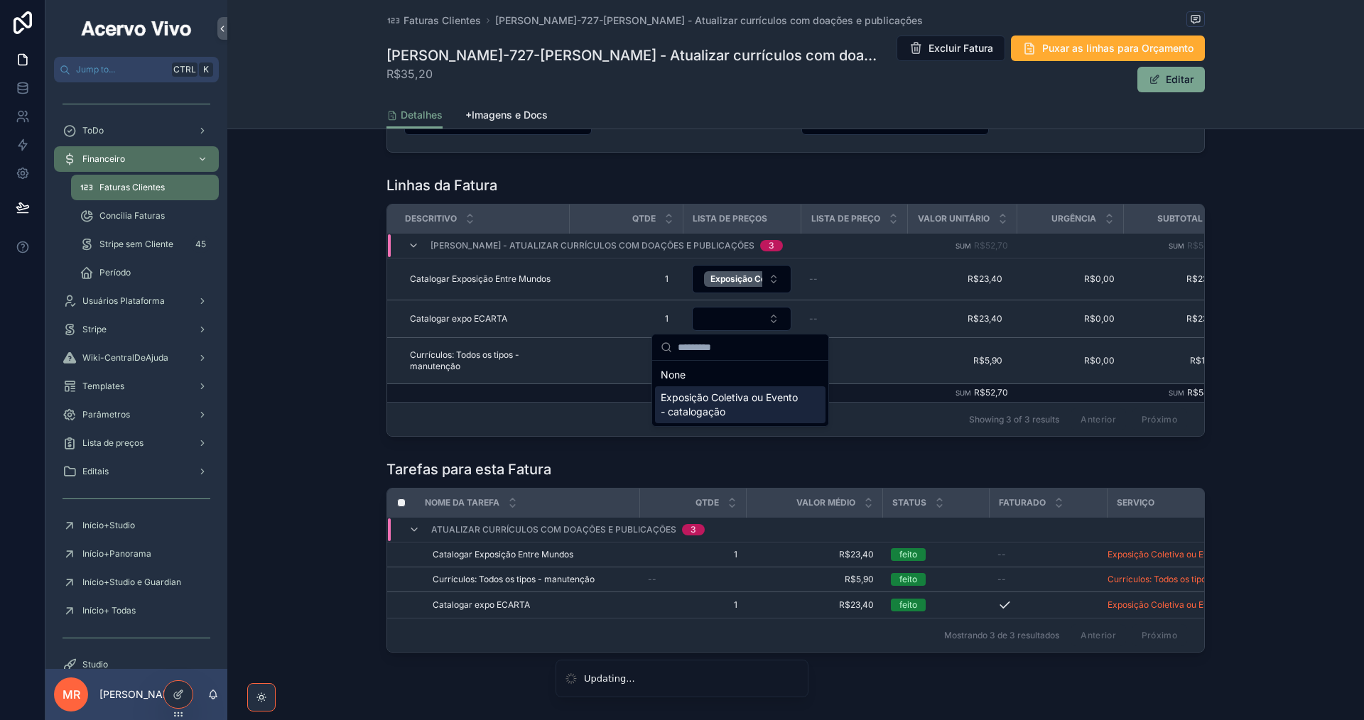
click at [752, 411] on span "Exposição Coletiva ou Evento - catalogação" at bounding box center [732, 405] width 142 height 28
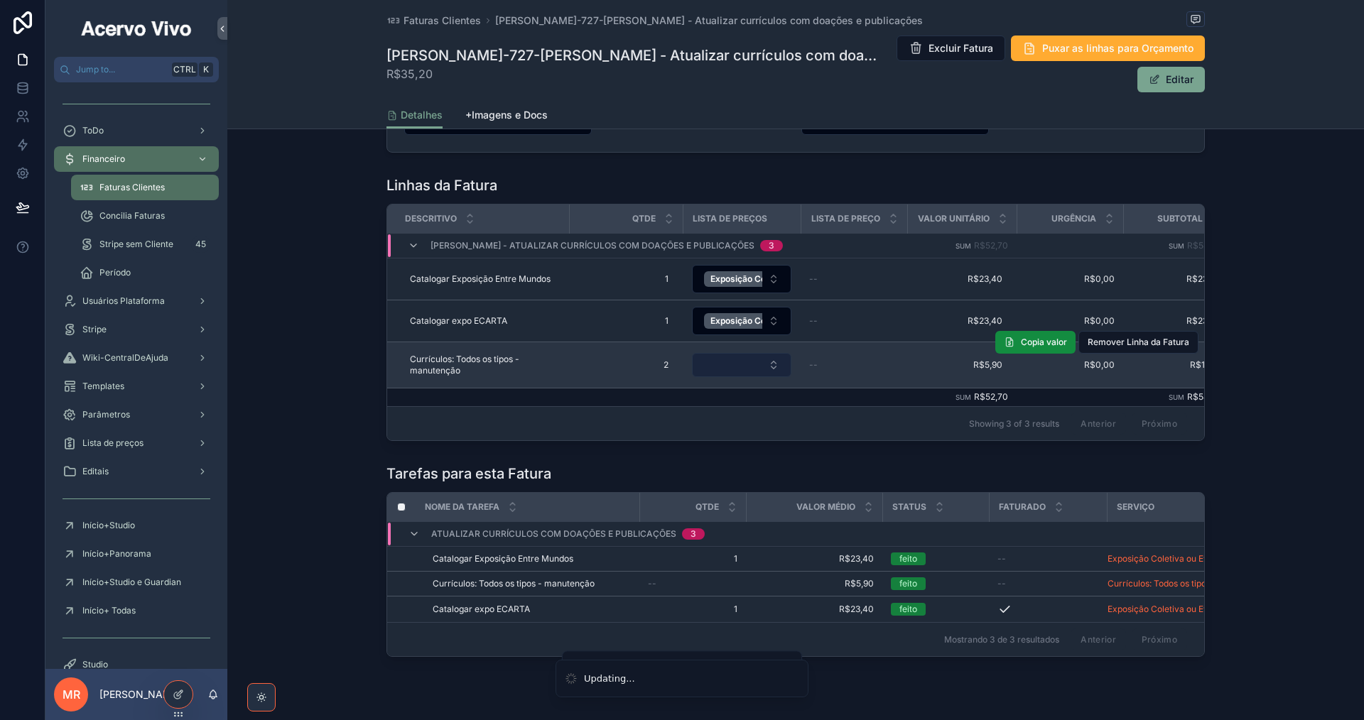
click at [741, 362] on button "Select Button" at bounding box center [741, 365] width 99 height 24
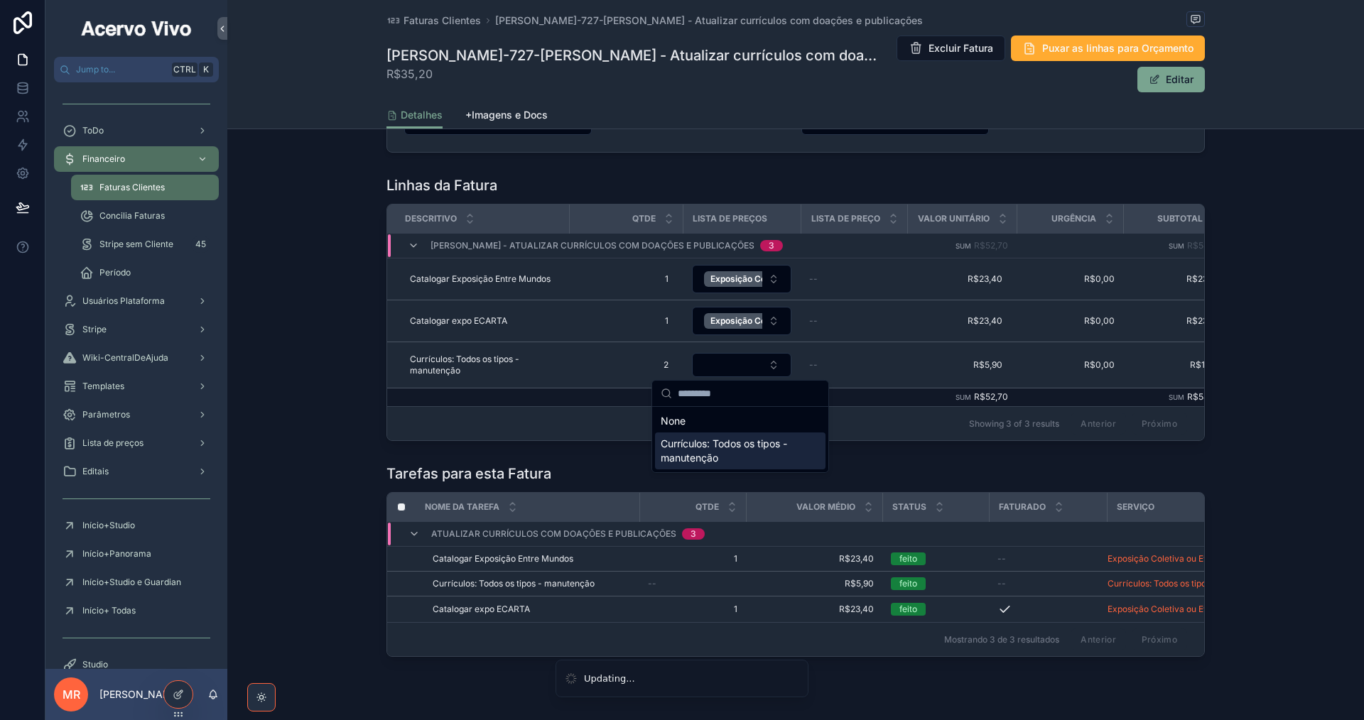
click at [741, 448] on span "Currículos: Todos os tipos - manutenção" at bounding box center [732, 451] width 142 height 28
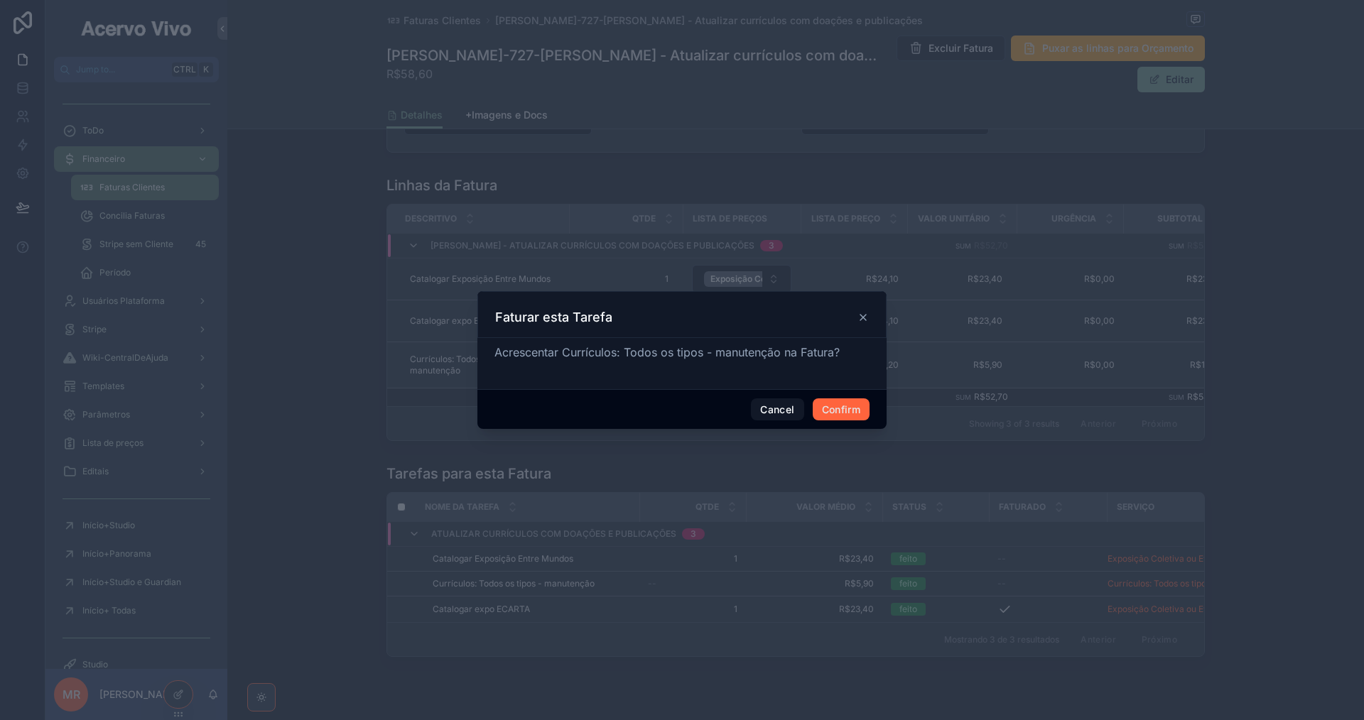
drag, startPoint x: 840, startPoint y: 410, endPoint x: 848, endPoint y: 421, distance: 13.8
click at [840, 410] on button "Confirm" at bounding box center [841, 410] width 57 height 23
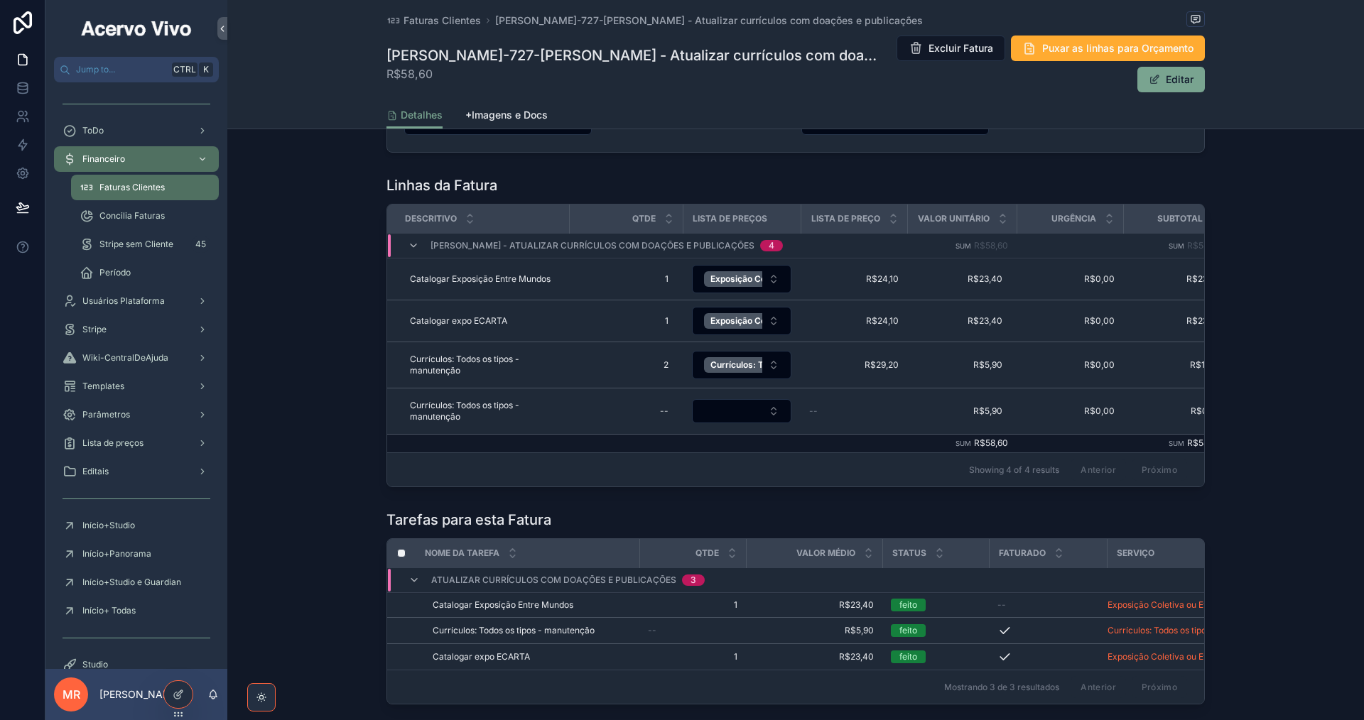
click at [0, 0] on span "Remover Linha da Fatura" at bounding box center [0, 0] width 0 height 0
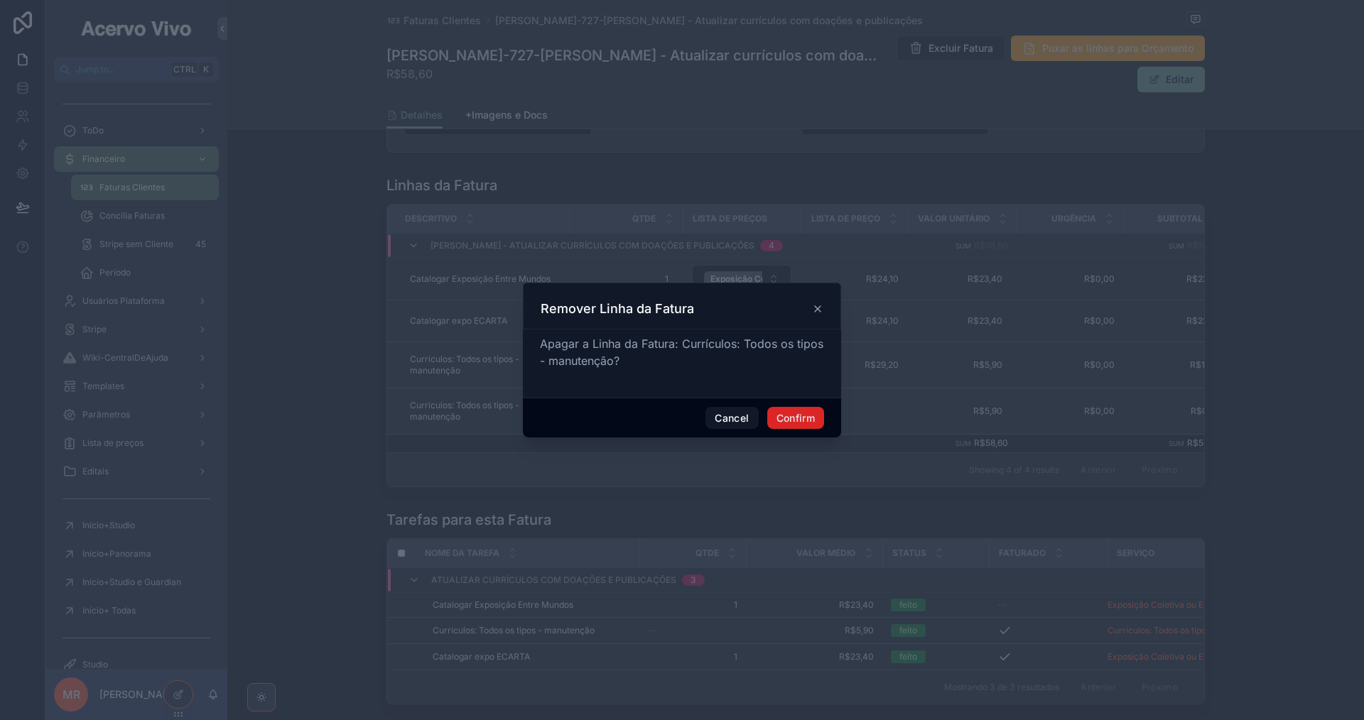
click at [804, 422] on button "Confirm" at bounding box center [795, 418] width 57 height 23
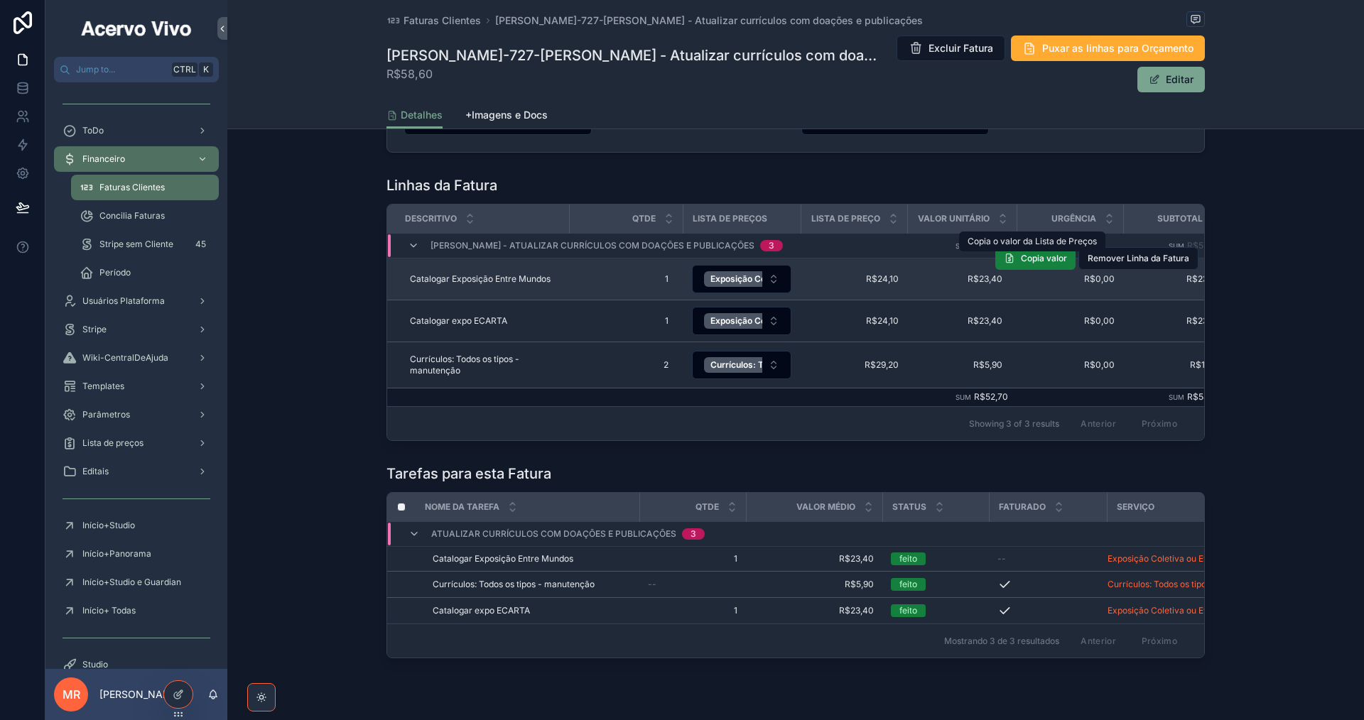
click at [1021, 261] on span "Copia valor" at bounding box center [1044, 258] width 46 height 11
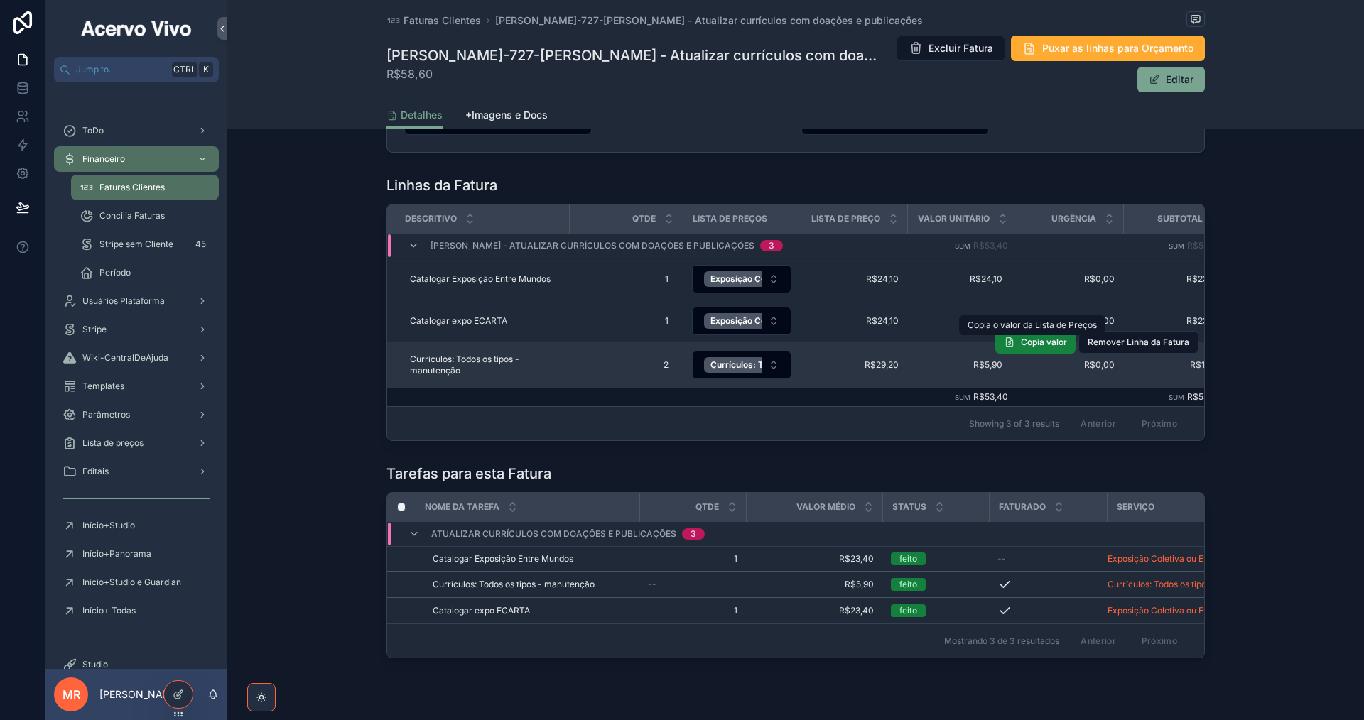
click at [1017, 347] on button "Copia valor" at bounding box center [1035, 342] width 80 height 23
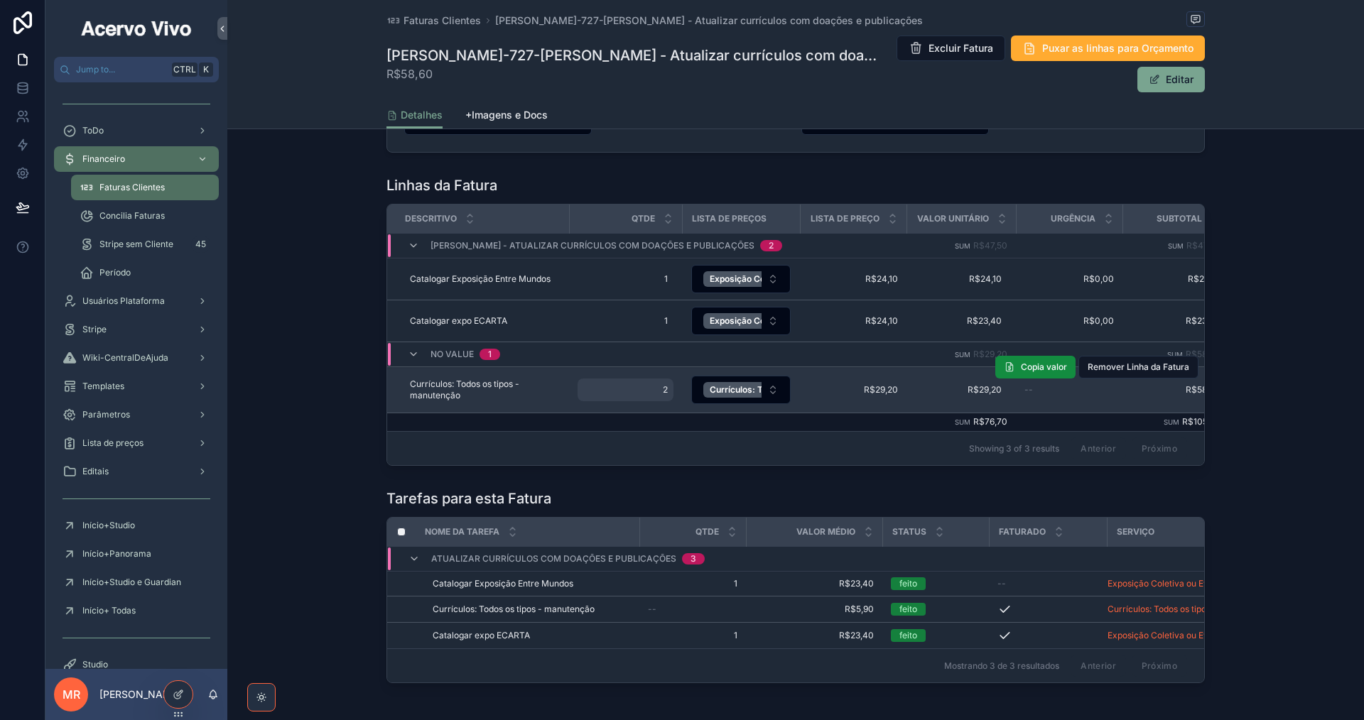
click at [654, 389] on span "2" at bounding box center [625, 389] width 85 height 11
click at [665, 391] on span "2" at bounding box center [625, 389] width 85 height 11
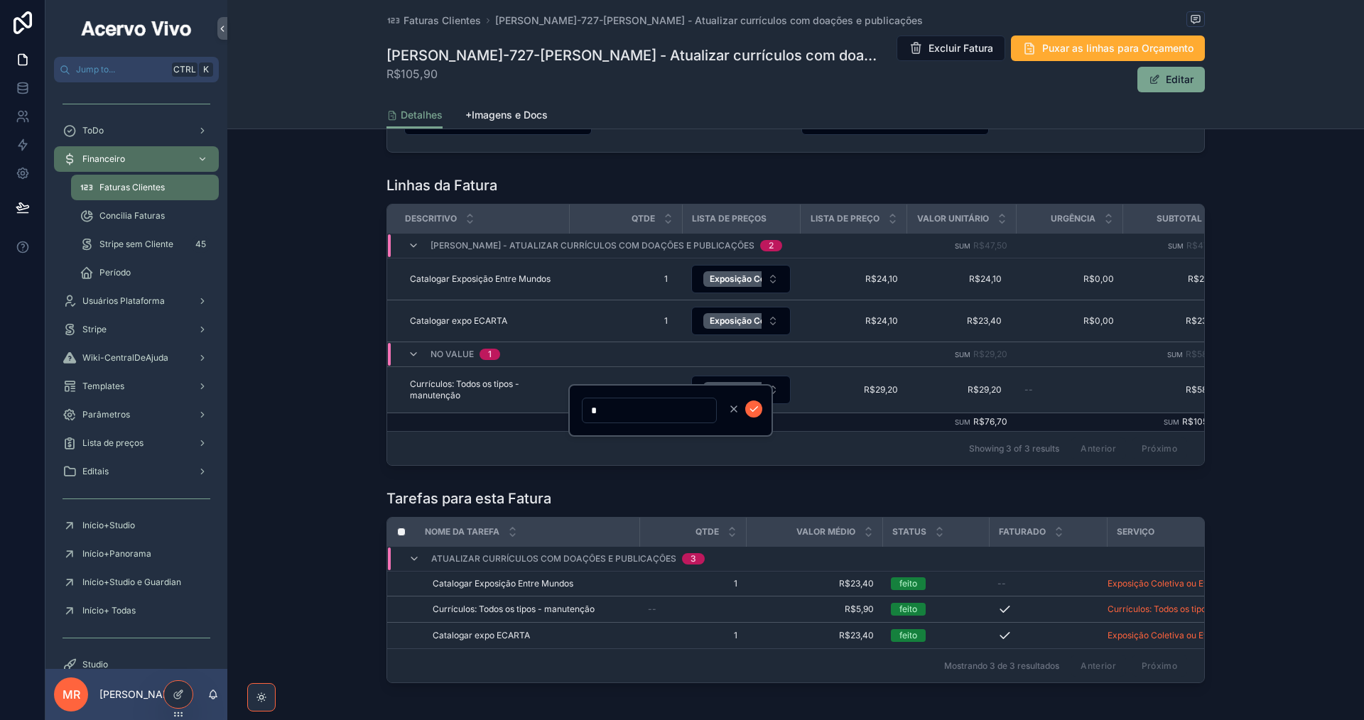
type input "*"
click at [752, 411] on icon "scrollable content" at bounding box center [753, 409] width 7 height 5
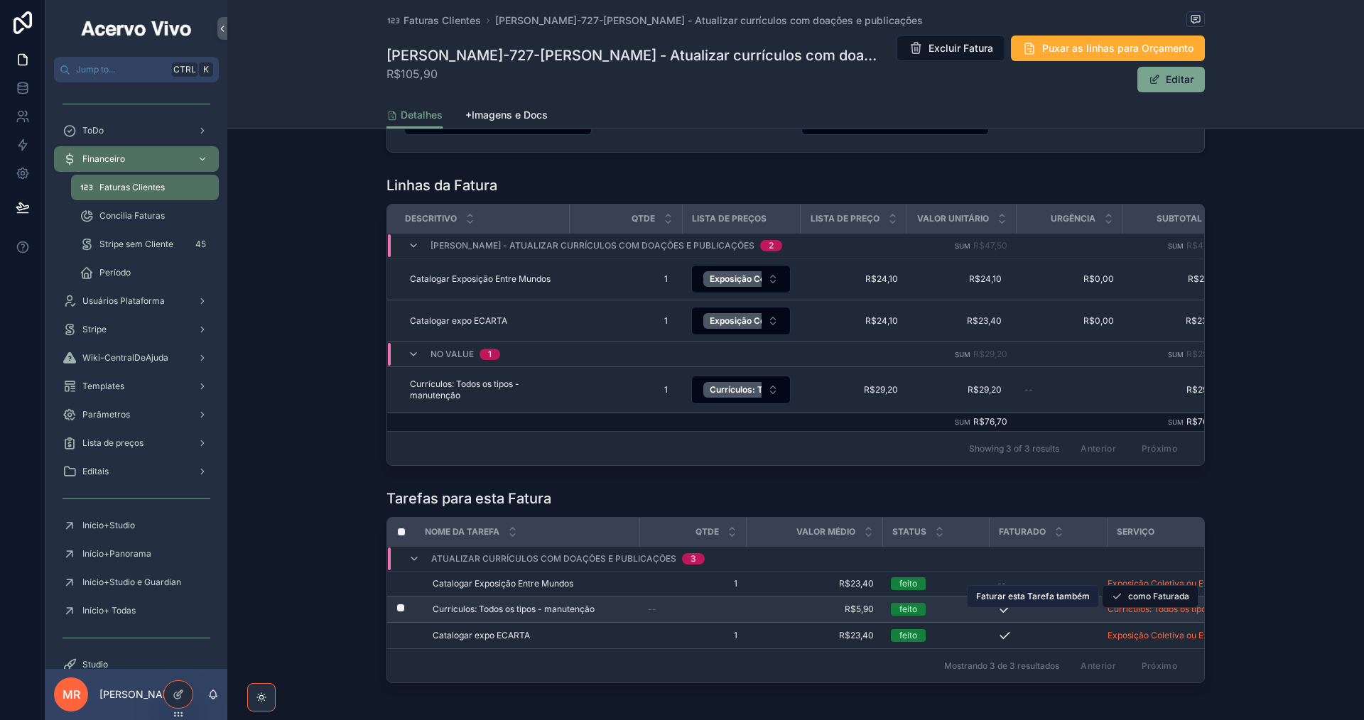
click at [1028, 602] on span "Faturar esta Tarefa também" at bounding box center [1033, 596] width 114 height 11
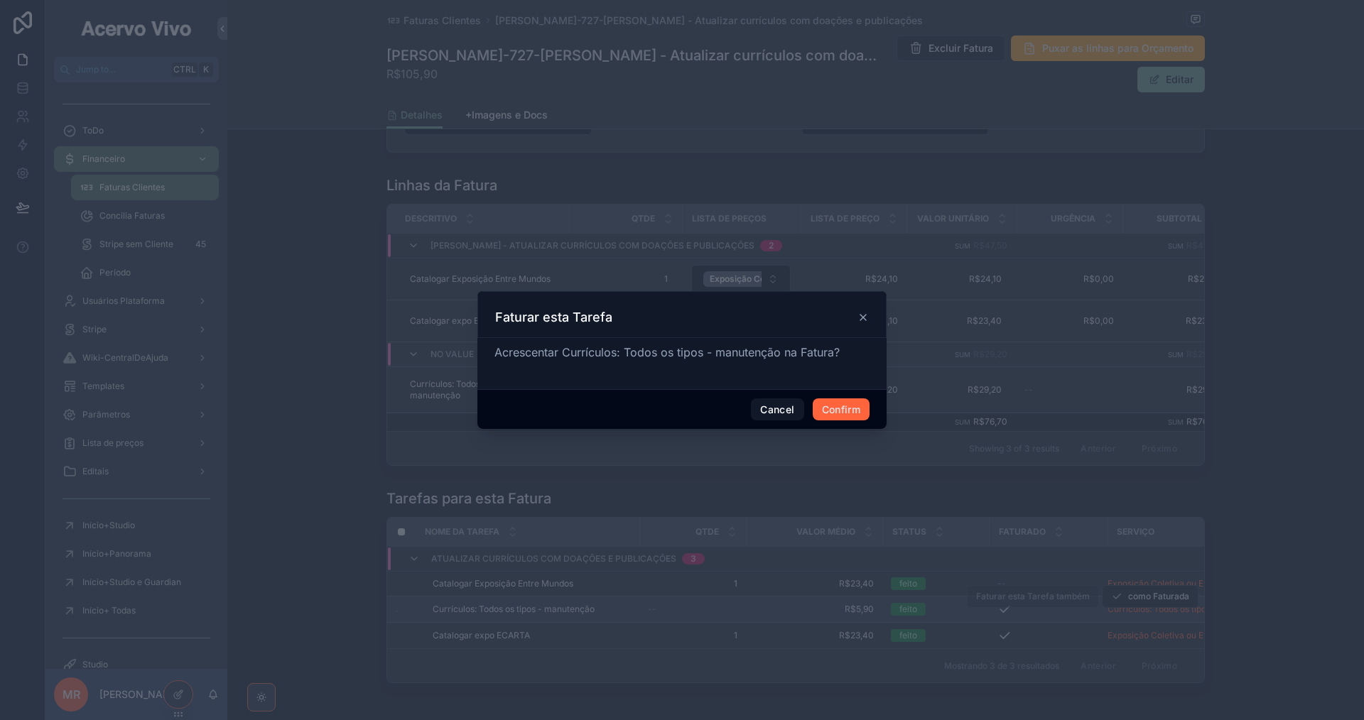
click at [842, 406] on button "Confirm" at bounding box center [841, 410] width 57 height 23
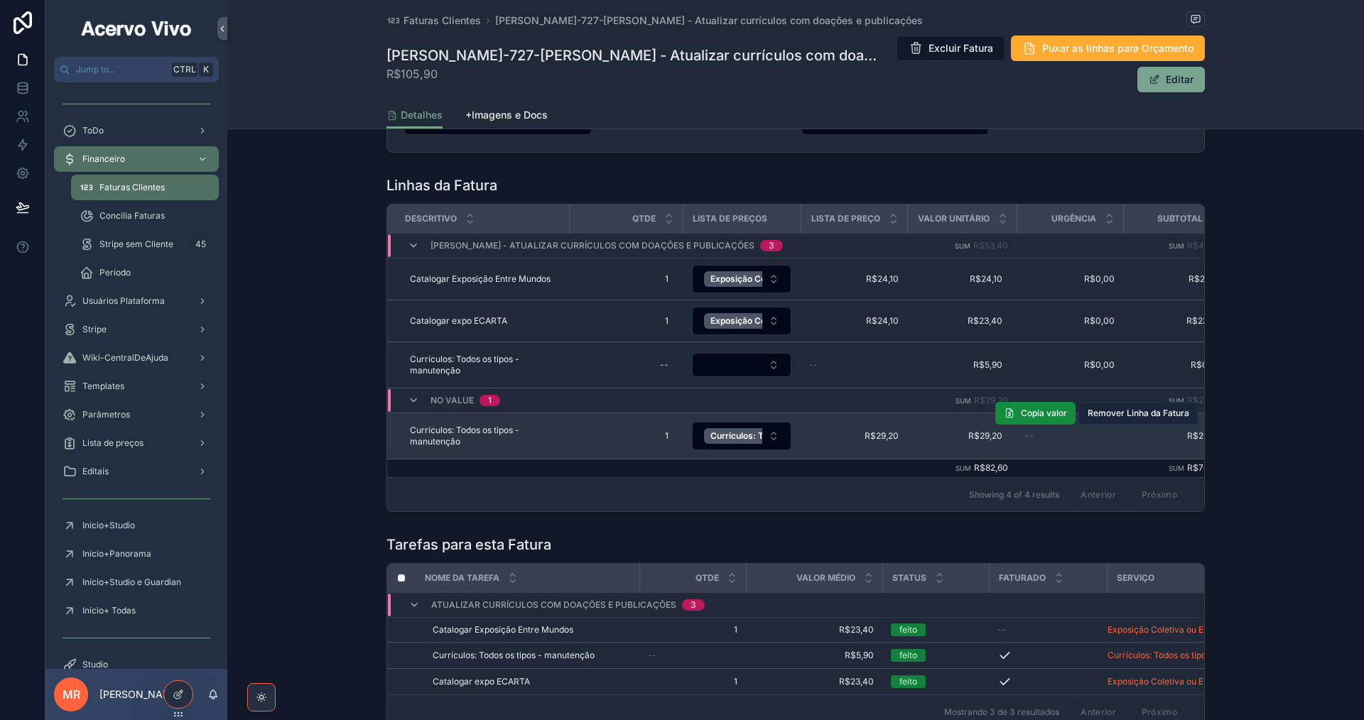
click at [1110, 418] on span "Remover Linha da Fatura" at bounding box center [1139, 413] width 102 height 11
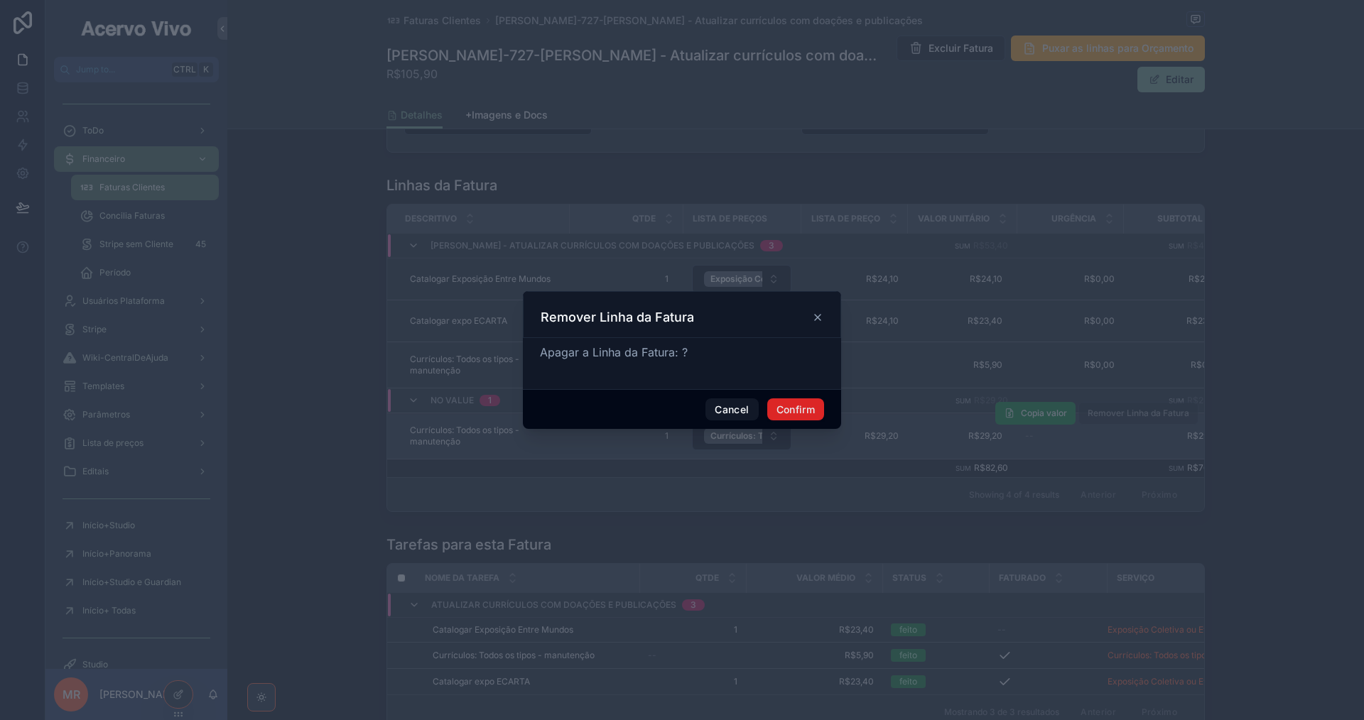
click at [806, 406] on button "Confirm" at bounding box center [795, 410] width 57 height 23
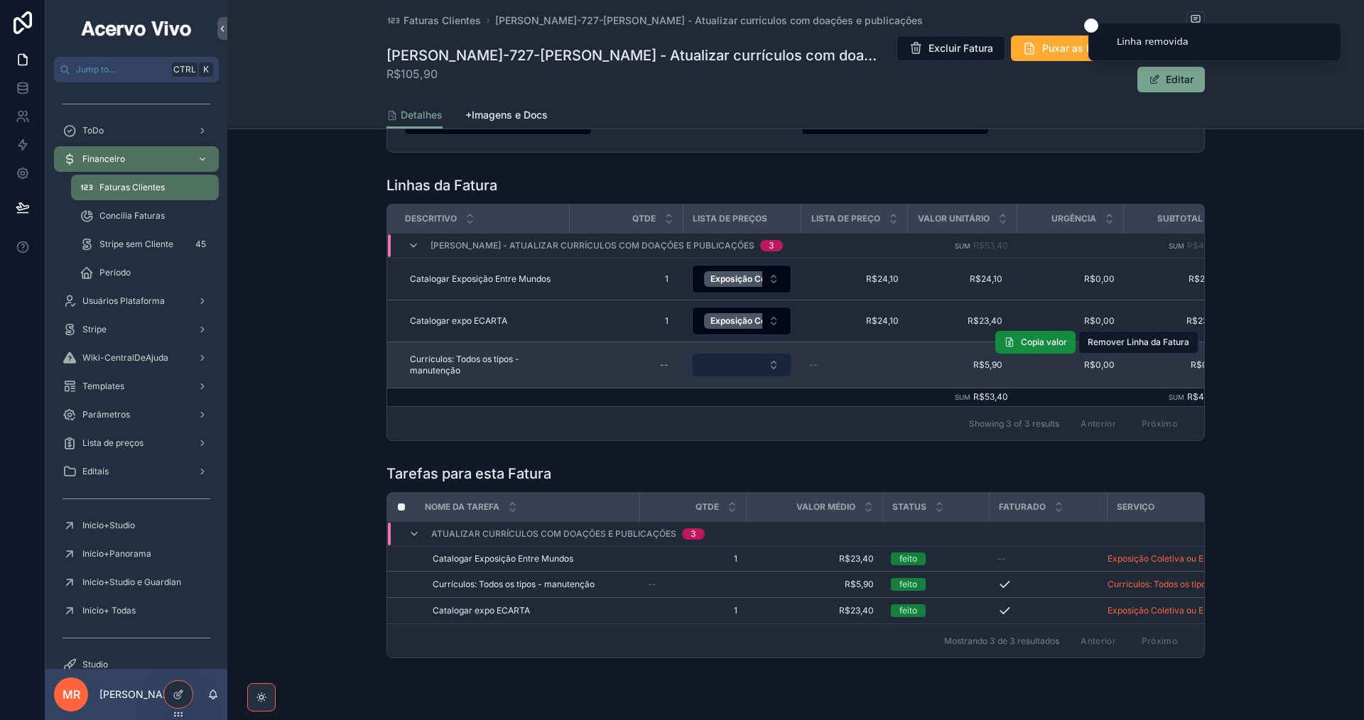
click at [736, 369] on button "Select Button" at bounding box center [741, 365] width 99 height 24
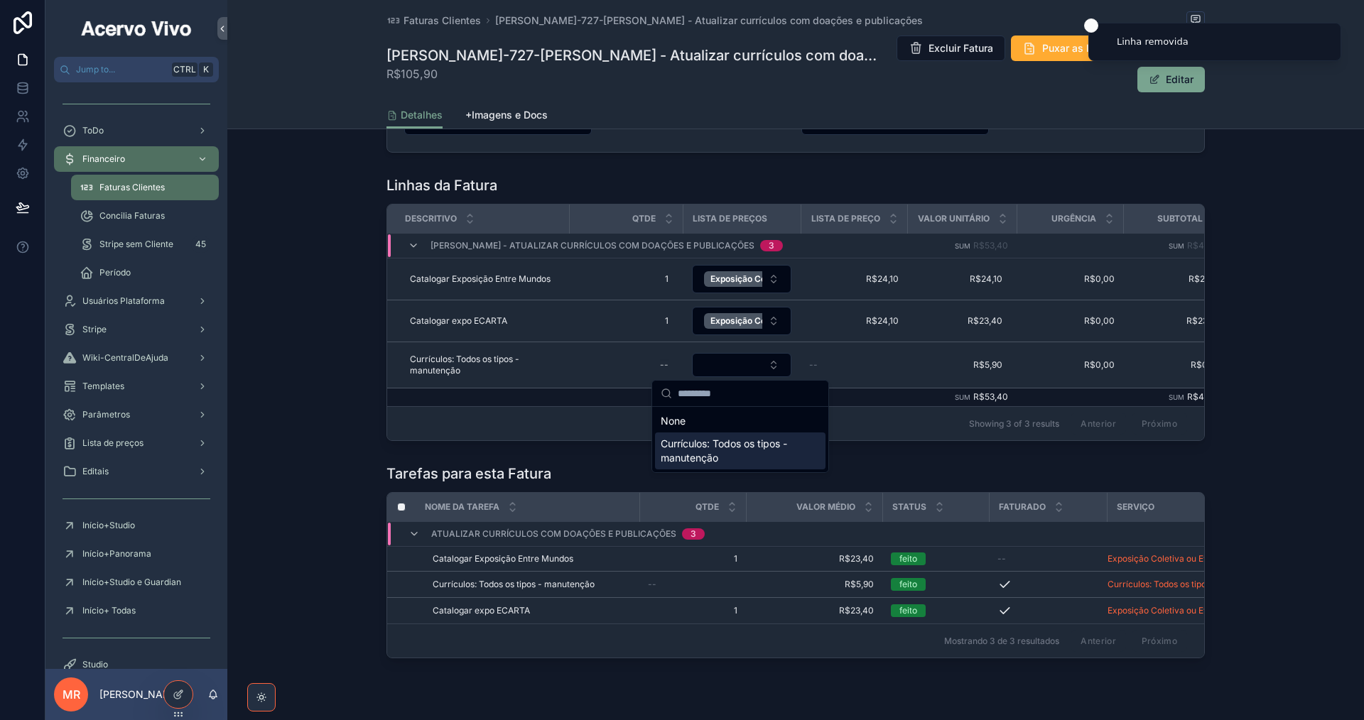
click at [755, 455] on span "Currículos: Todos os tipos - manutenção" at bounding box center [732, 451] width 142 height 28
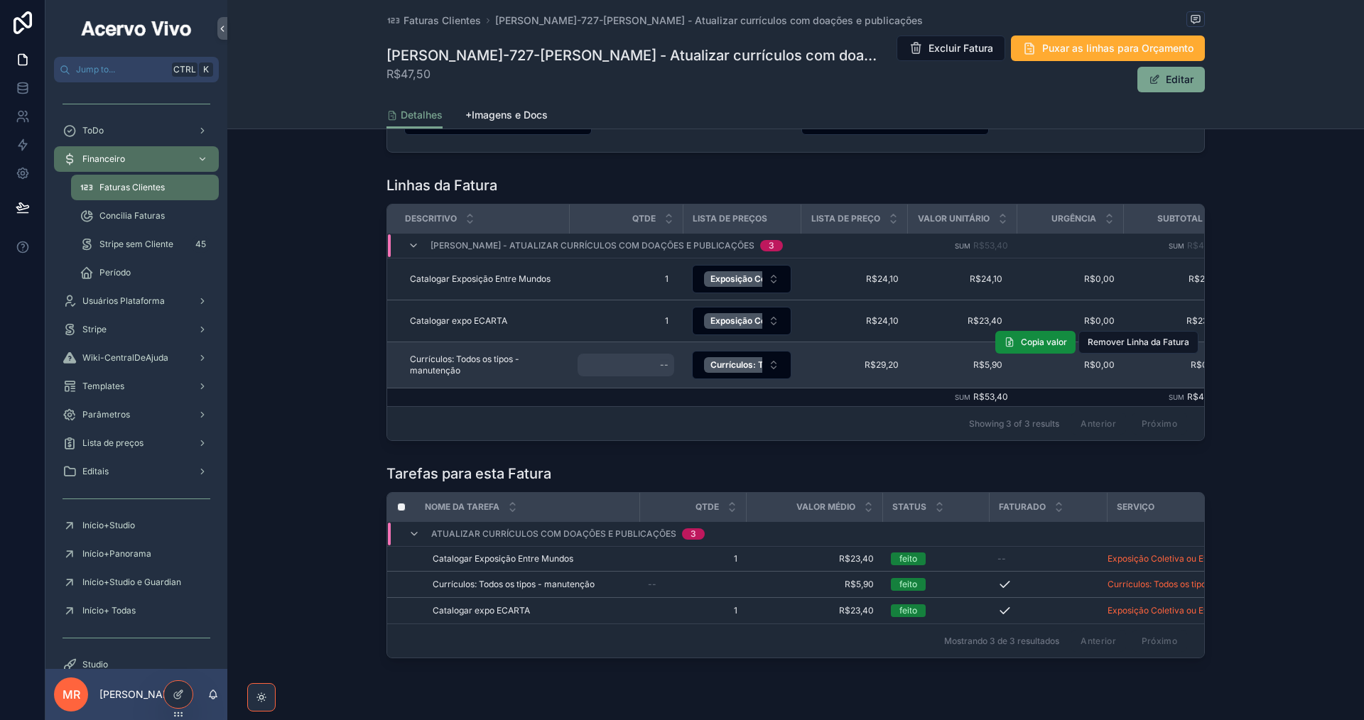
click at [666, 367] on div "--" at bounding box center [664, 364] width 9 height 11
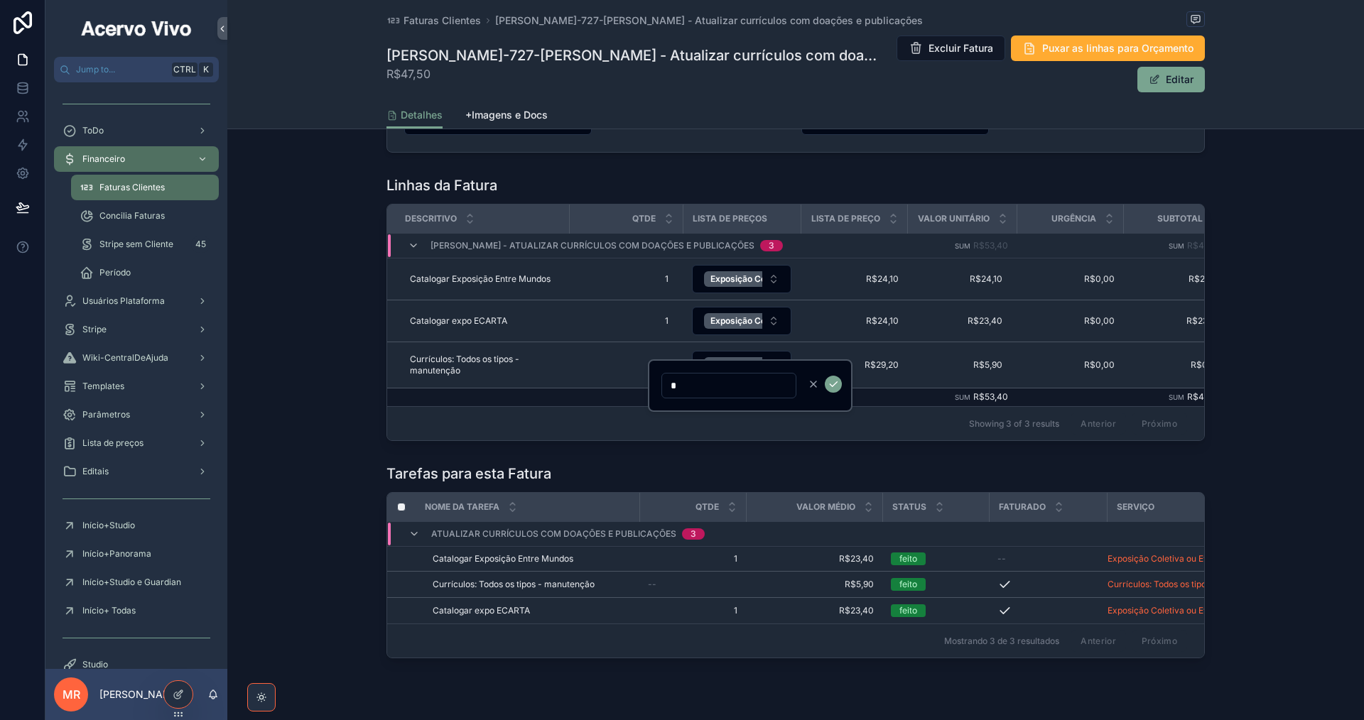
type input "*"
click at [833, 385] on icon "scrollable content" at bounding box center [833, 384] width 11 height 11
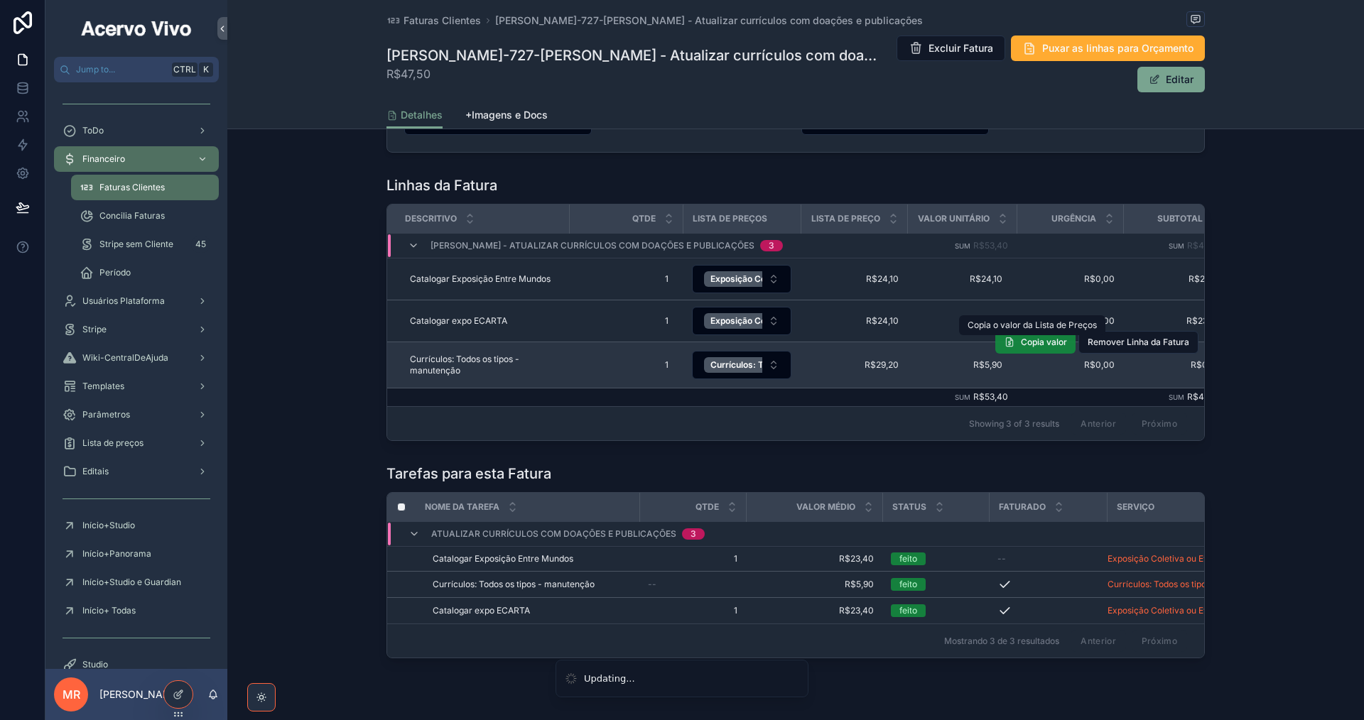
drag, startPoint x: 1036, startPoint y: 342, endPoint x: 1040, endPoint y: 362, distance: 20.3
click at [1036, 342] on span "Copia valor" at bounding box center [1044, 342] width 46 height 11
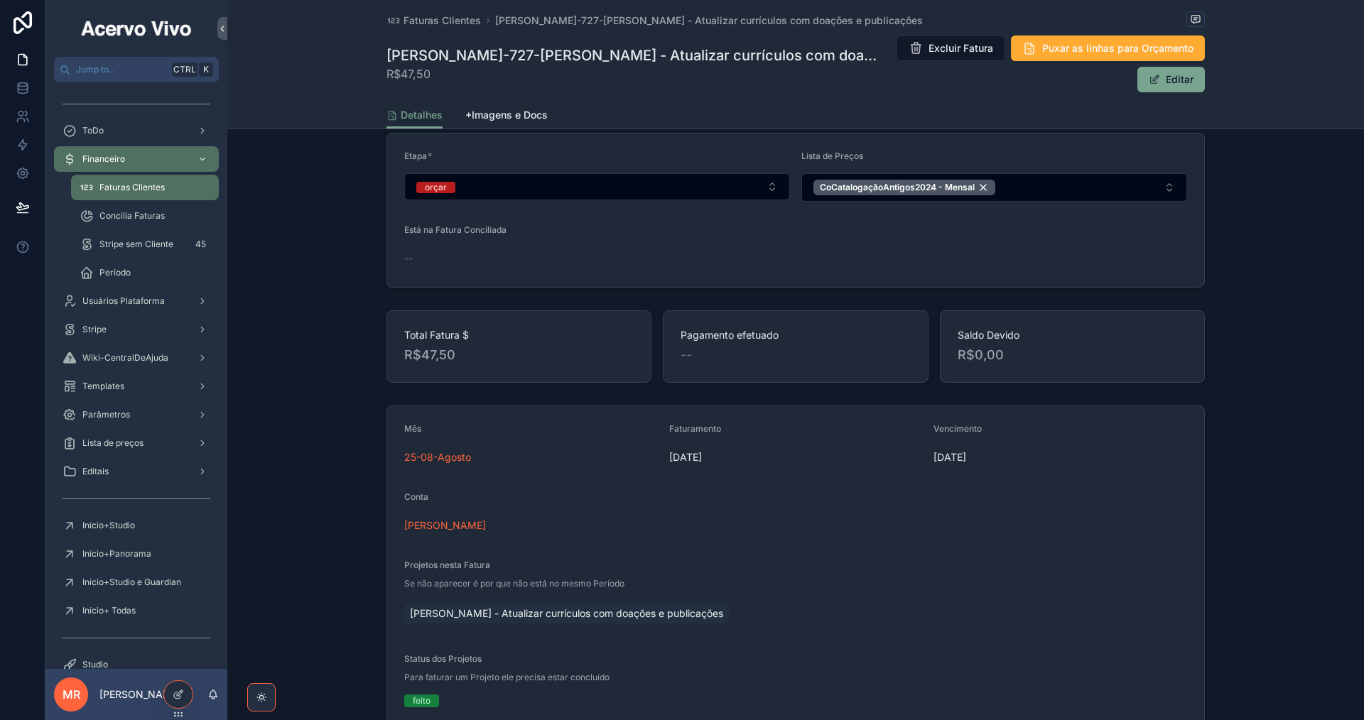
scroll to position [0, 0]
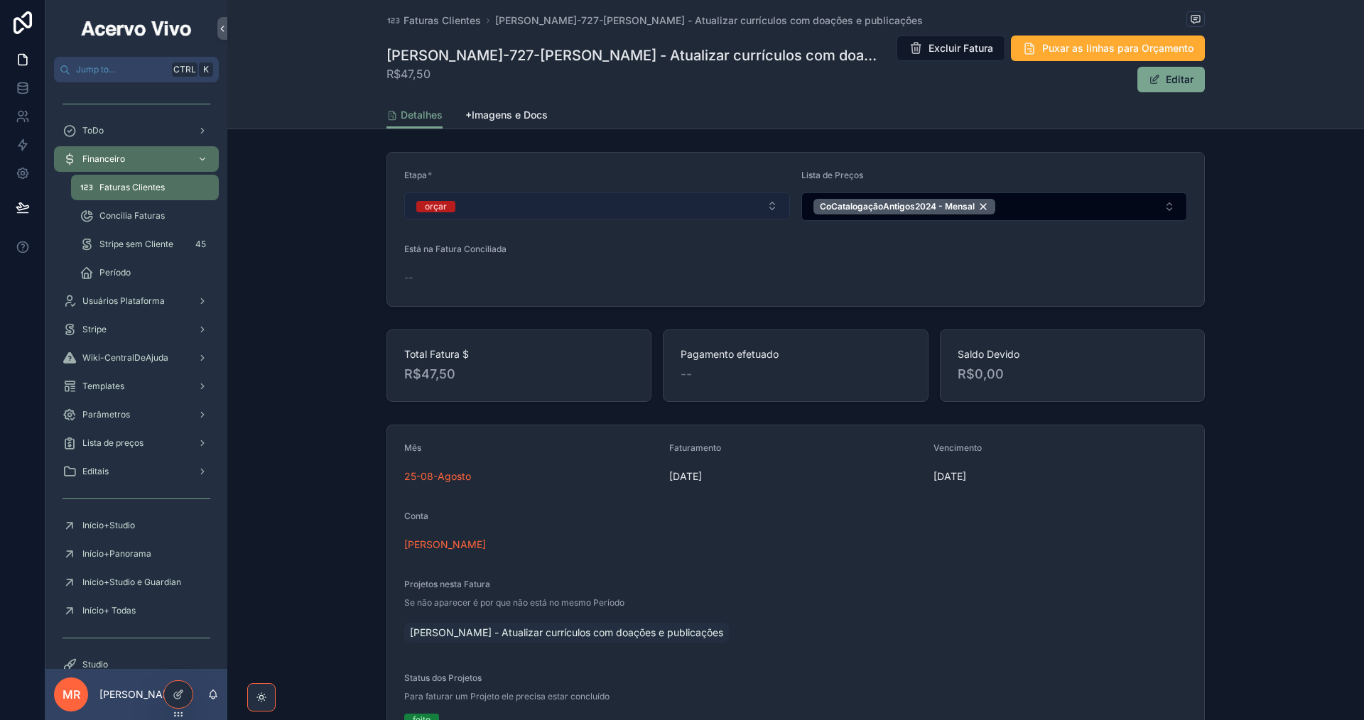
drag, startPoint x: 580, startPoint y: 202, endPoint x: 578, endPoint y: 215, distance: 13.0
click at [581, 202] on button "orçar" at bounding box center [597, 206] width 386 height 27
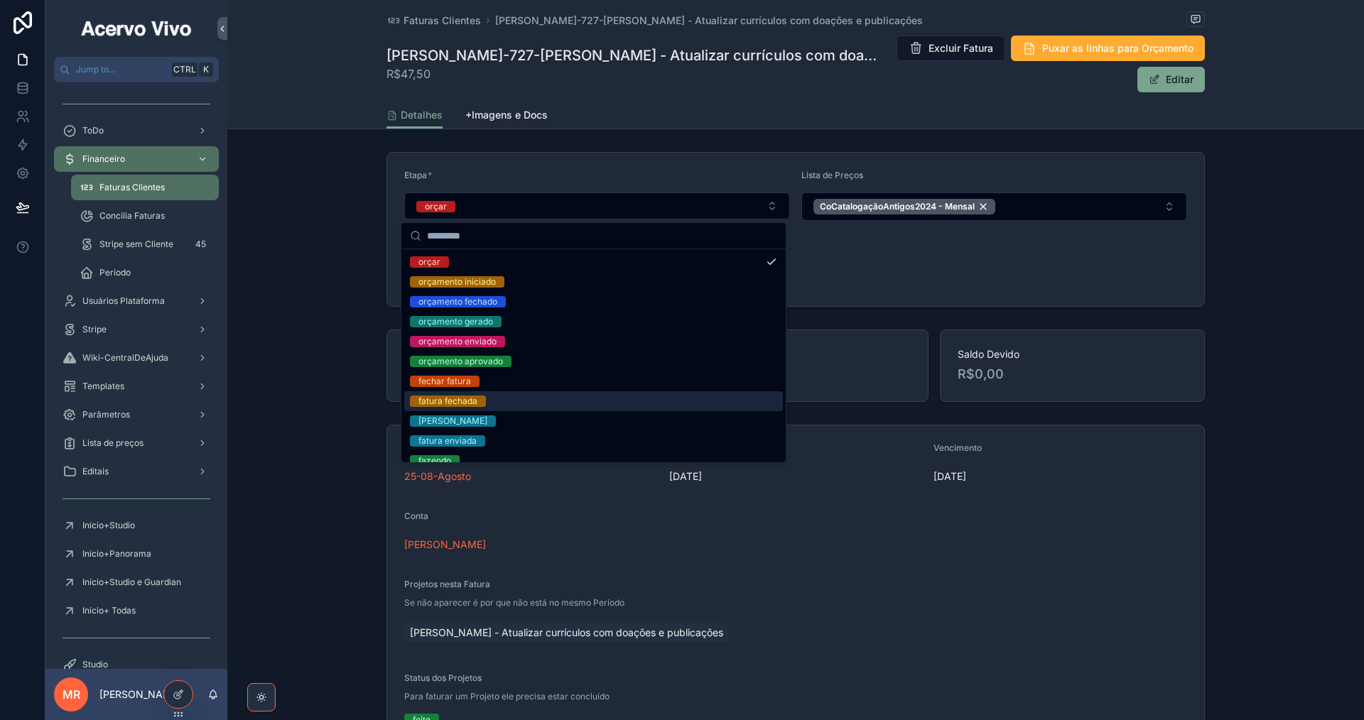
click at [565, 409] on div "fatura fechada" at bounding box center [593, 401] width 379 height 20
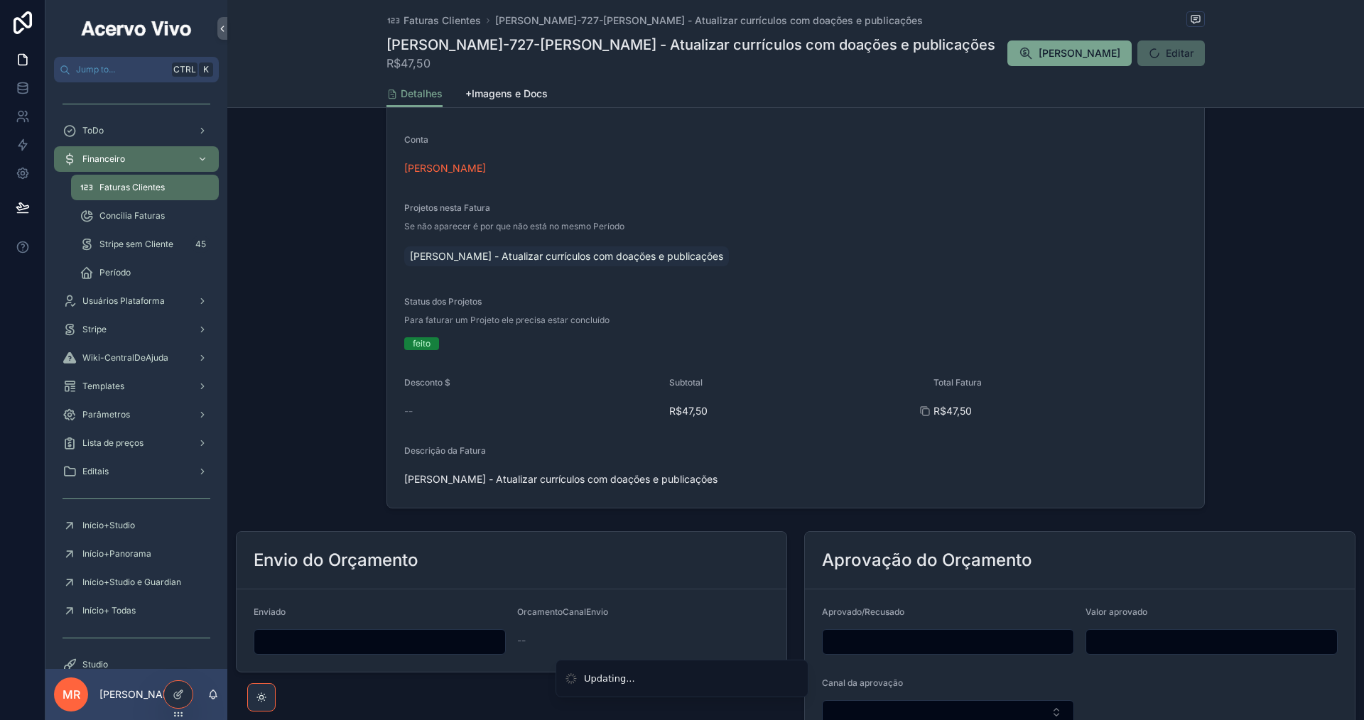
scroll to position [639, 0]
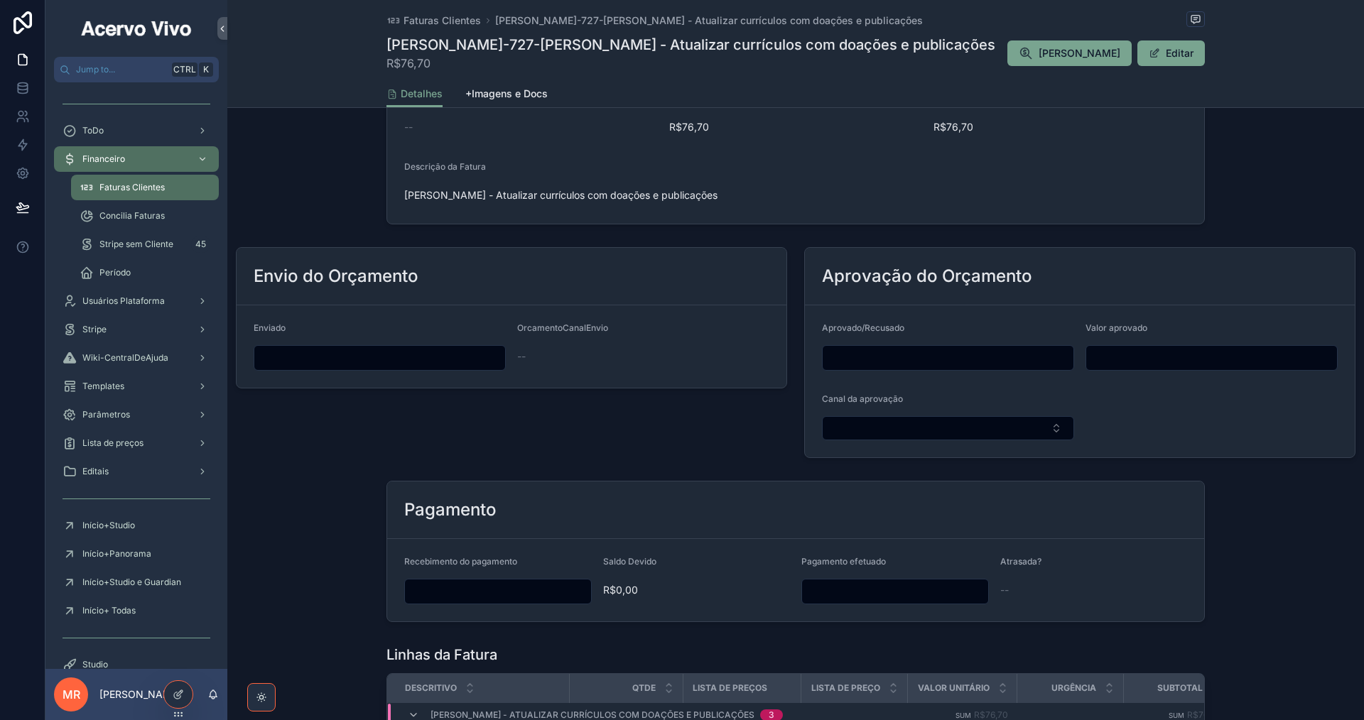
click at [1135, 357] on input "scrollable content" at bounding box center [1211, 358] width 251 height 20
type input "*******"
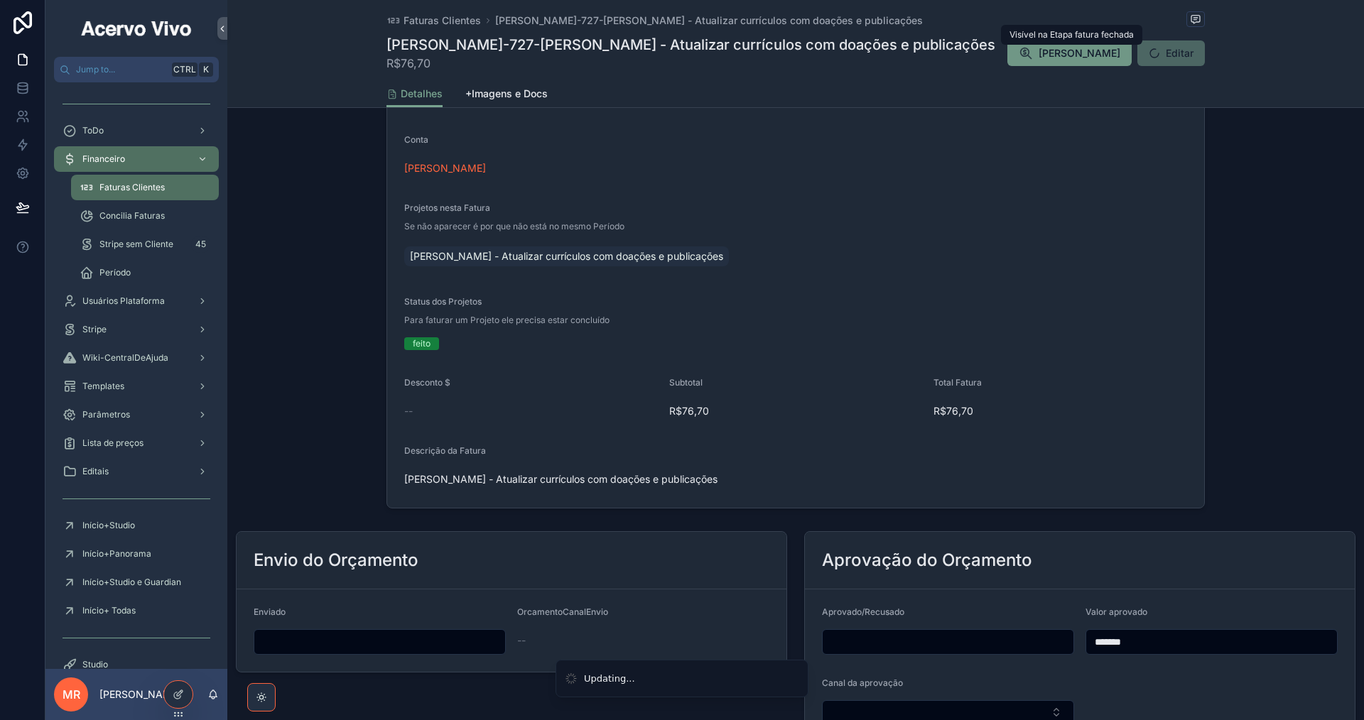
click at [1064, 60] on span "Concilia Fatura" at bounding box center [1080, 53] width 82 height 14
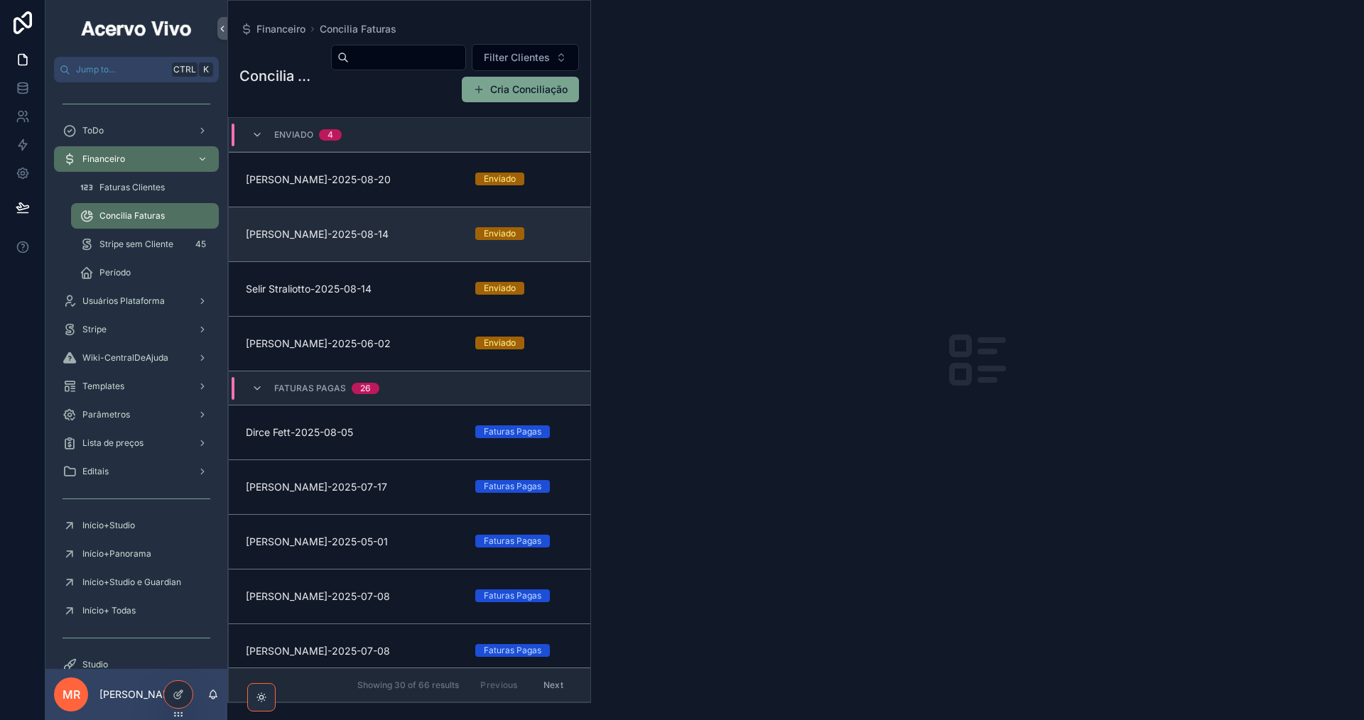
click at [420, 239] on span "Cristina Geyer-2025-08-14" at bounding box center [352, 234] width 212 height 14
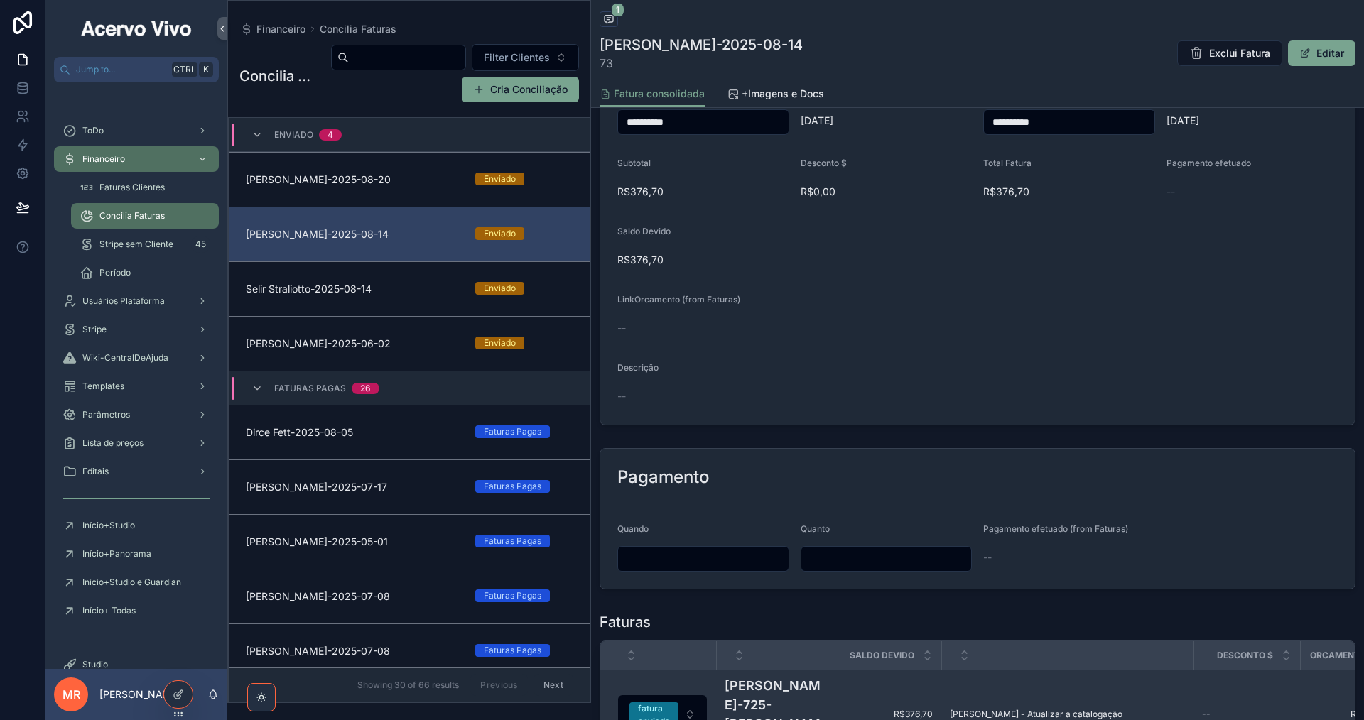
scroll to position [531, 0]
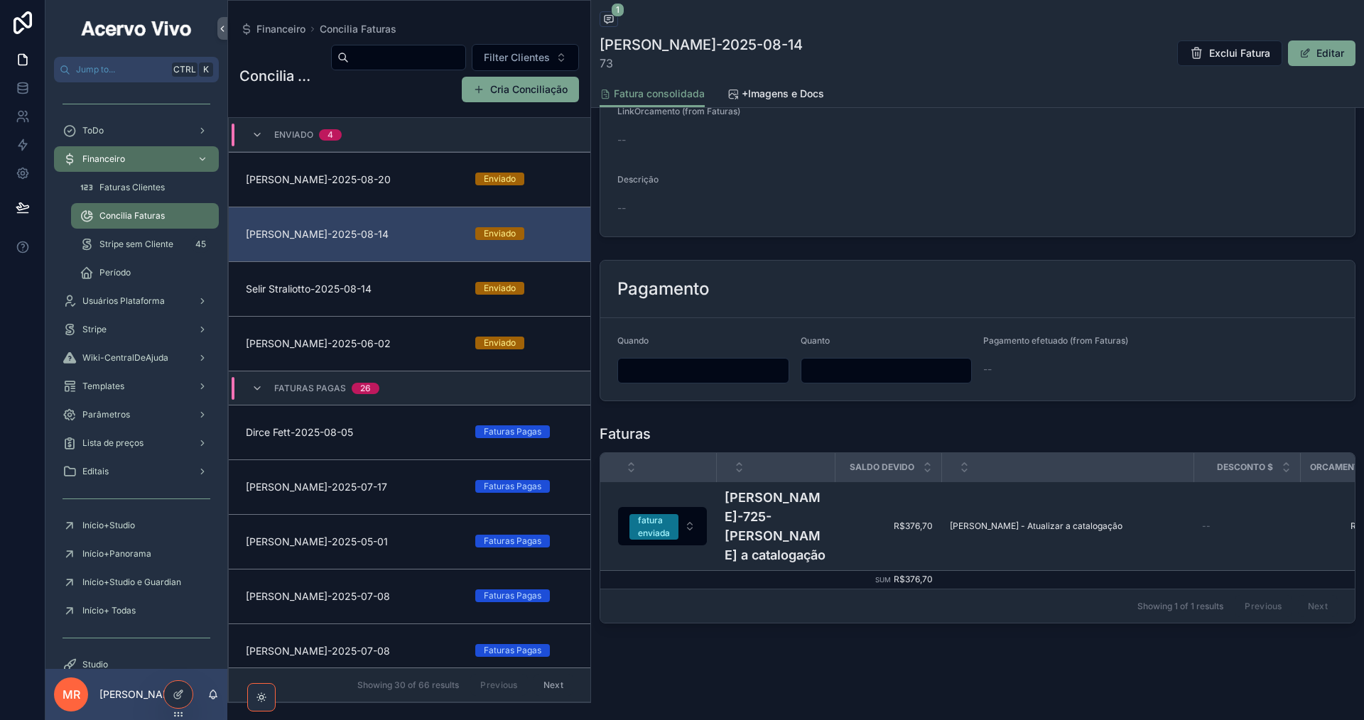
click at [684, 361] on input "scrollable content" at bounding box center [703, 371] width 171 height 20
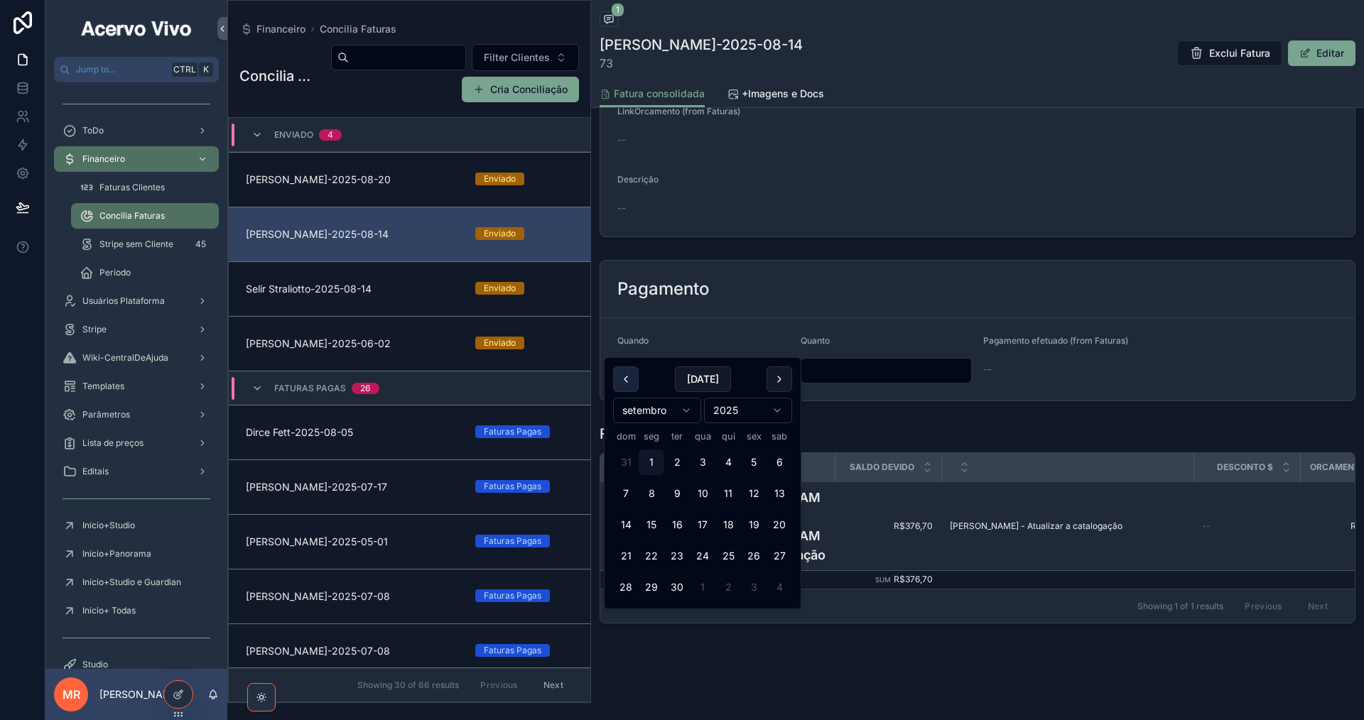
click at [632, 383] on button "scrollable content" at bounding box center [626, 380] width 26 height 26
click at [752, 592] on button "29" at bounding box center [754, 588] width 26 height 26
type input "**********"
click at [871, 361] on input "scrollable content" at bounding box center [886, 371] width 171 height 20
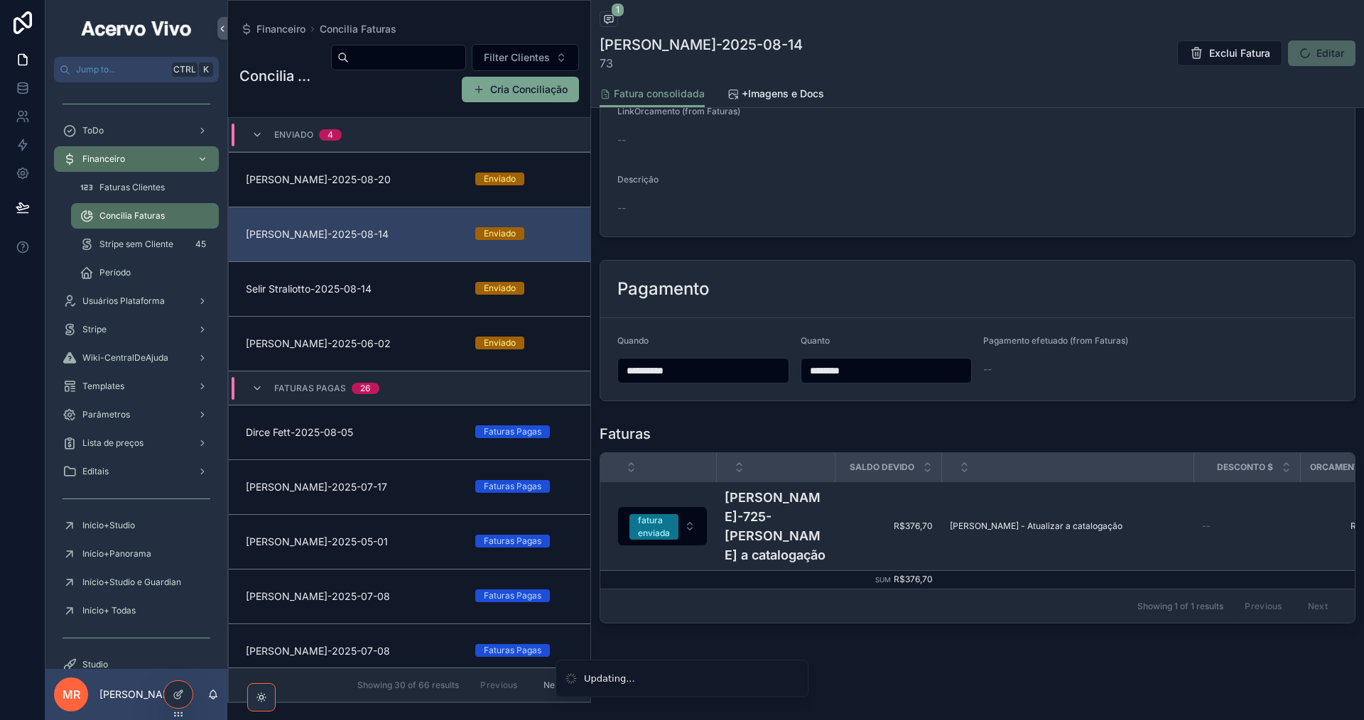
type input "********"
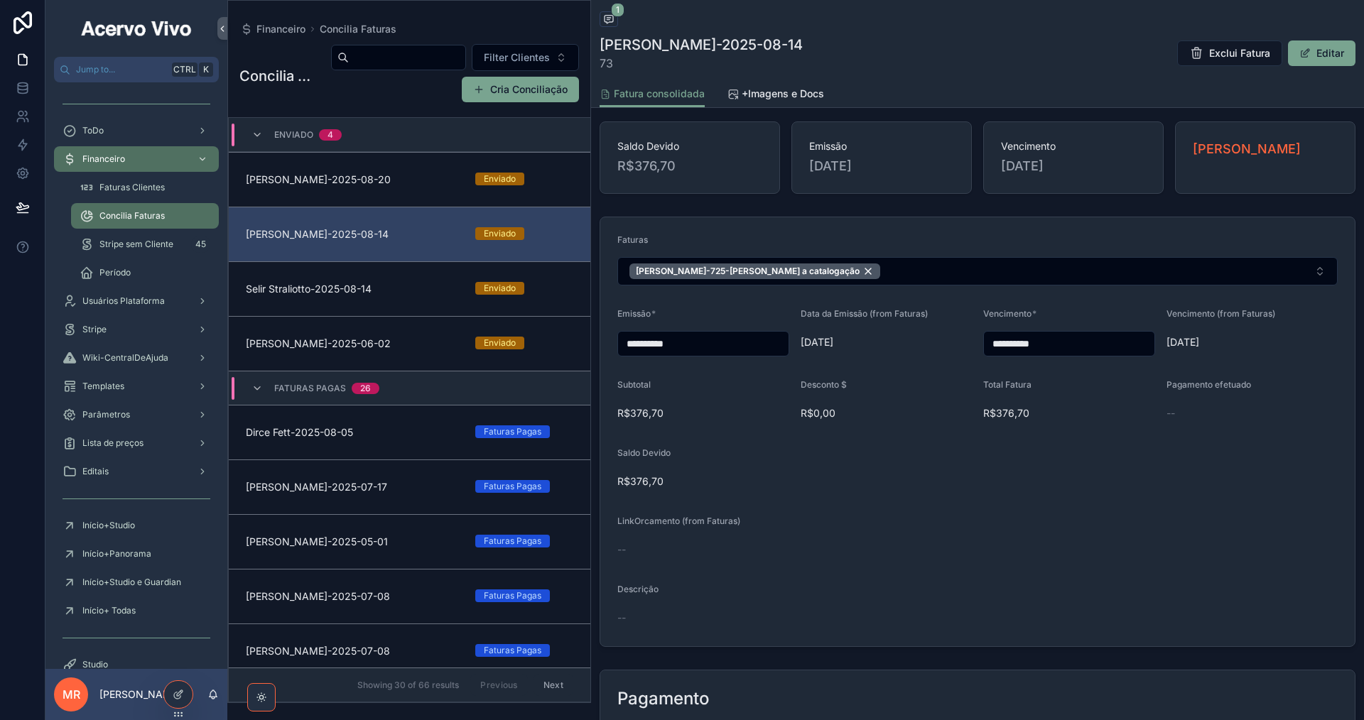
scroll to position [71, 0]
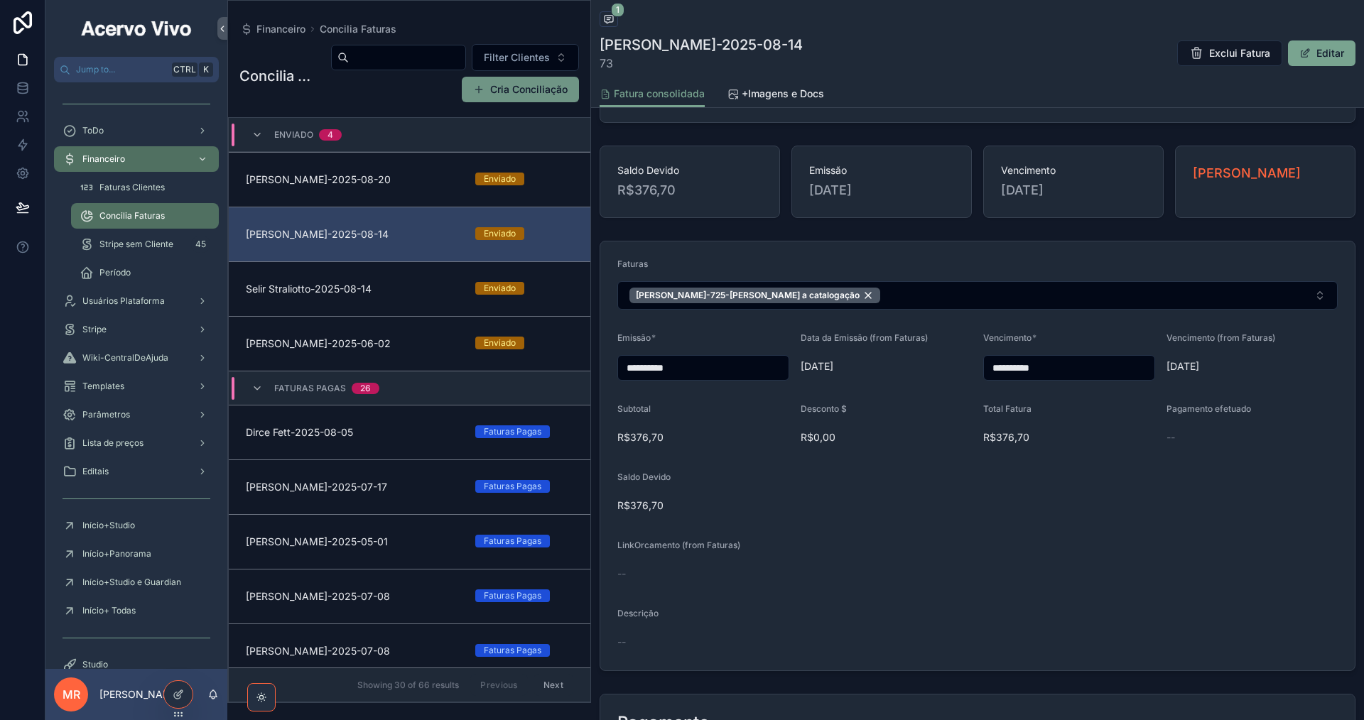
click at [529, 92] on button "Cria Conciliação" at bounding box center [520, 90] width 117 height 26
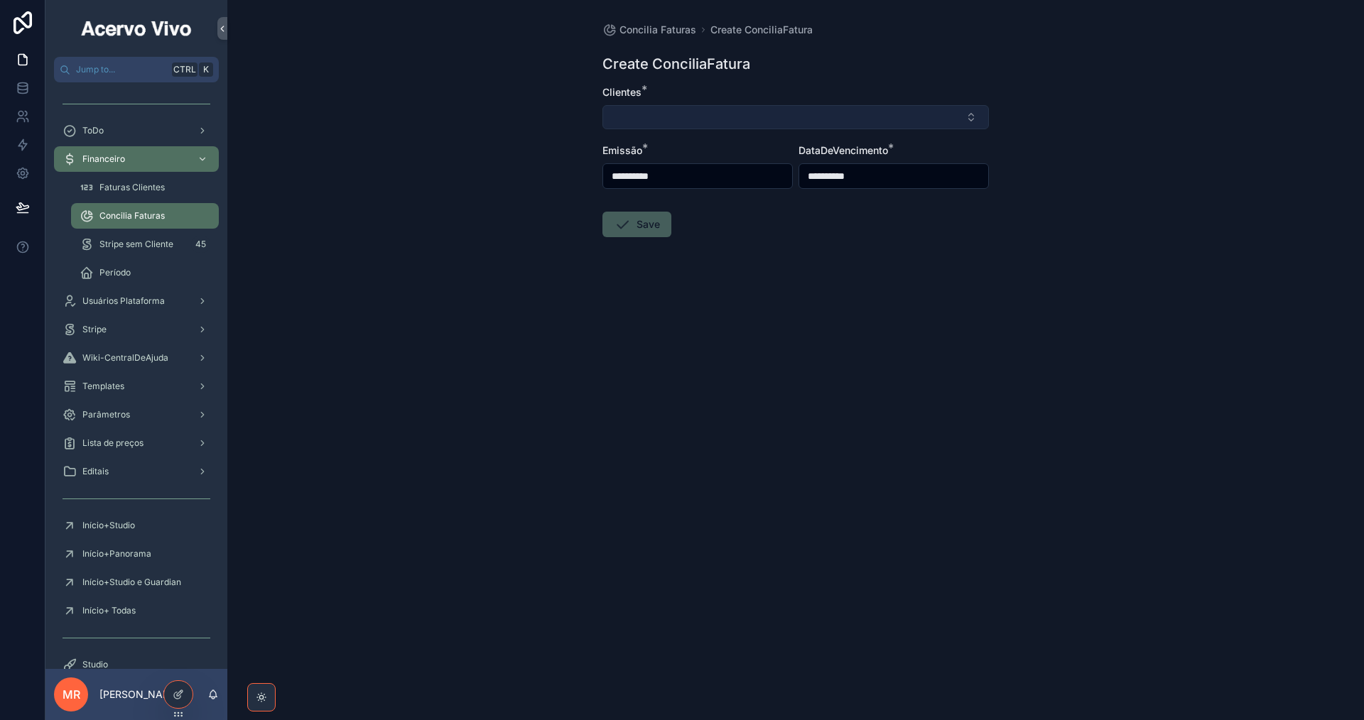
click at [800, 117] on button "Select Button" at bounding box center [795, 117] width 386 height 24
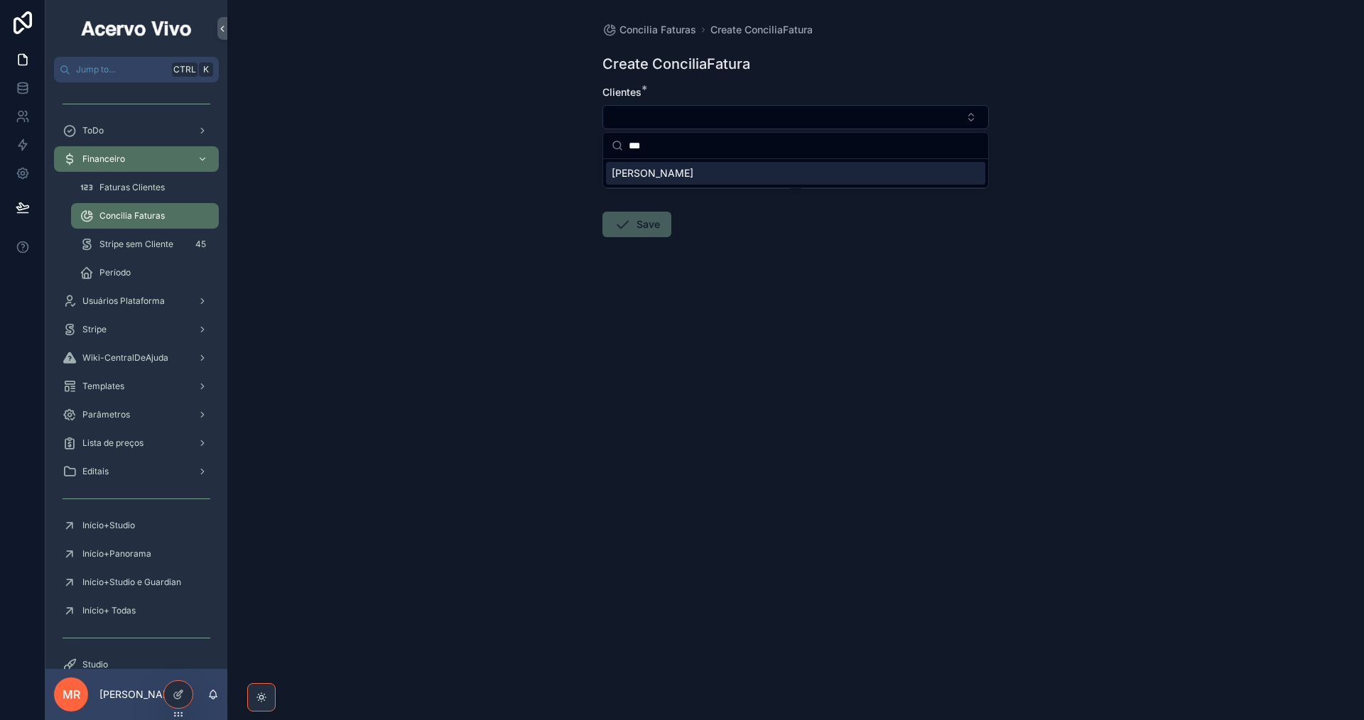
type input "***"
drag, startPoint x: 690, startPoint y: 180, endPoint x: 683, endPoint y: 188, distance: 10.1
click at [689, 180] on div "[PERSON_NAME]" at bounding box center [795, 173] width 379 height 23
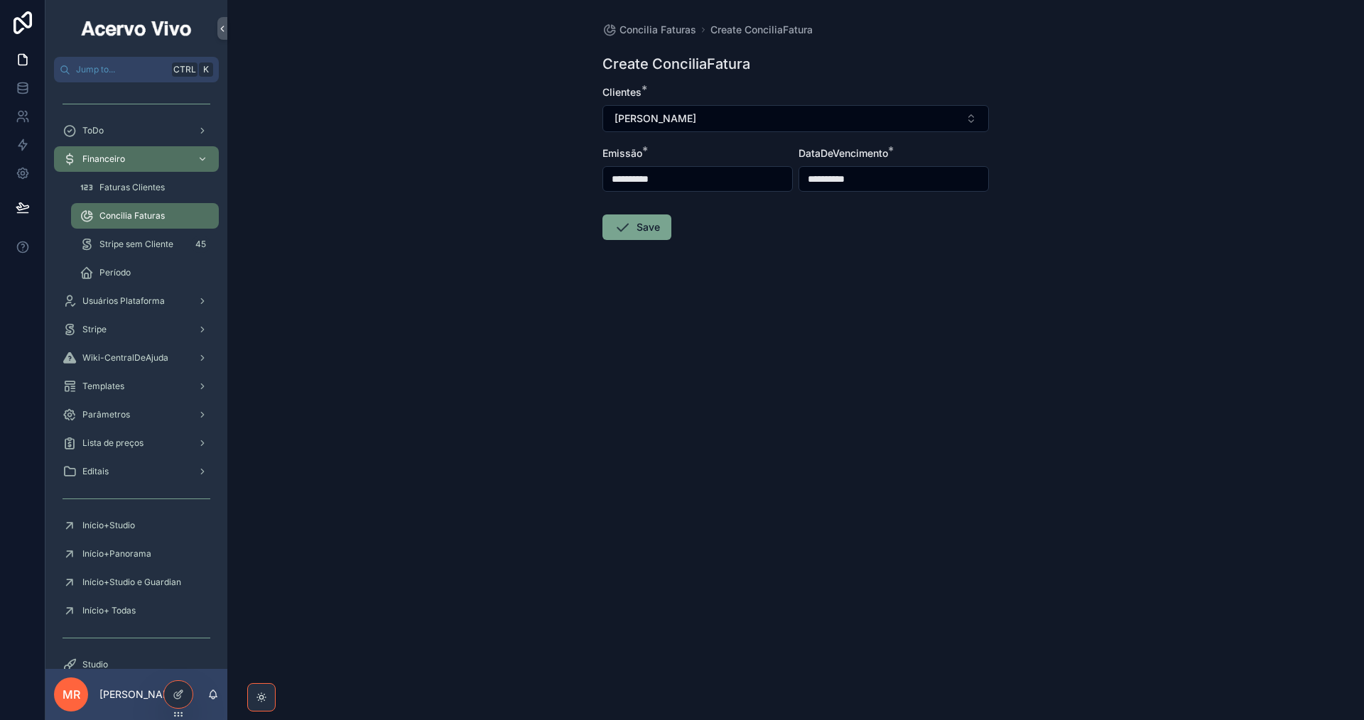
click at [688, 164] on div "**********" at bounding box center [697, 168] width 190 height 45
click at [690, 182] on input "**********" at bounding box center [697, 179] width 189 height 20
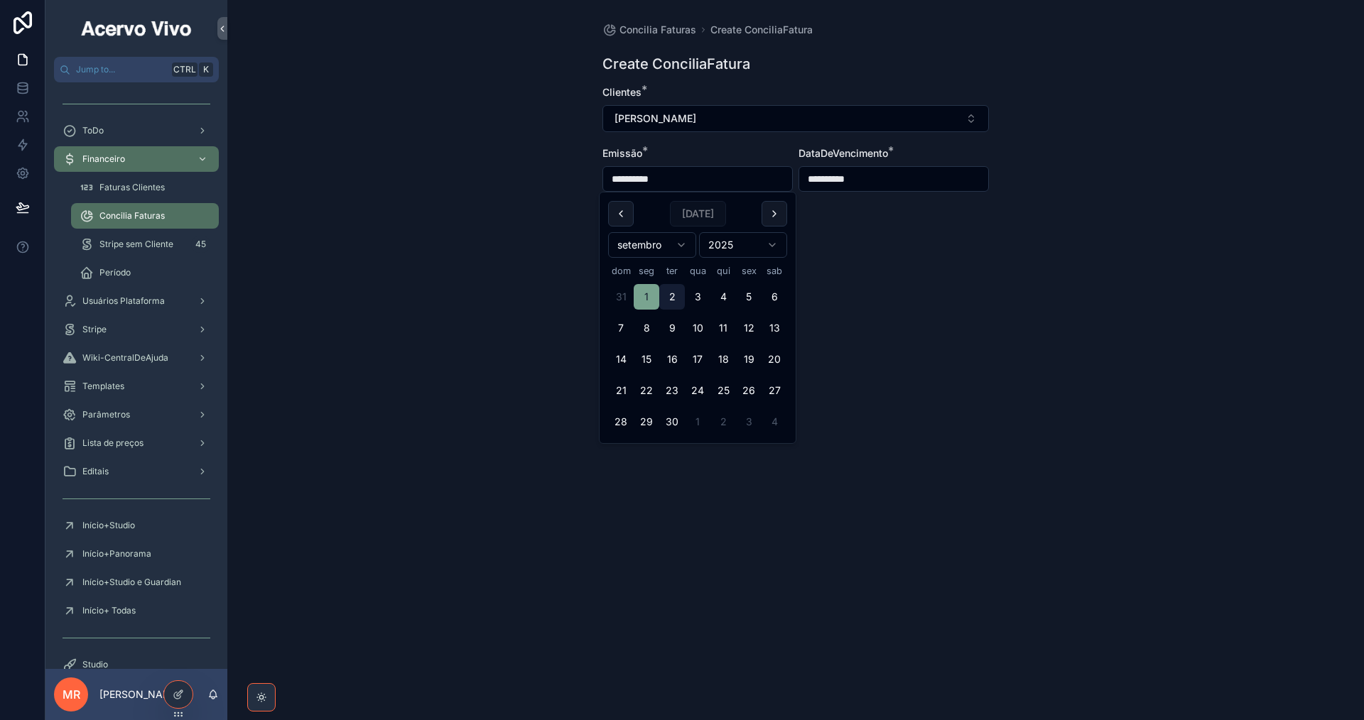
click at [670, 298] on button "2" at bounding box center [672, 297] width 26 height 26
type input "**********"
click at [889, 291] on form "**********" at bounding box center [795, 208] width 386 height 246
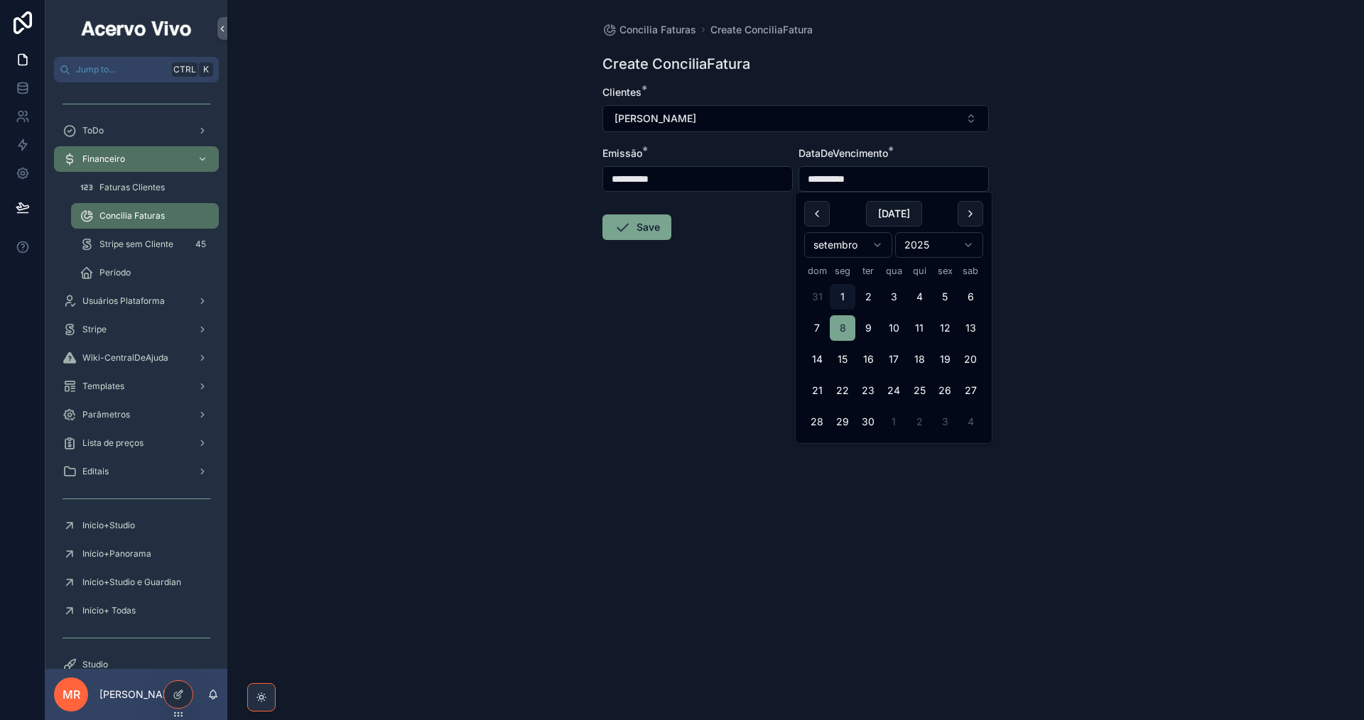
click at [833, 180] on input "**********" at bounding box center [893, 179] width 189 height 20
click at [865, 330] on button "9" at bounding box center [868, 328] width 26 height 26
type input "**********"
click at [646, 223] on button "Save" at bounding box center [636, 228] width 69 height 26
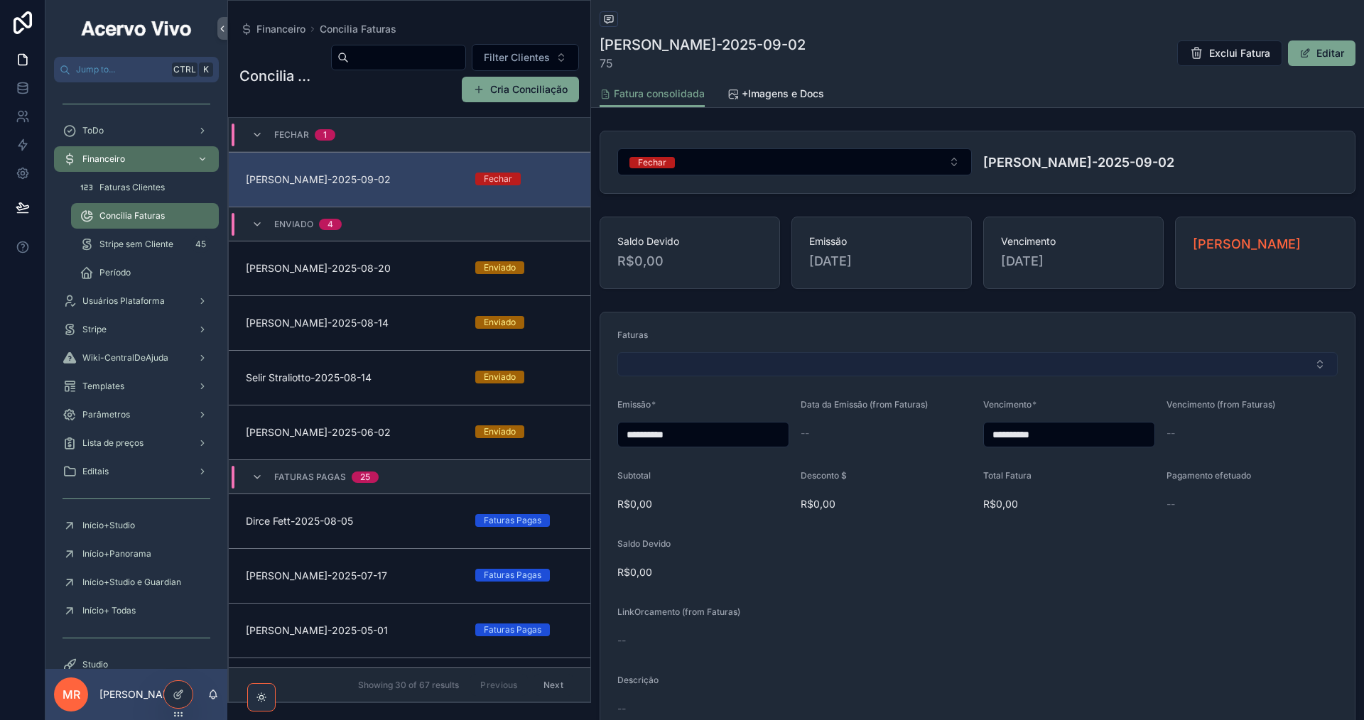
click at [680, 364] on button "Select Button" at bounding box center [977, 364] width 720 height 24
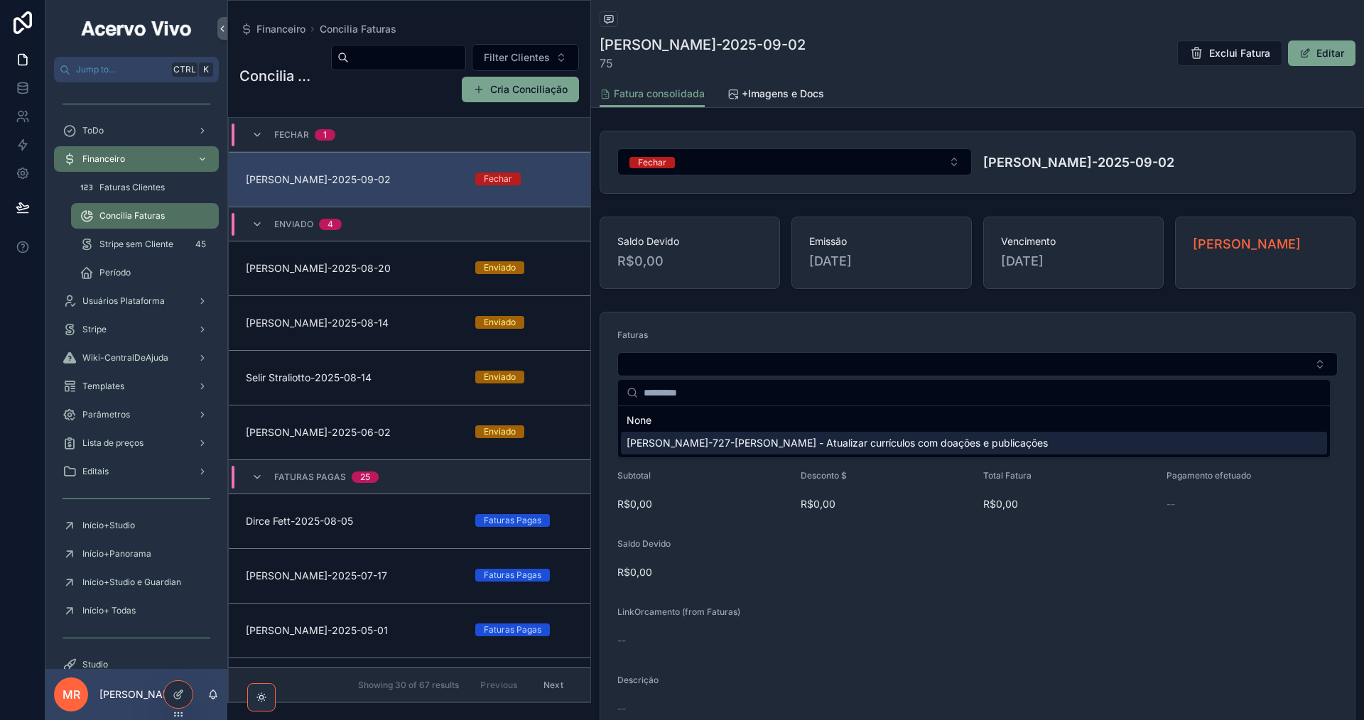
click at [702, 440] on span "[PERSON_NAME]-727-[PERSON_NAME] - Atualizar currículos com doações e publicações" at bounding box center [837, 443] width 421 height 14
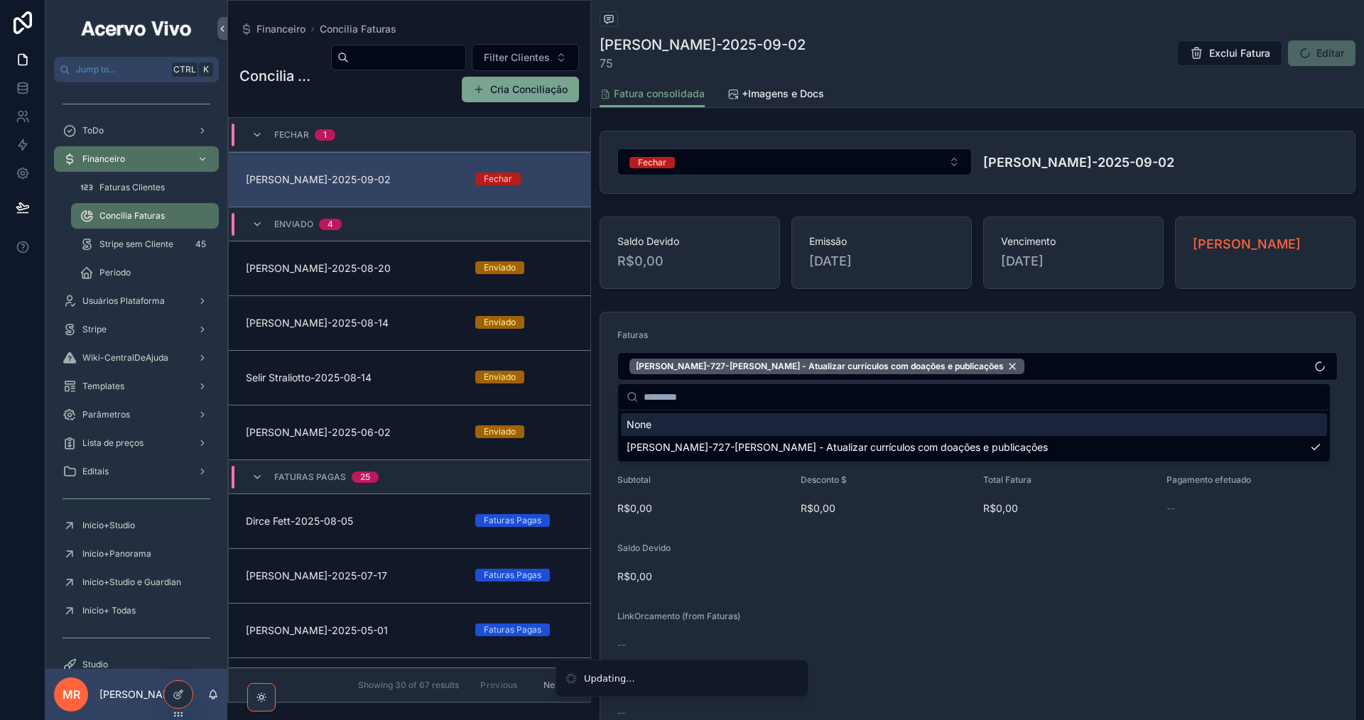
click at [822, 330] on div "Faturas" at bounding box center [977, 338] width 720 height 17
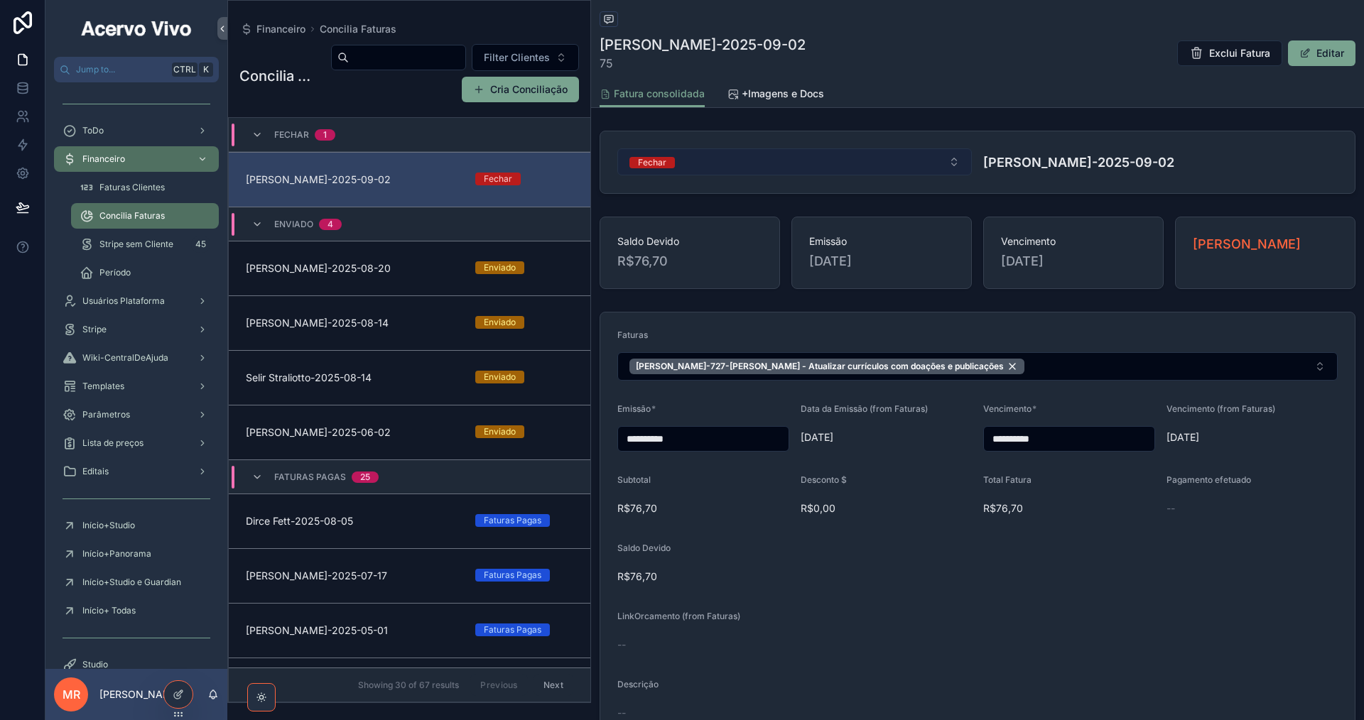
click at [868, 166] on button "Fechar" at bounding box center [794, 161] width 355 height 27
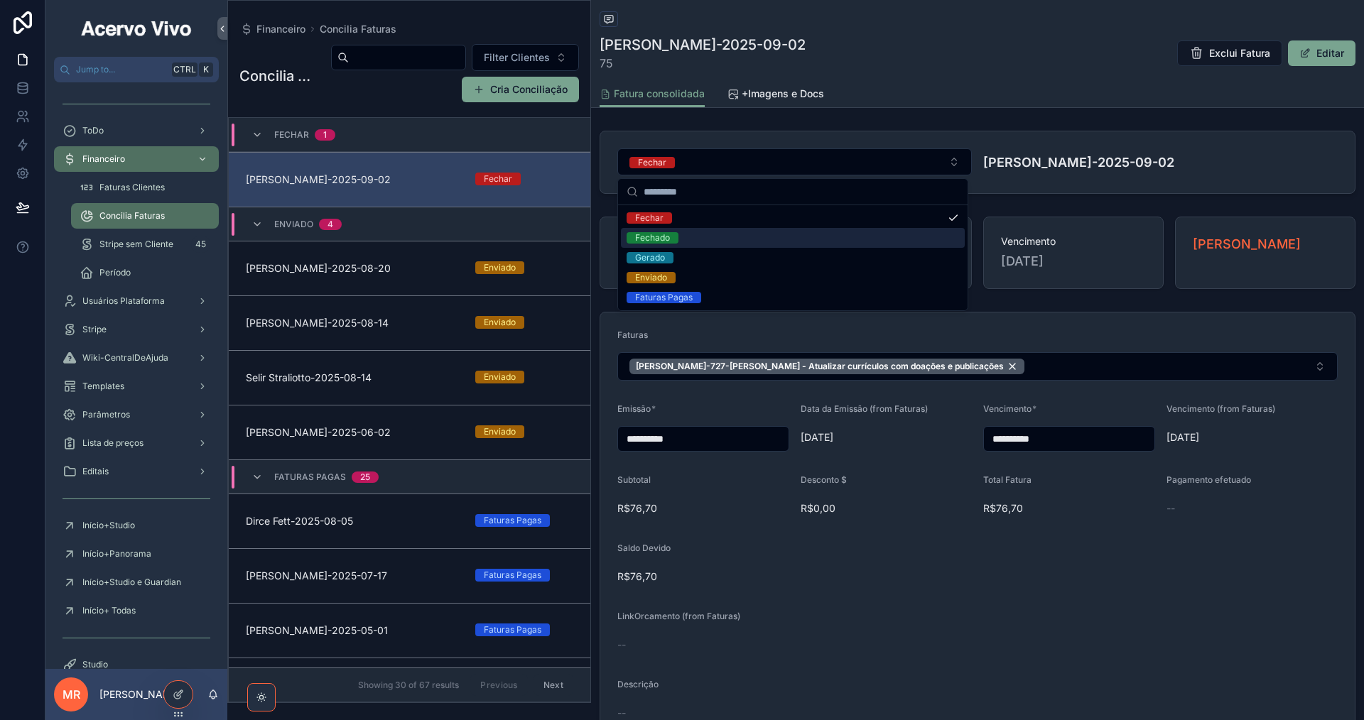
drag, startPoint x: 786, startPoint y: 233, endPoint x: 853, endPoint y: 217, distance: 68.8
click at [785, 234] on div "Fechado" at bounding box center [793, 238] width 344 height 20
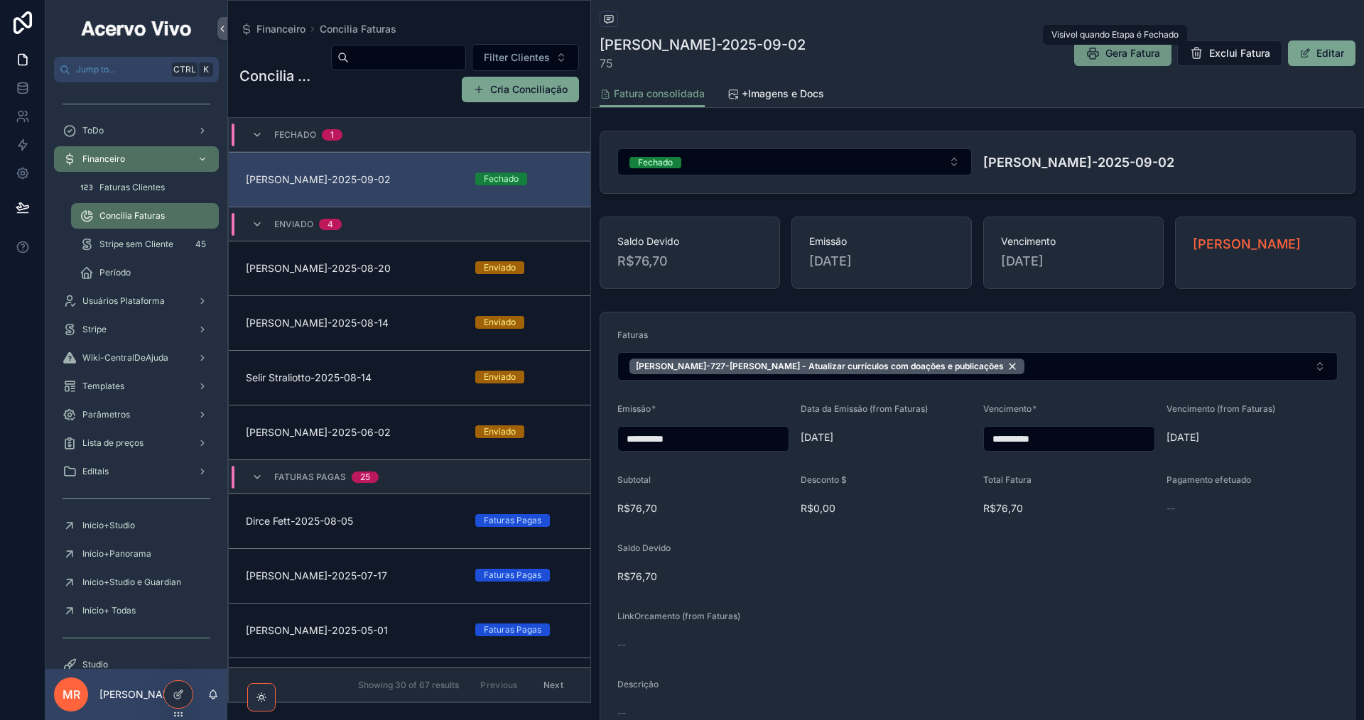
click at [1122, 58] on span "Gera Fatura" at bounding box center [1132, 53] width 55 height 14
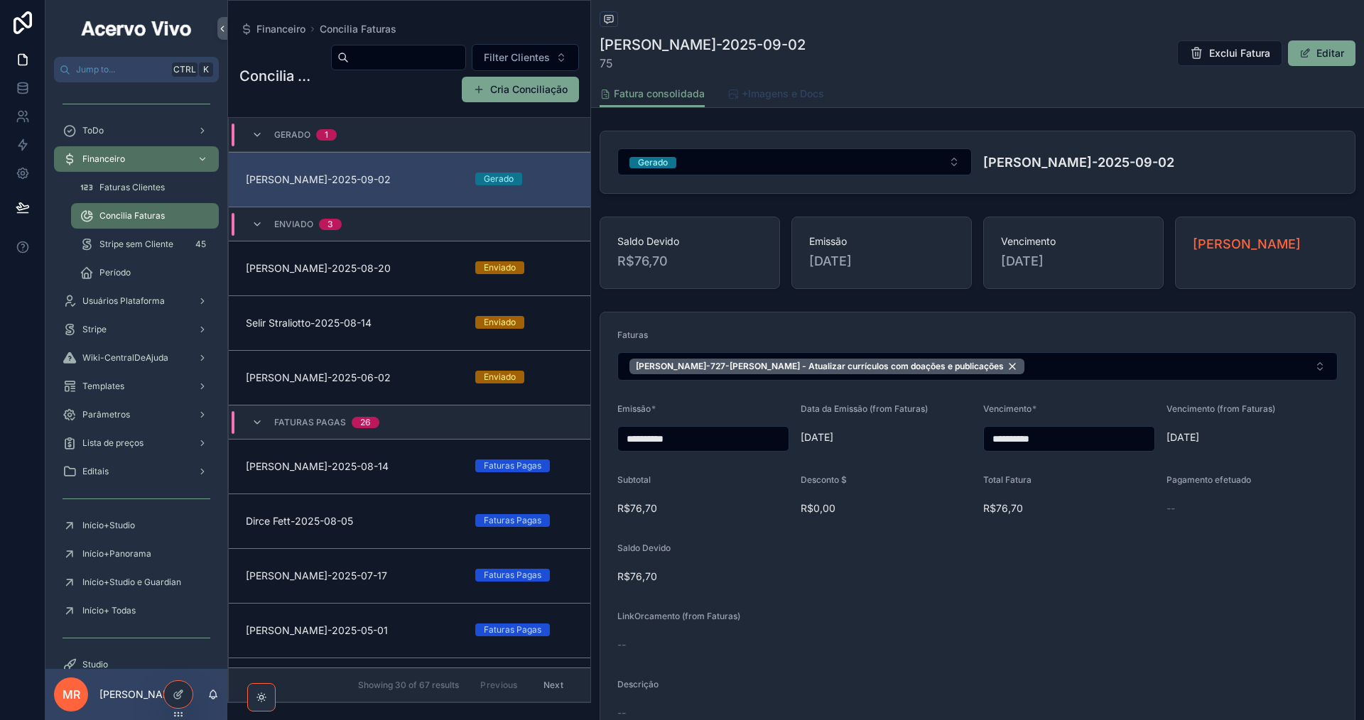
click at [791, 95] on span "+Imagens e Docs" at bounding box center [783, 94] width 82 height 14
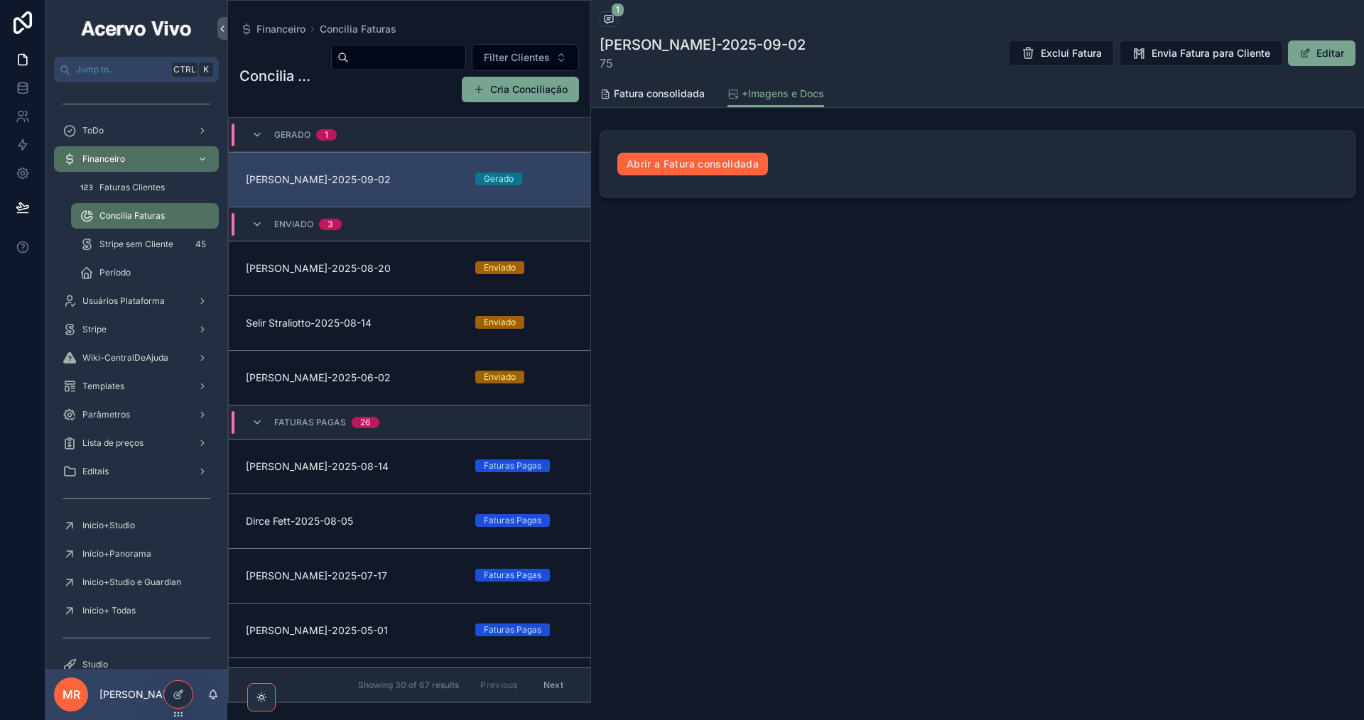
click at [673, 168] on link "Abrir a Fatura consolidada" at bounding box center [692, 164] width 151 height 23
